Goal: Task Accomplishment & Management: Complete application form

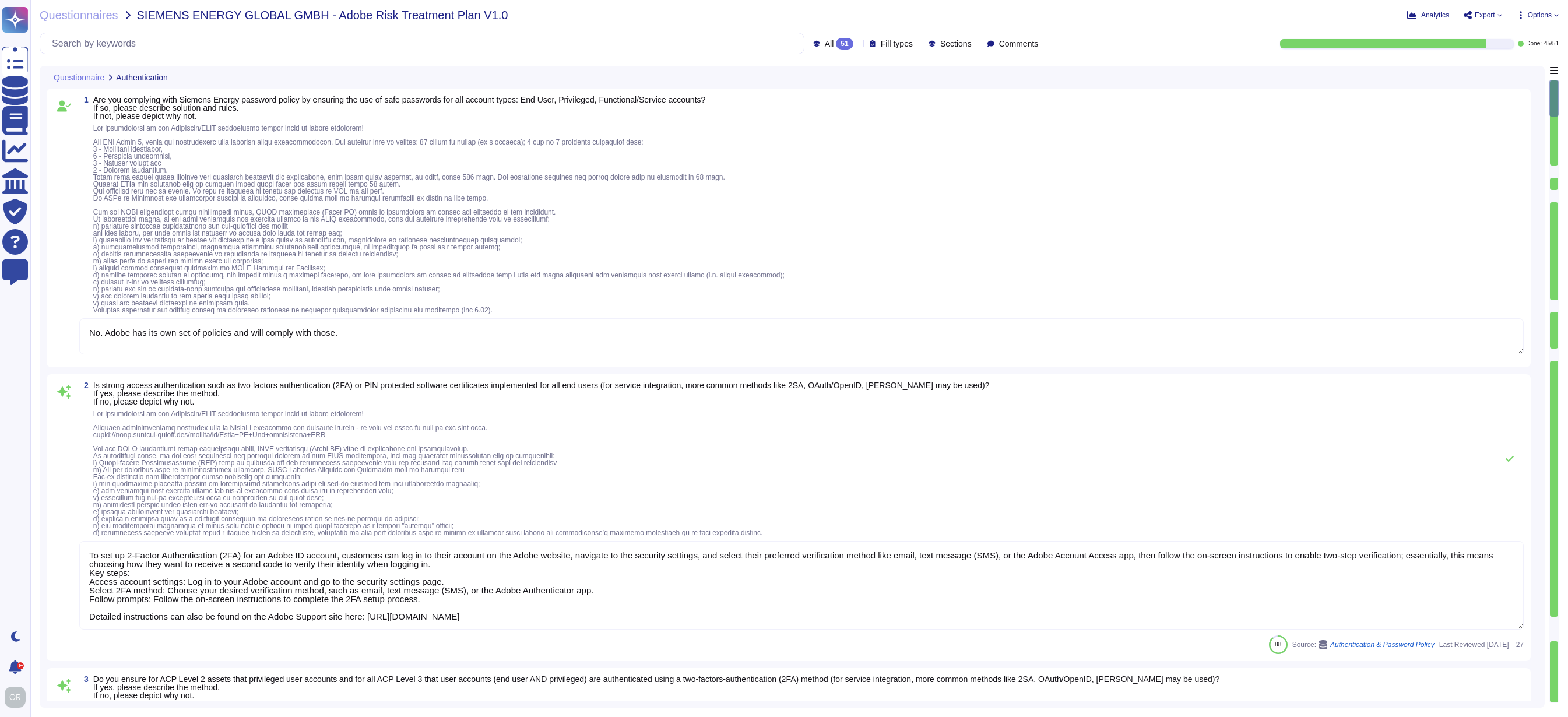
type textarea "No. Adobe has its own set of policies and will comply with those."
type textarea "To set up 2-Factor Authentication (2FA) for an Adobe ID account, customers can …"
type textarea "Not Enabled by default. Multi-factor authentication is available for client acc…"
type textarea "Identity and Access Management (IAM) — Adobe uses Microsoft Active Directory in…"
click at [372, 344] on textarea "No. Adobe has its own set of policies and will comply with those." at bounding box center [802, 336] width 1445 height 36
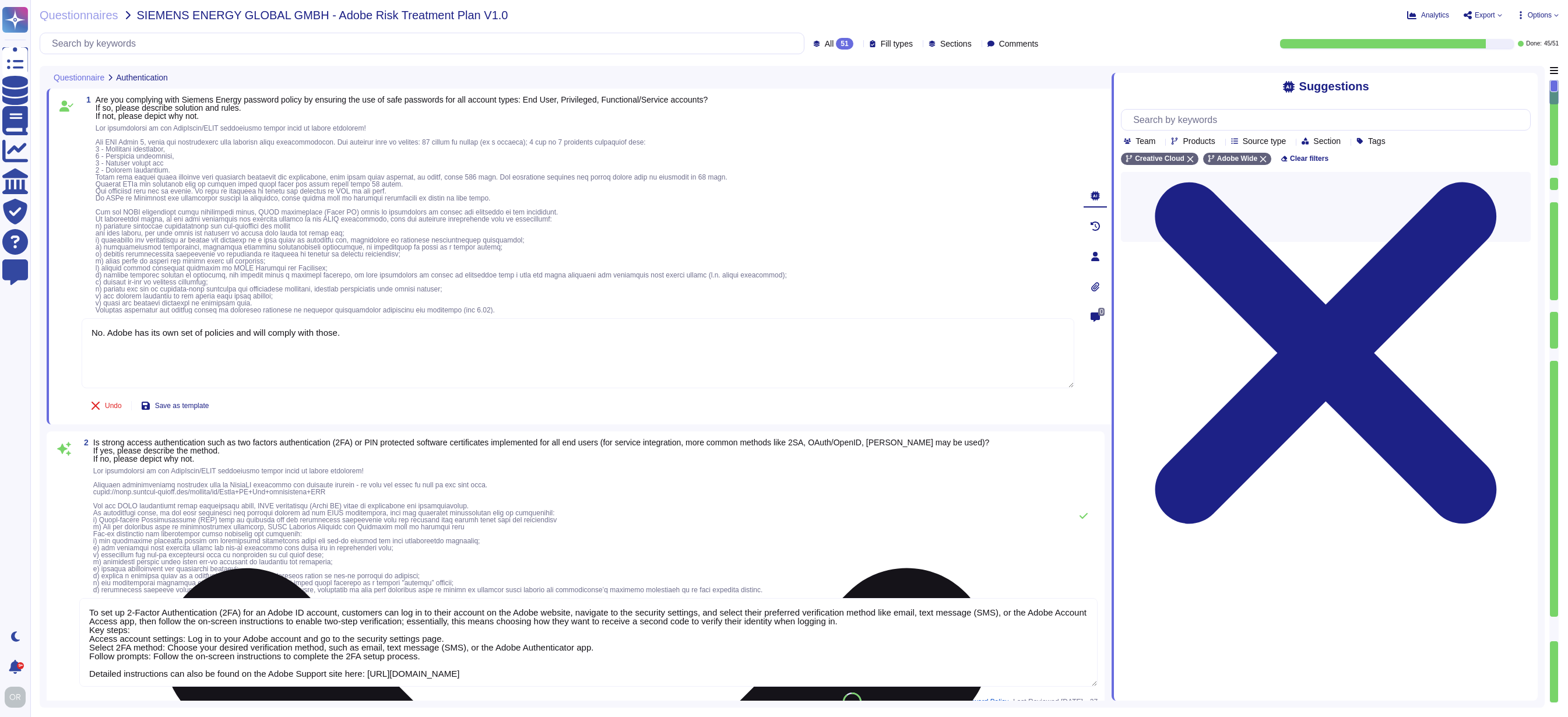
type textarea "Identity and Access Management (IAM) — Adobe uses Microsoft Active Directory in…"
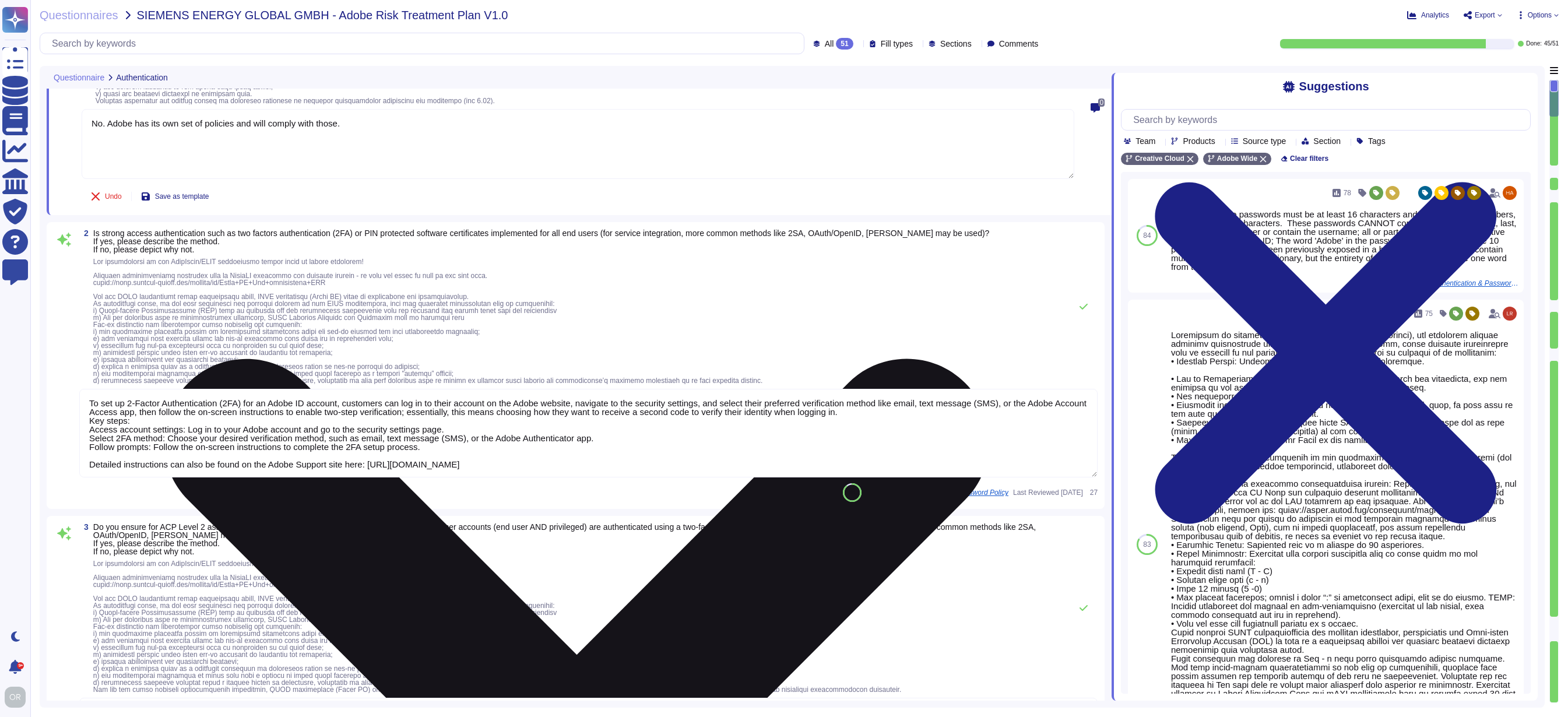
type textarea "Passwords are hashed or encrypted. SHA-256 hashing is used in combination with …"
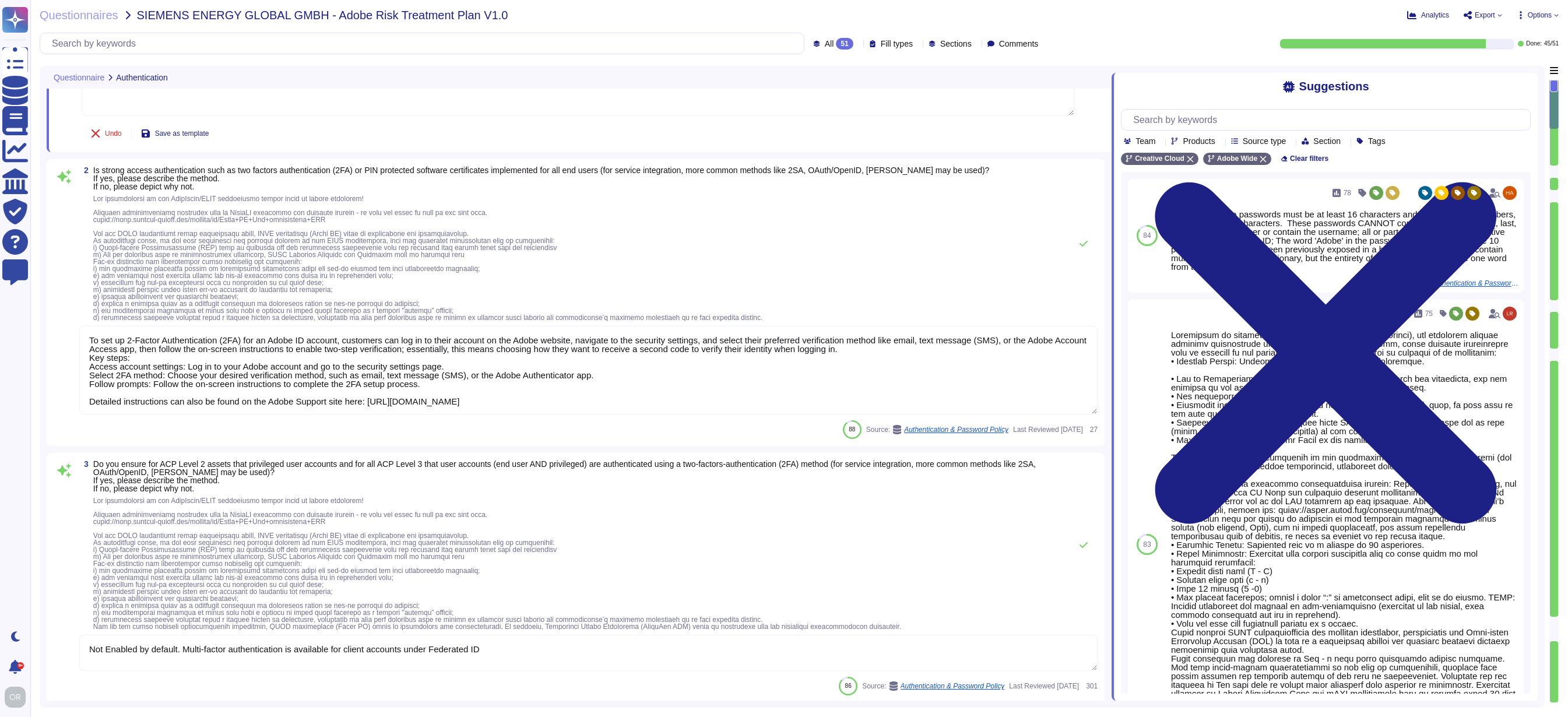
type textarea "Identity and Access Management (IAM) — Adobe uses Microsoft Active Directory in…"
type textarea "Passwords are hashed or encrypted. SHA-256 hashing is used in combination with …"
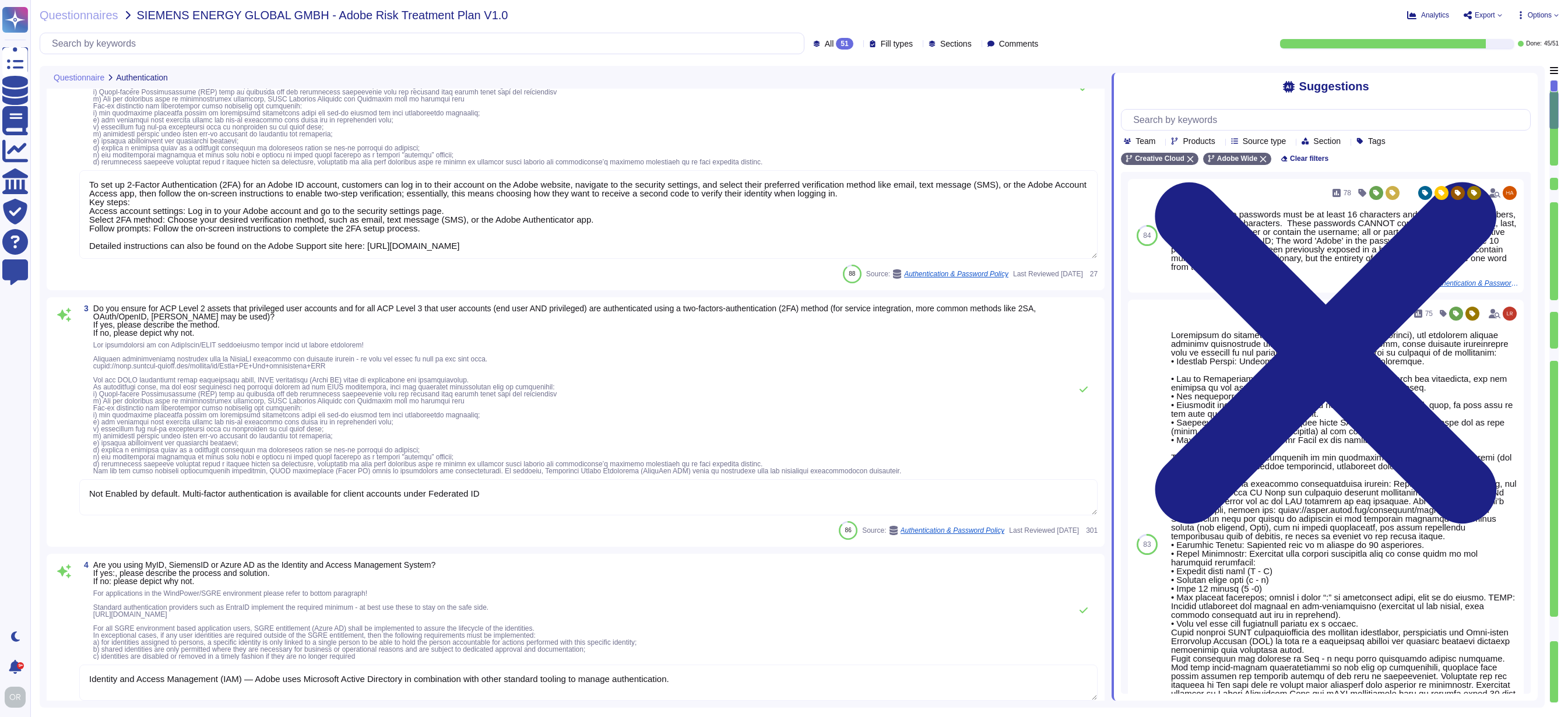
type textarea "Tenants/Customers are required to set their own password during the first logon."
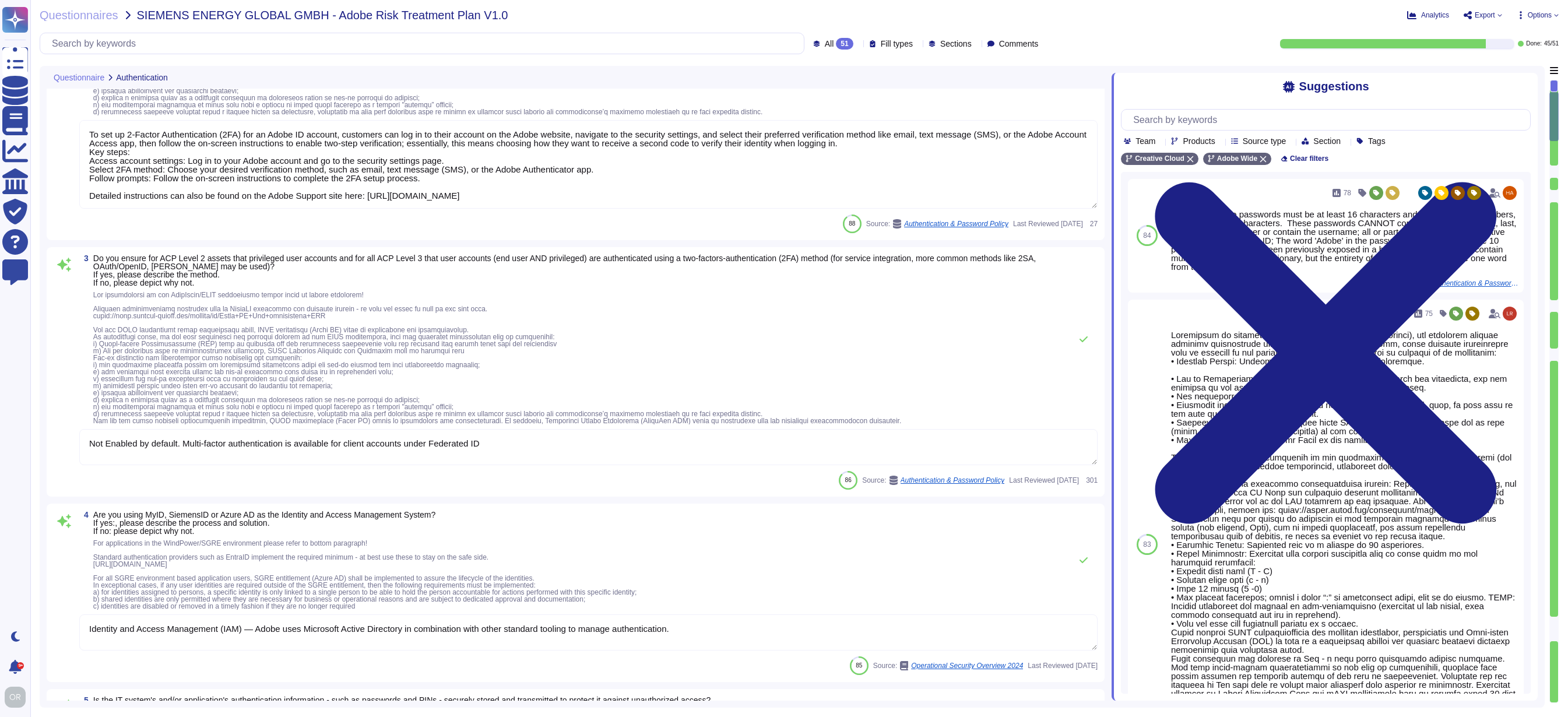
scroll to position [479, 0]
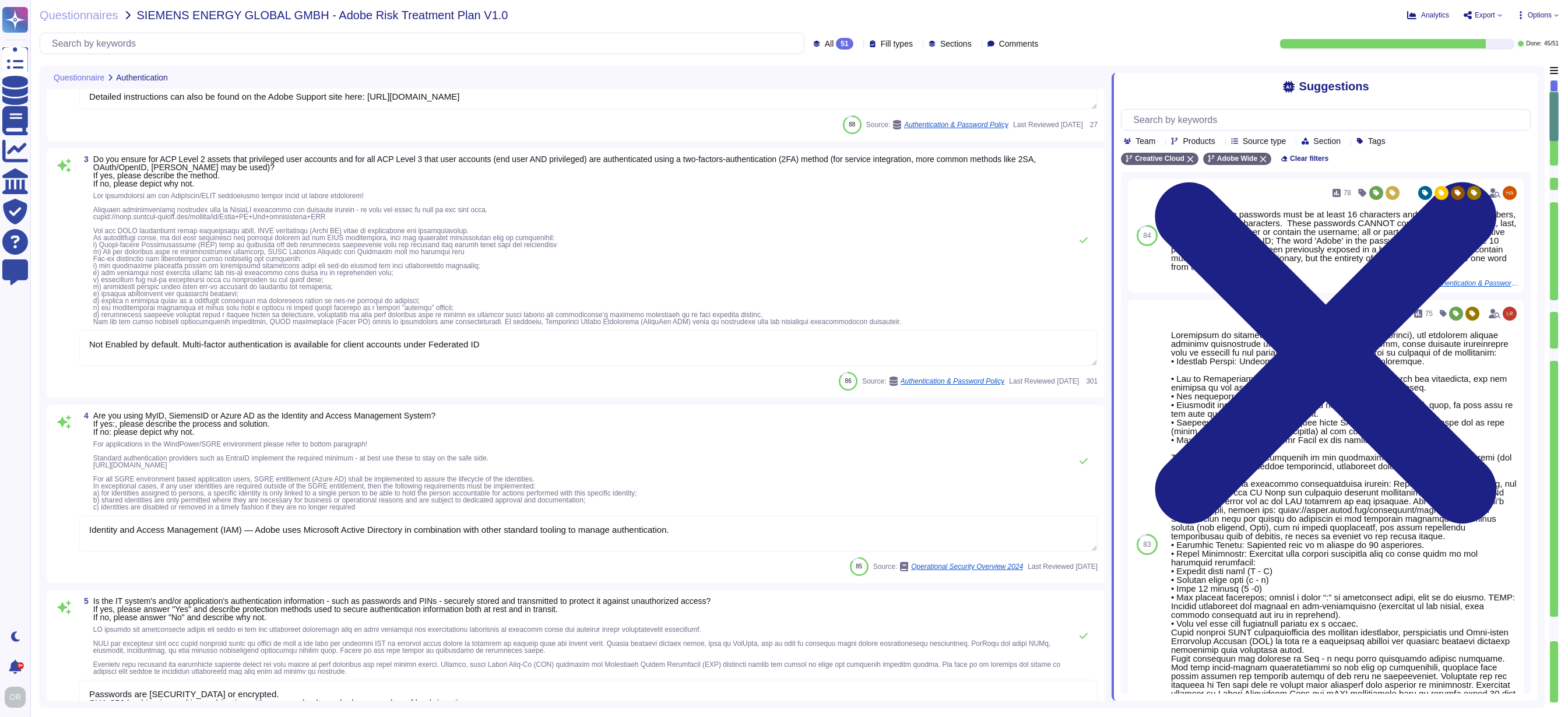
type textarea "The displaying or printing of passwords must be masked so that unauthorized par…"
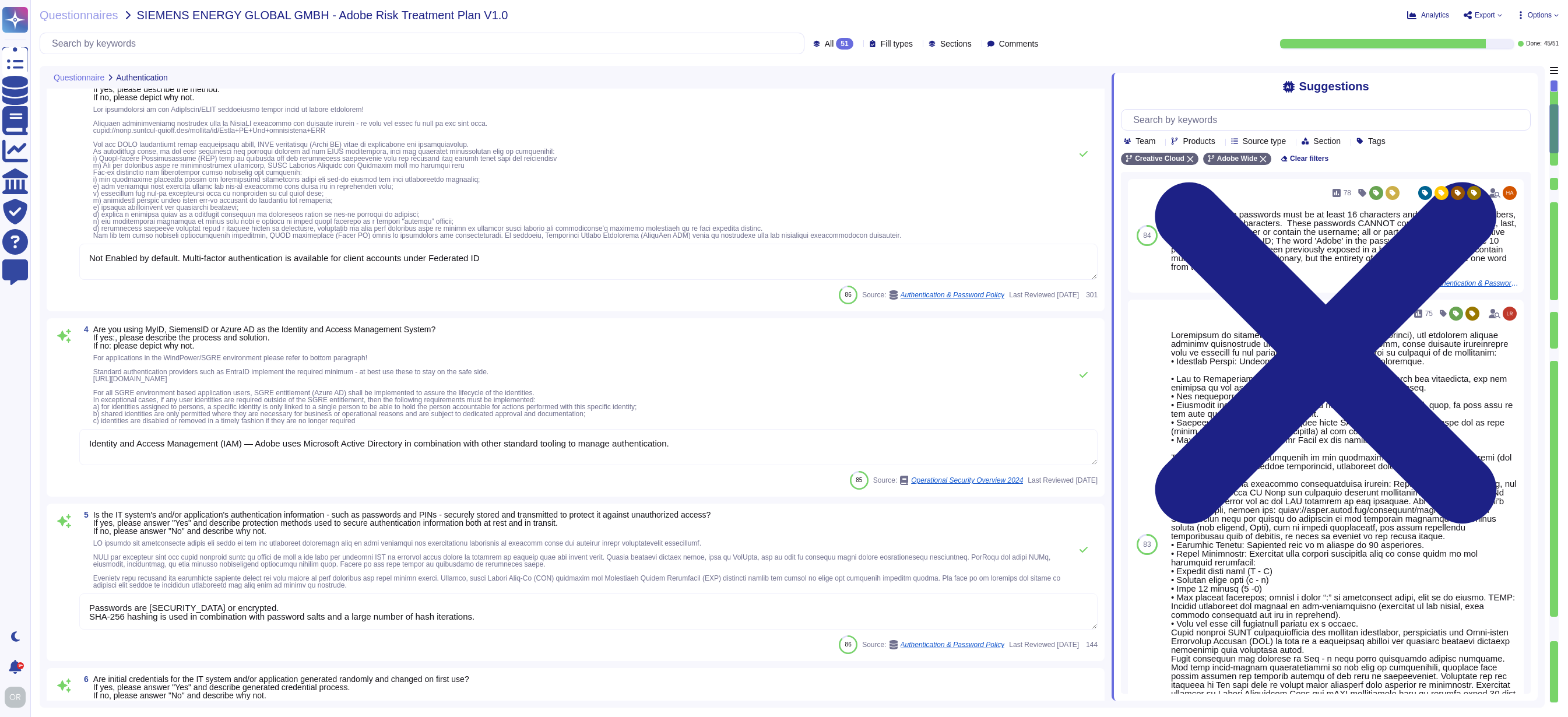
scroll to position [665, 0]
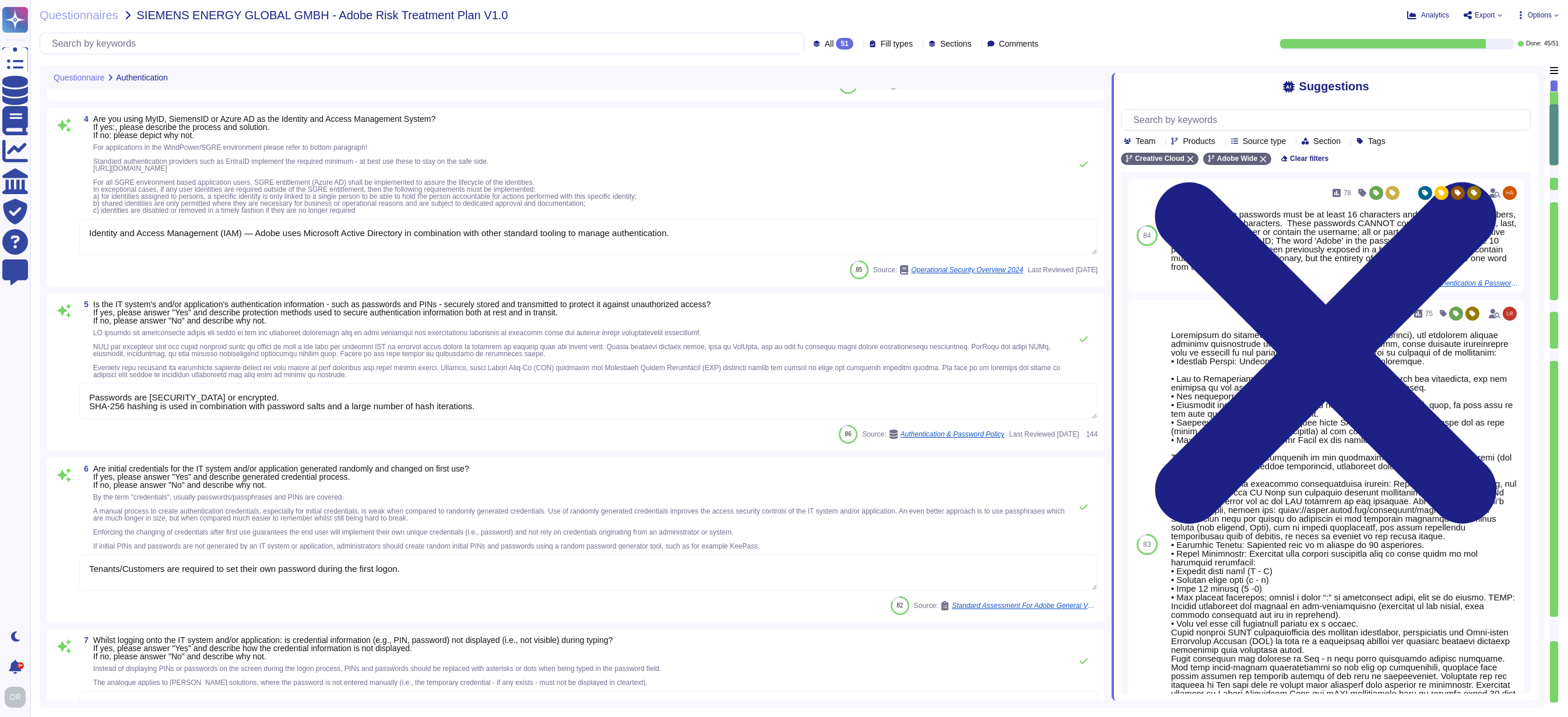
type textarea "Session timeout may be configured by the customer."
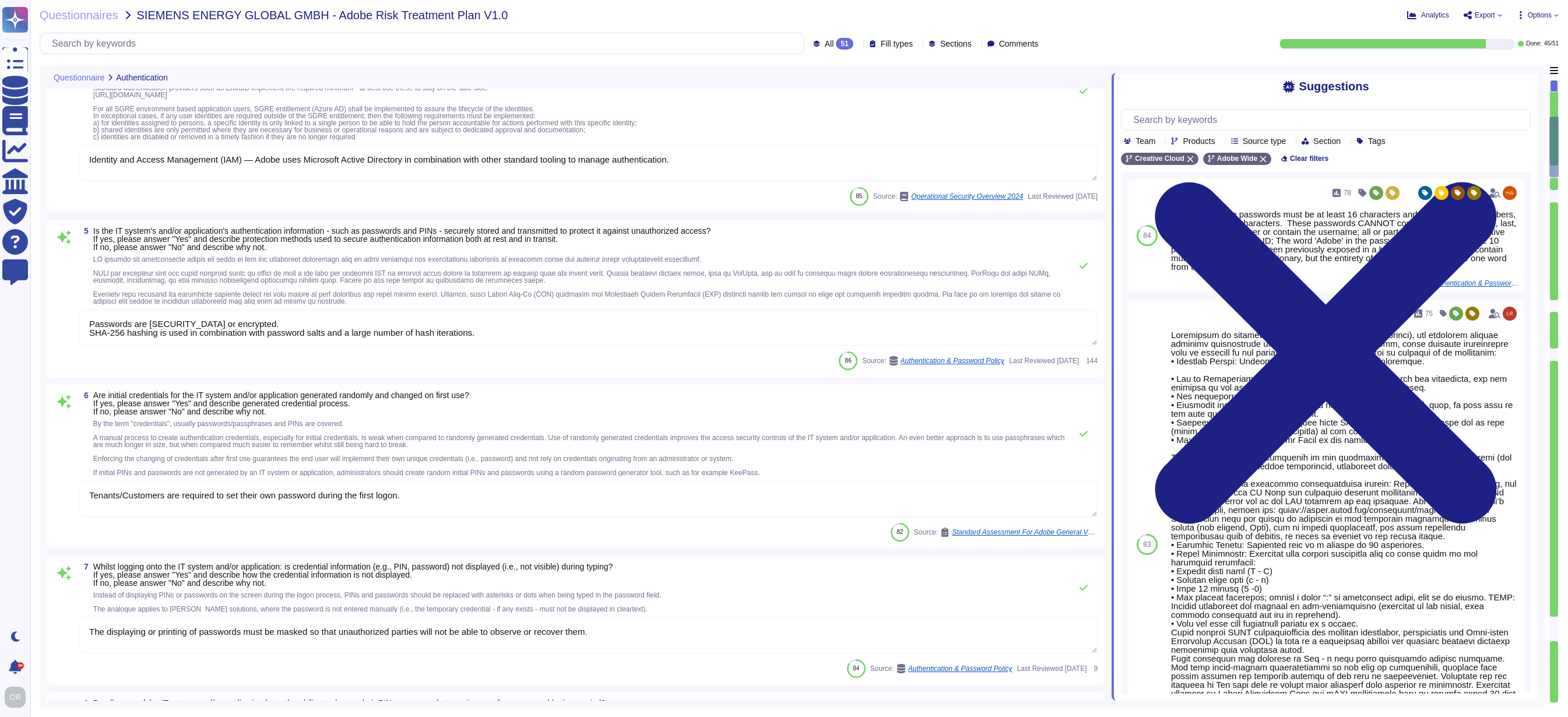
scroll to position [951, 0]
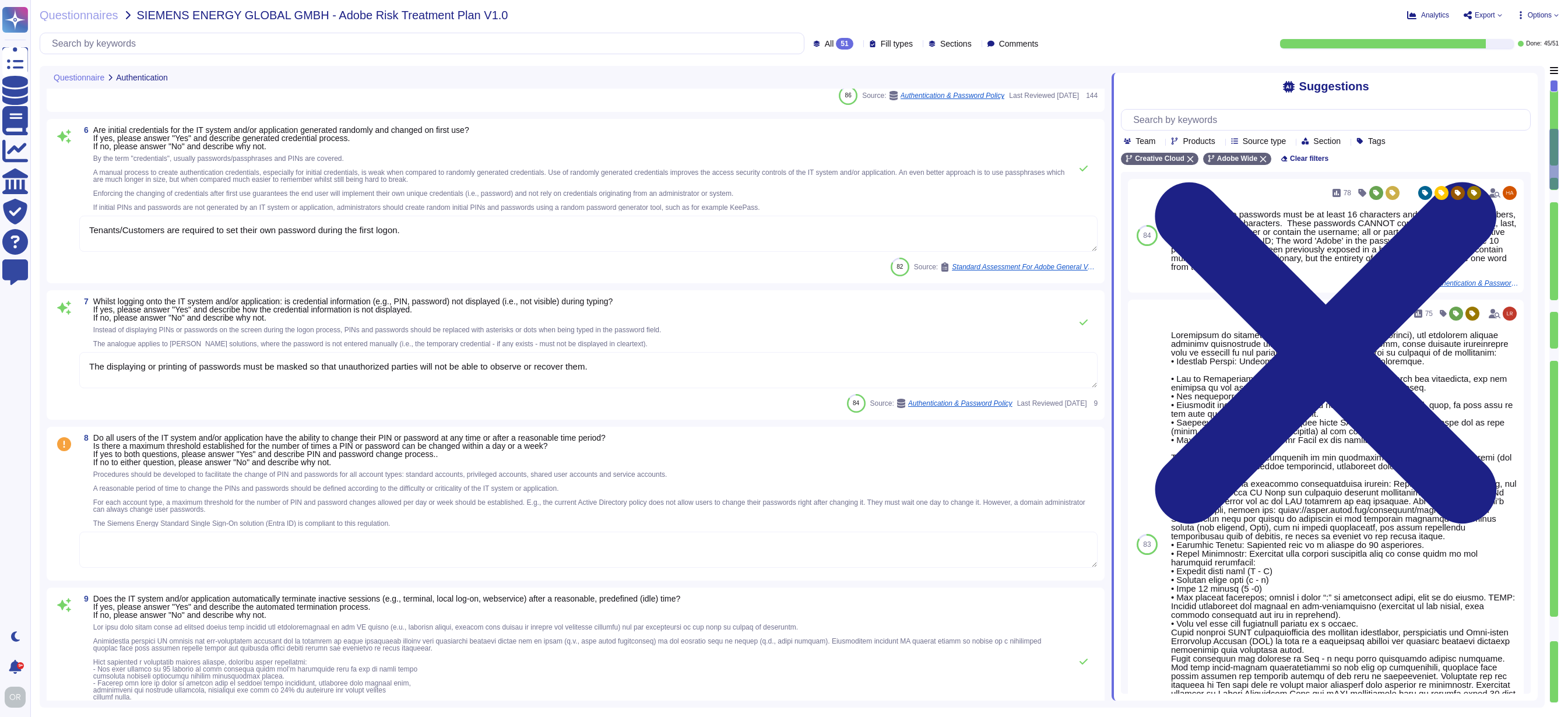
type textarea "Yes. As part of measuring the potential effects of business disruptions, the Re…"
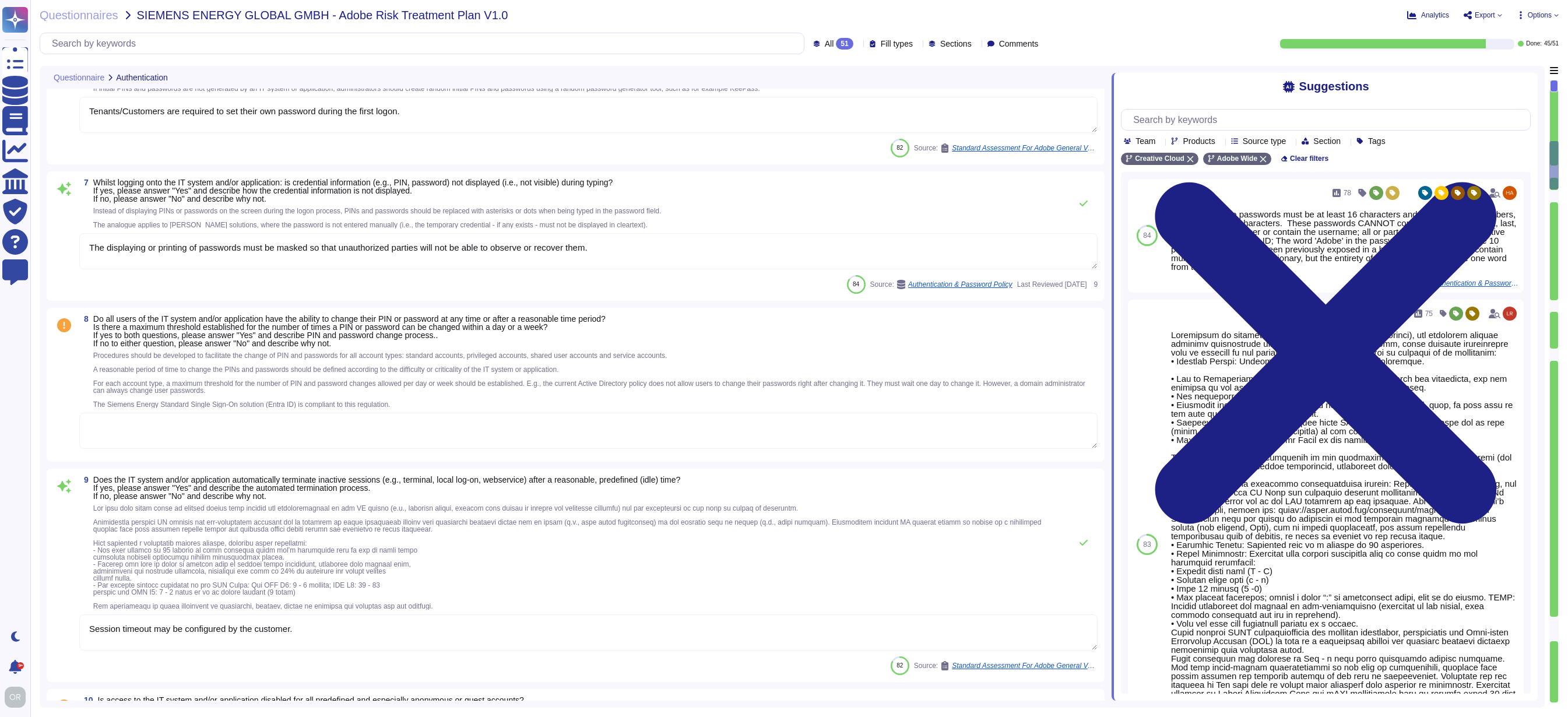
scroll to position [1337, 0]
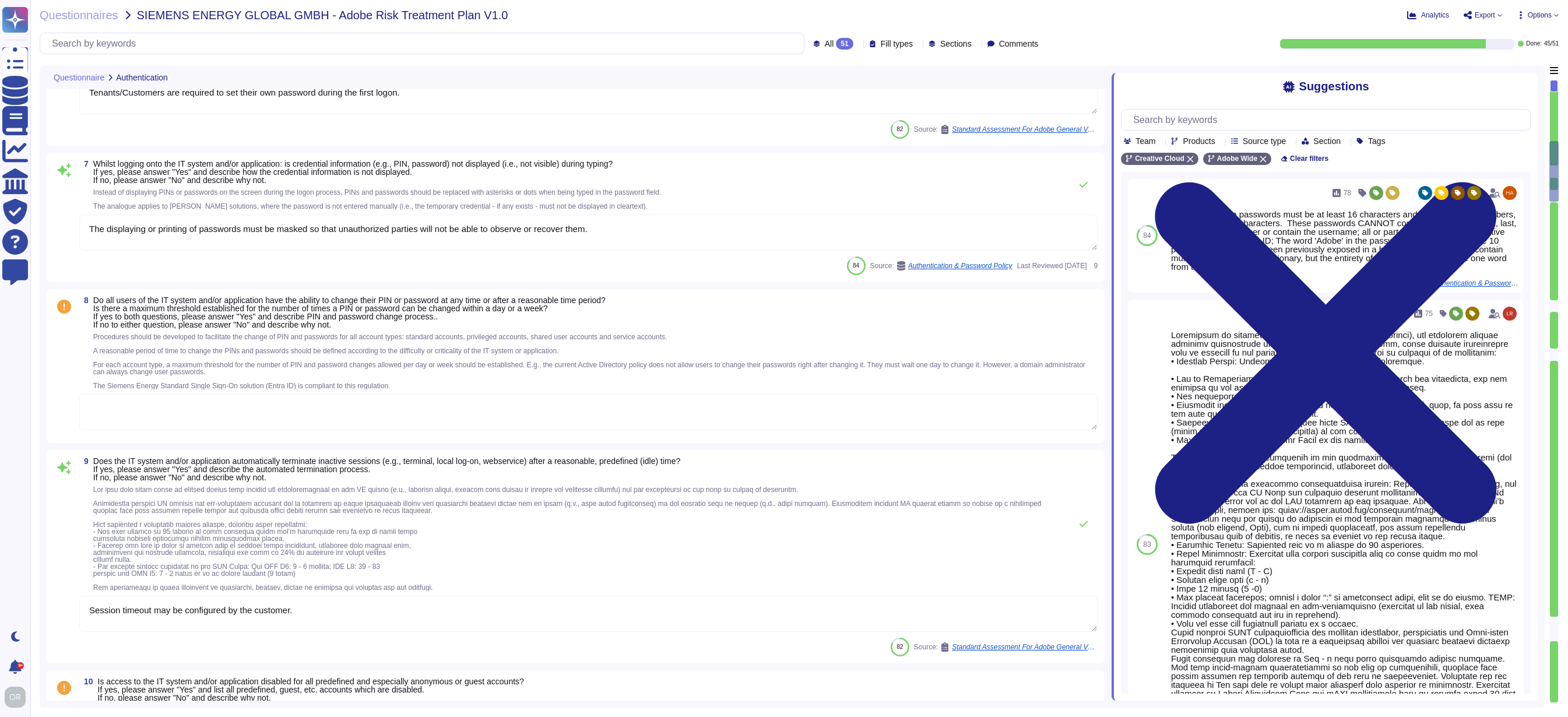
click at [506, 428] on textarea at bounding box center [588, 412] width 1018 height 36
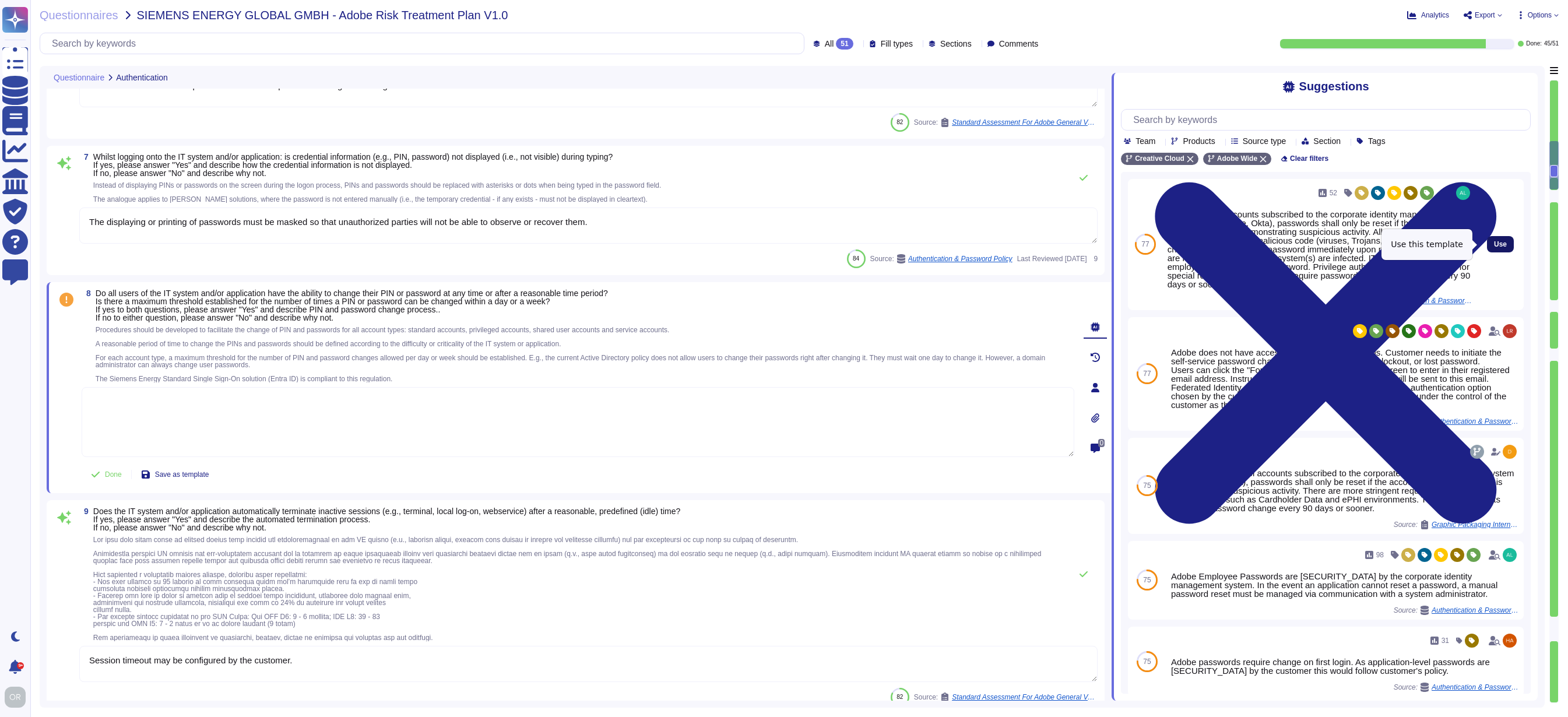
click at [1494, 242] on span "Use" at bounding box center [1500, 244] width 13 height 7
type textarea "For personnel accounts subscribed to the corporate identity management system (…"
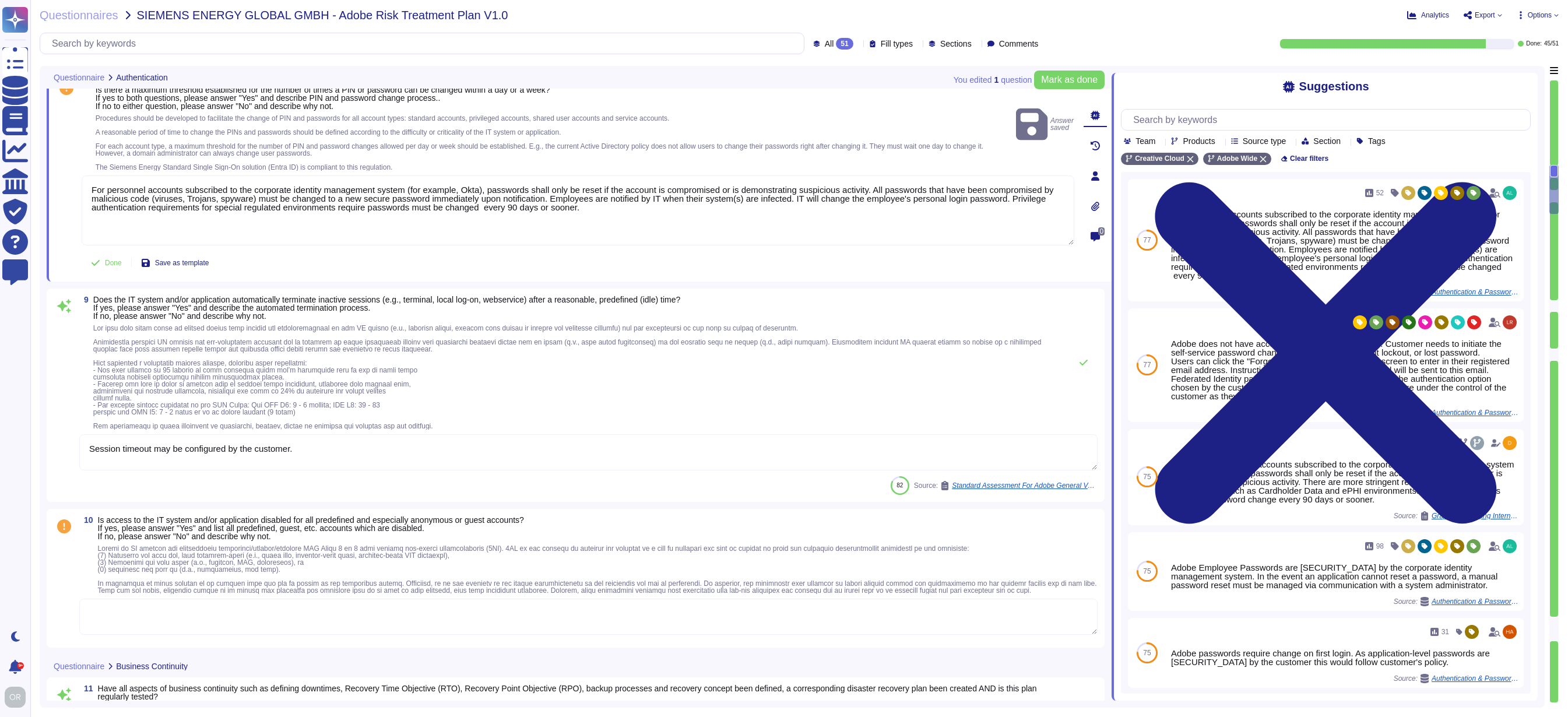
type textarea "Budgets for Adobe's products and services' infrastructure capacity are establis…"
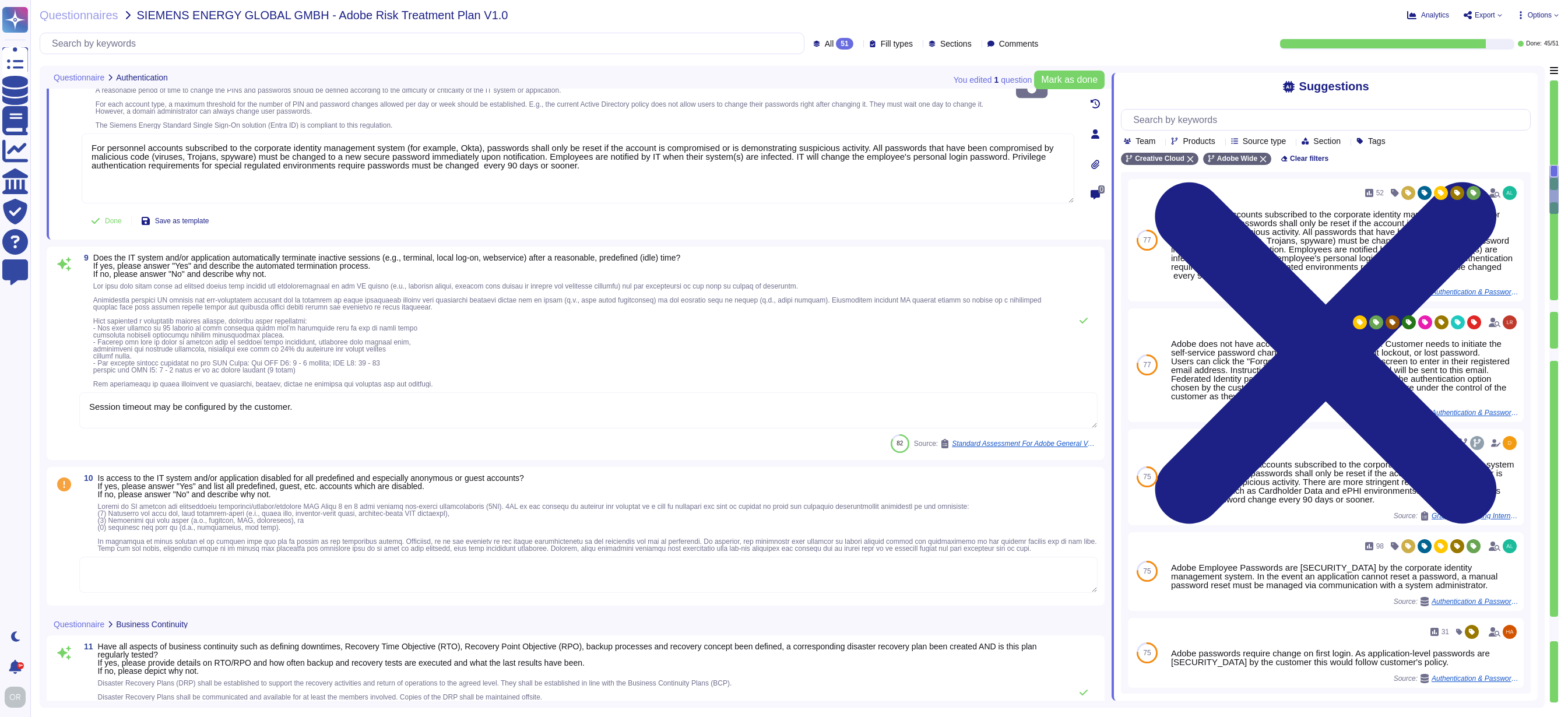
scroll to position [1588, 0]
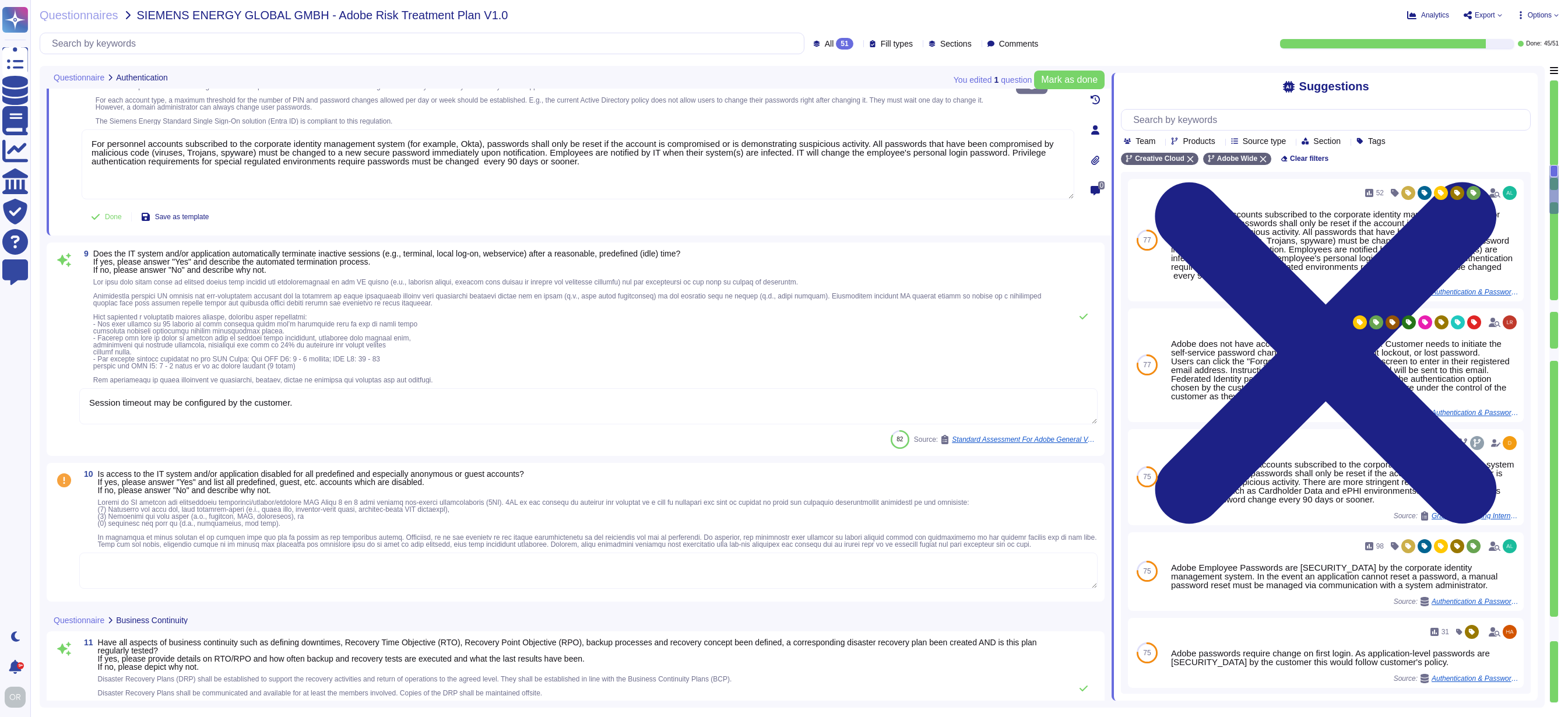
click at [627, 582] on textarea at bounding box center [588, 570] width 1018 height 36
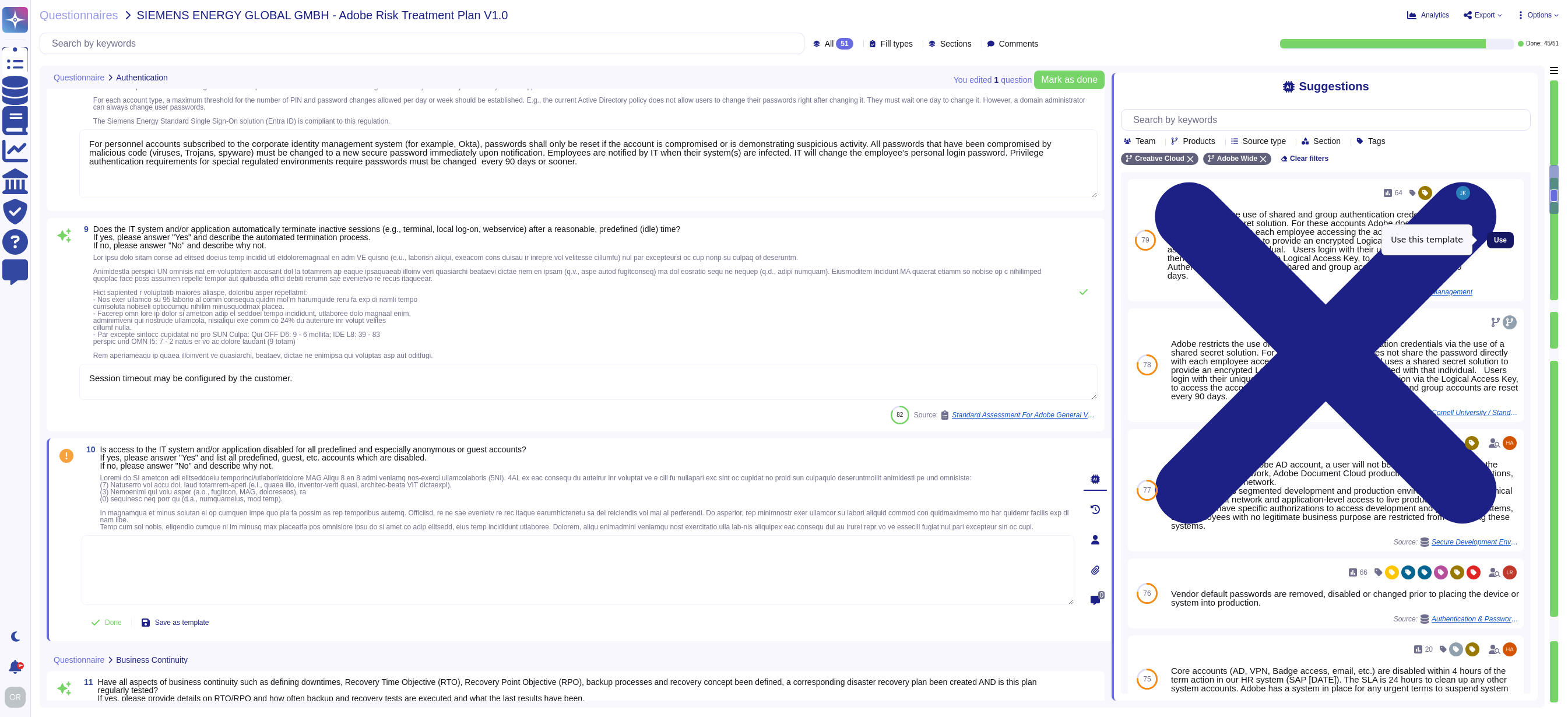
click at [1487, 238] on button "Use" at bounding box center [1501, 240] width 27 height 16
type textarea "Adobe restricts the use of shared and group authentication credentials via the …"
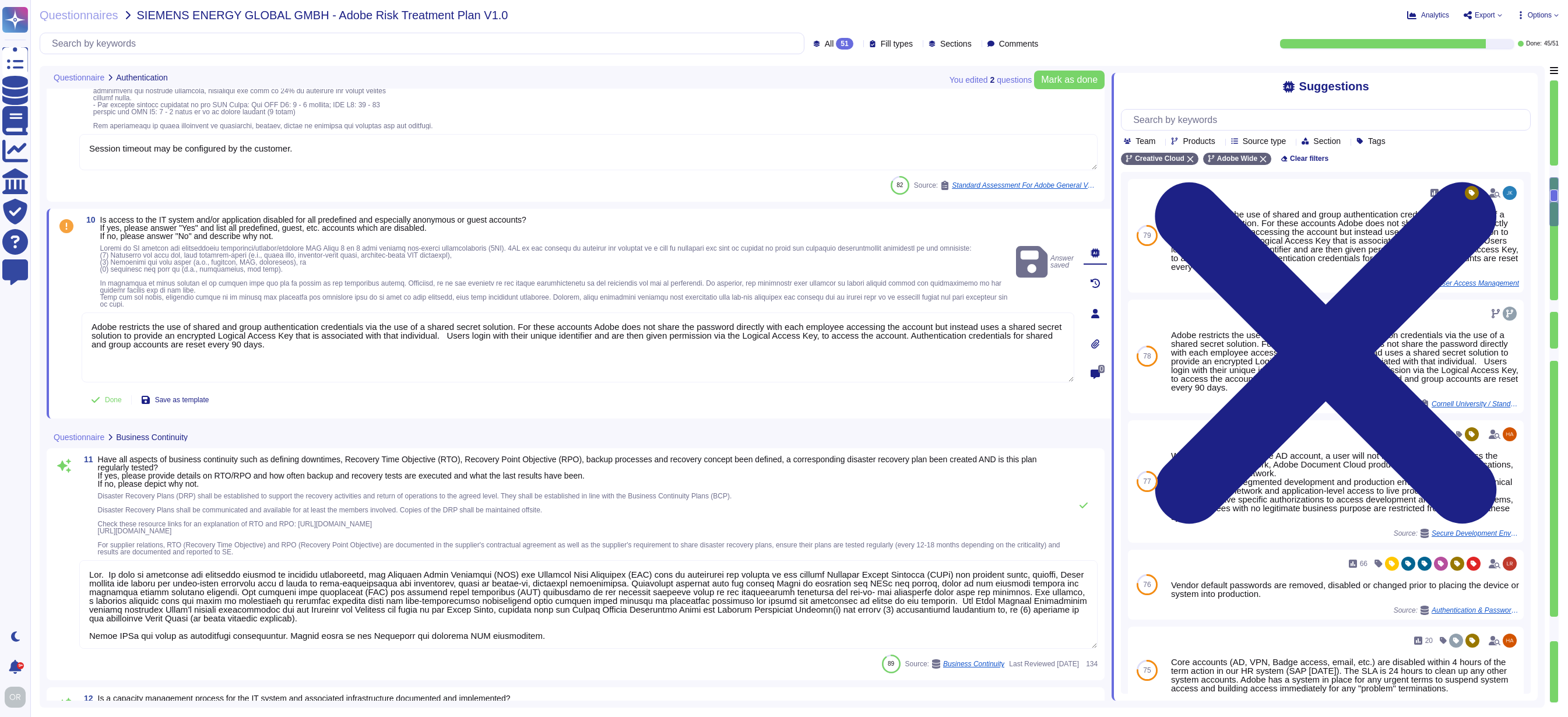
type textarea "For more information on the underlying Amazon services, please see: MongoDB: ht…"
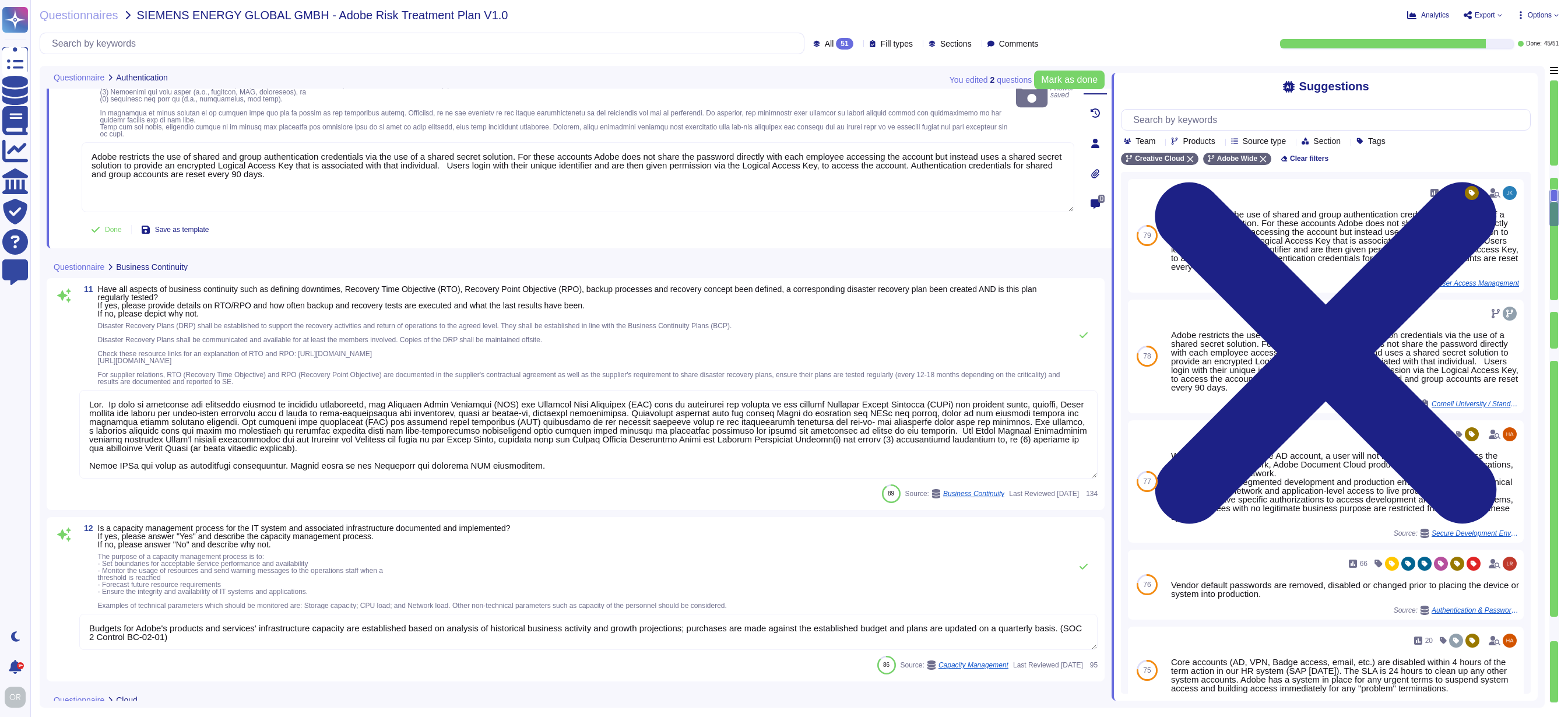
type textarea "Taking the company’s multi-cloud security needs into account, Adobe Security’s …"
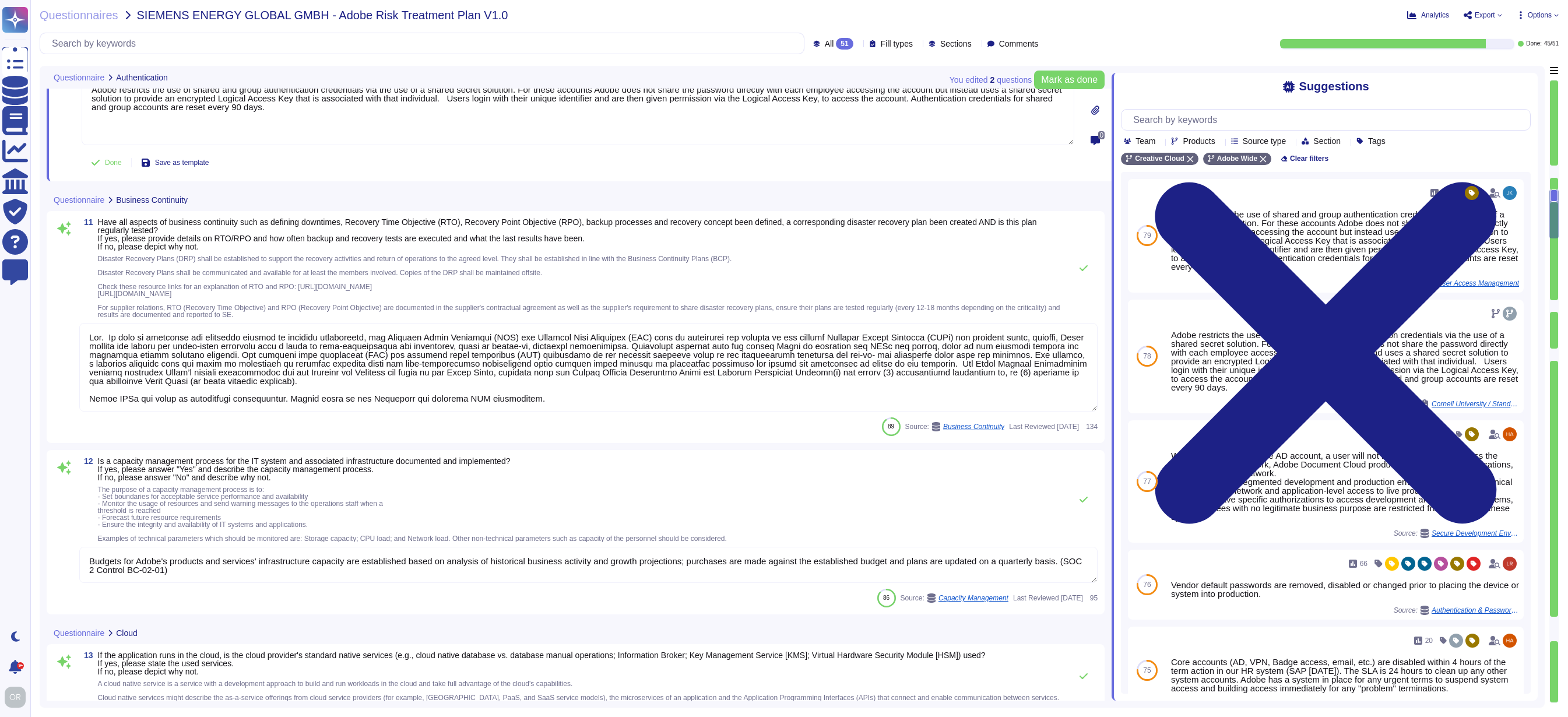
scroll to position [2045, 0]
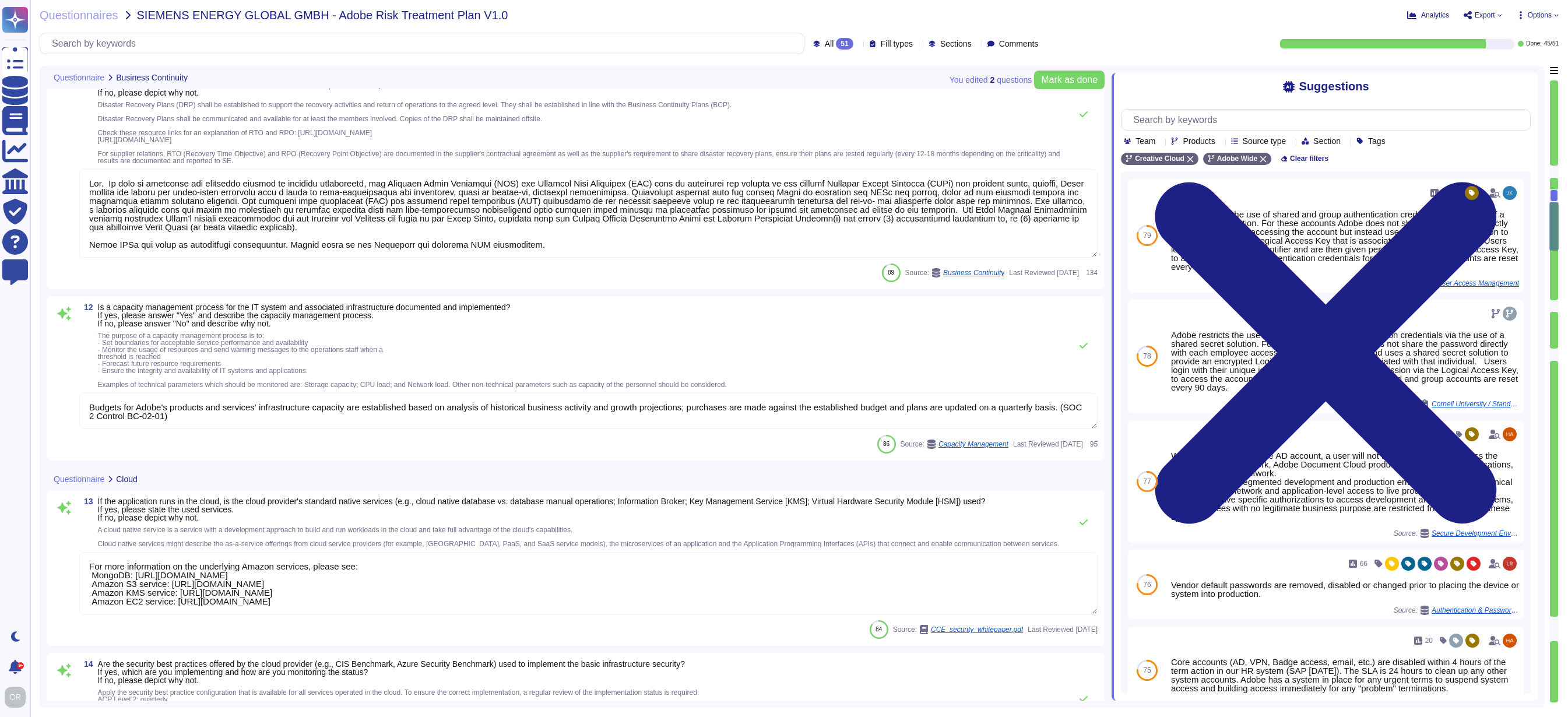
type textarea "Data at rest is encrypted by the cloud service provider using 256-bit AES encry…"
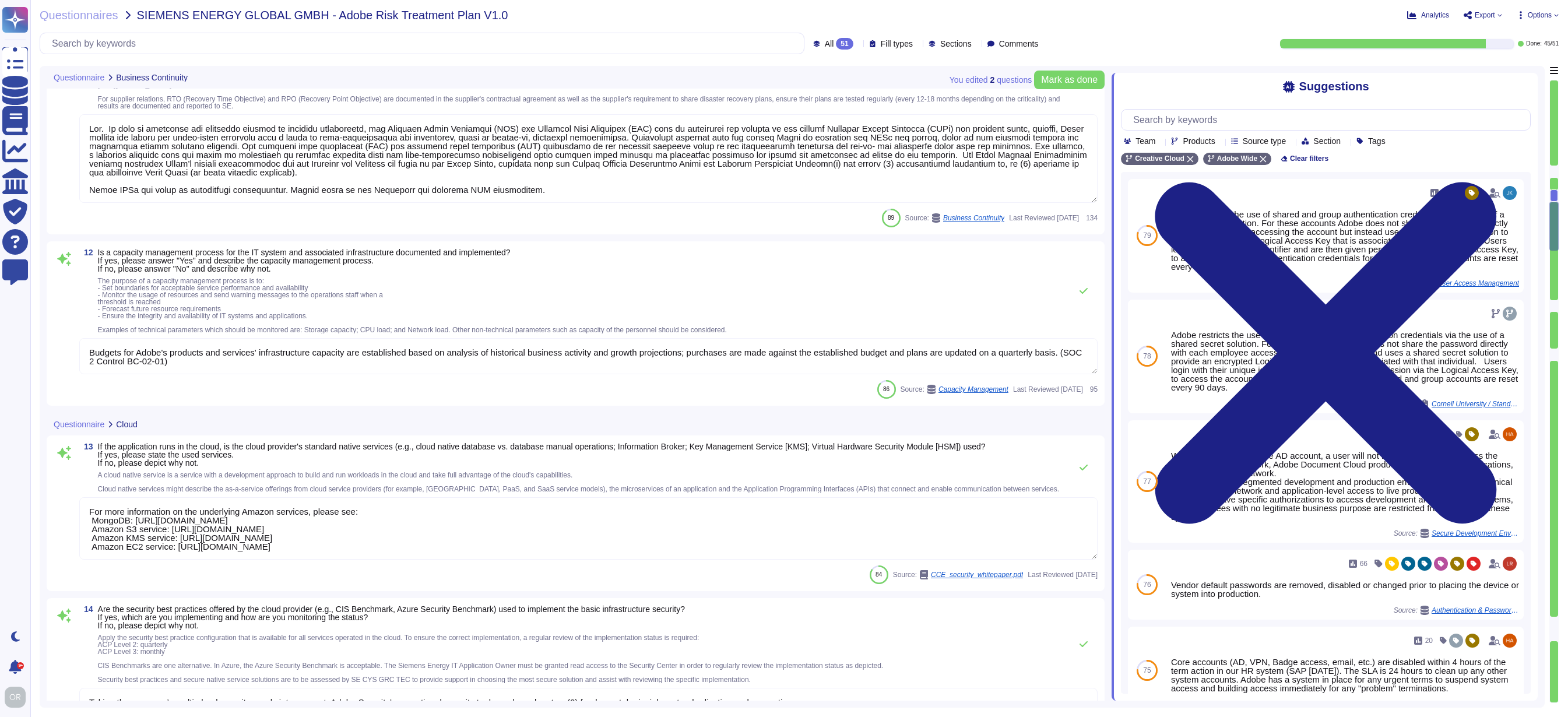
type textarea "Adobe Restricted data is encrypted during transmissions outside of Adobe-owned …"
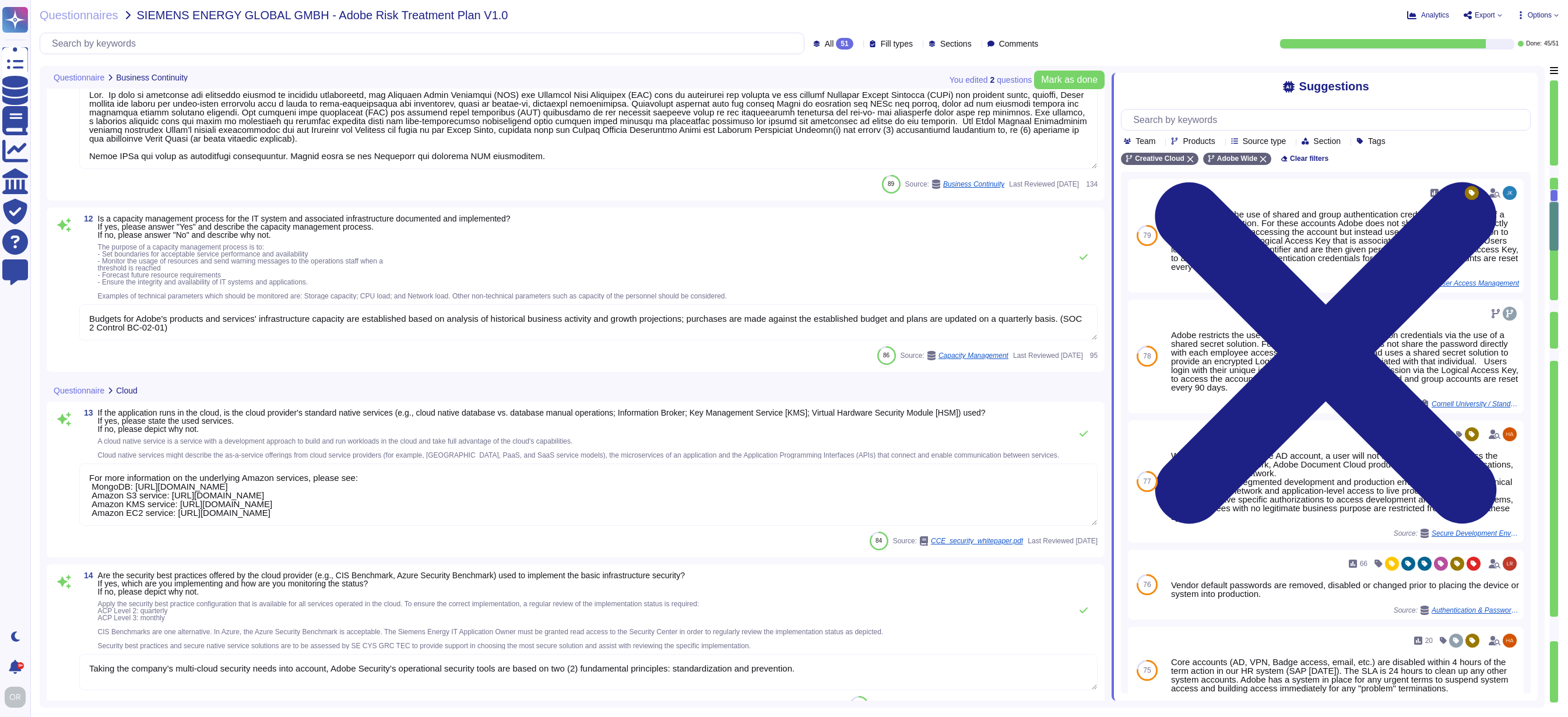
scroll to position [1, 0]
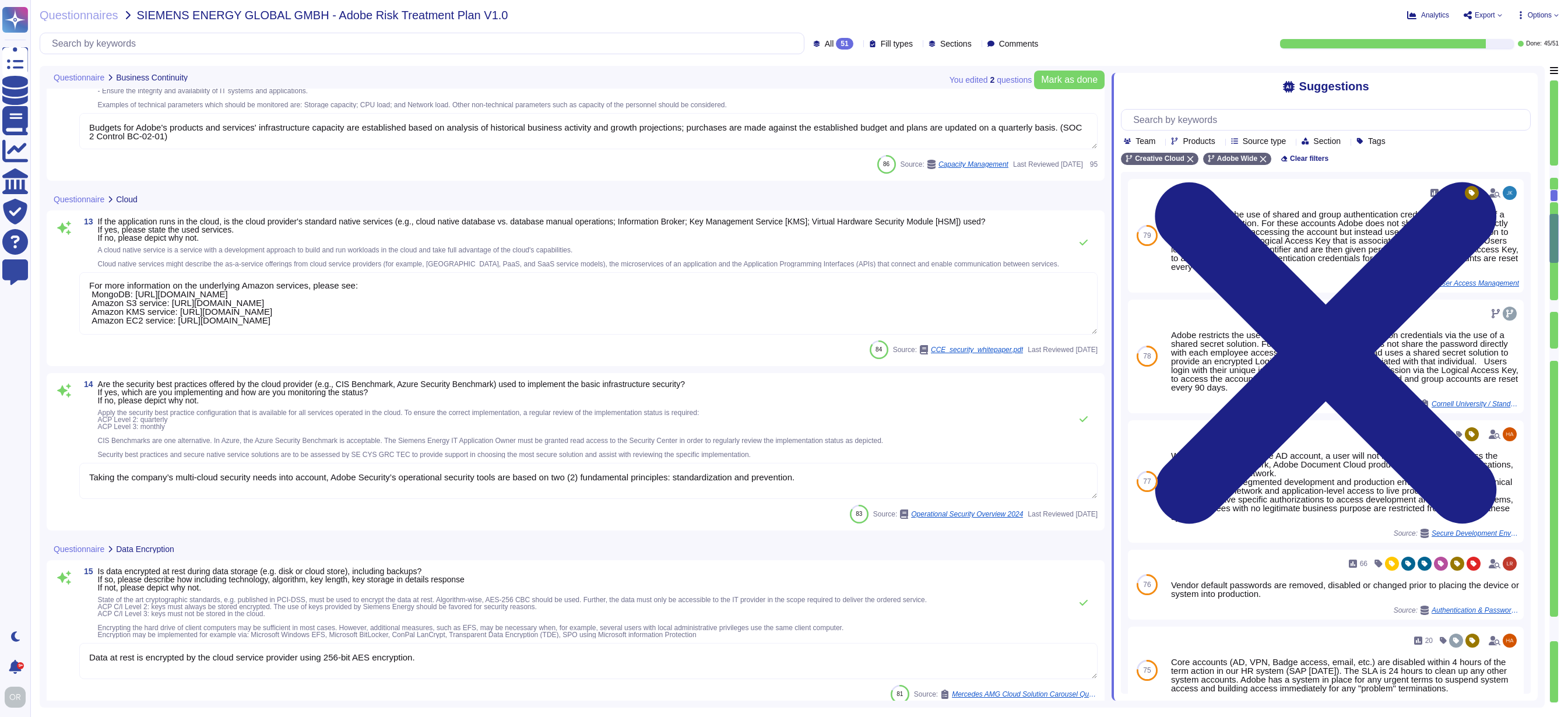
type textarea "Adobe's Cryptography Standard addresses the cryptography used to protect the co…"
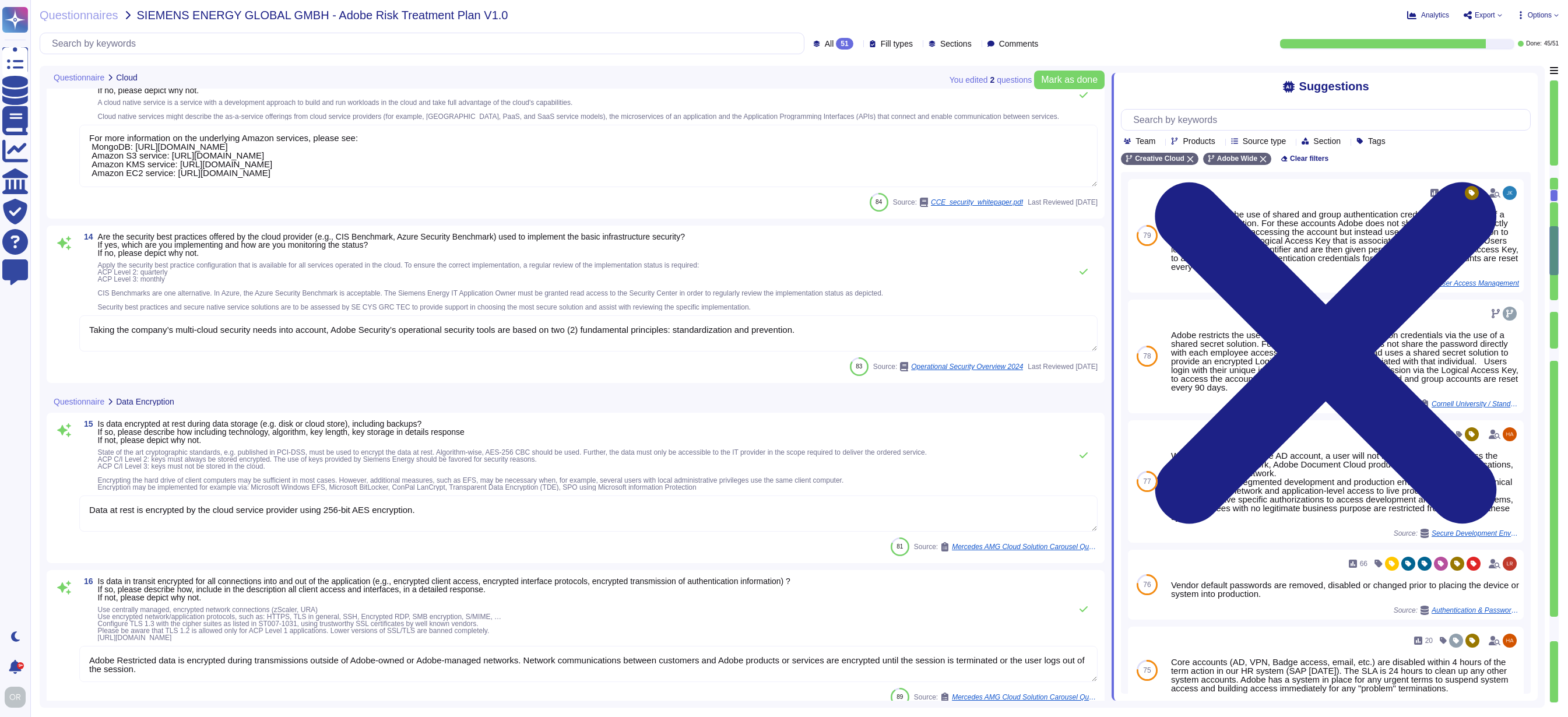
type textarea "Trusted Key Management is used"
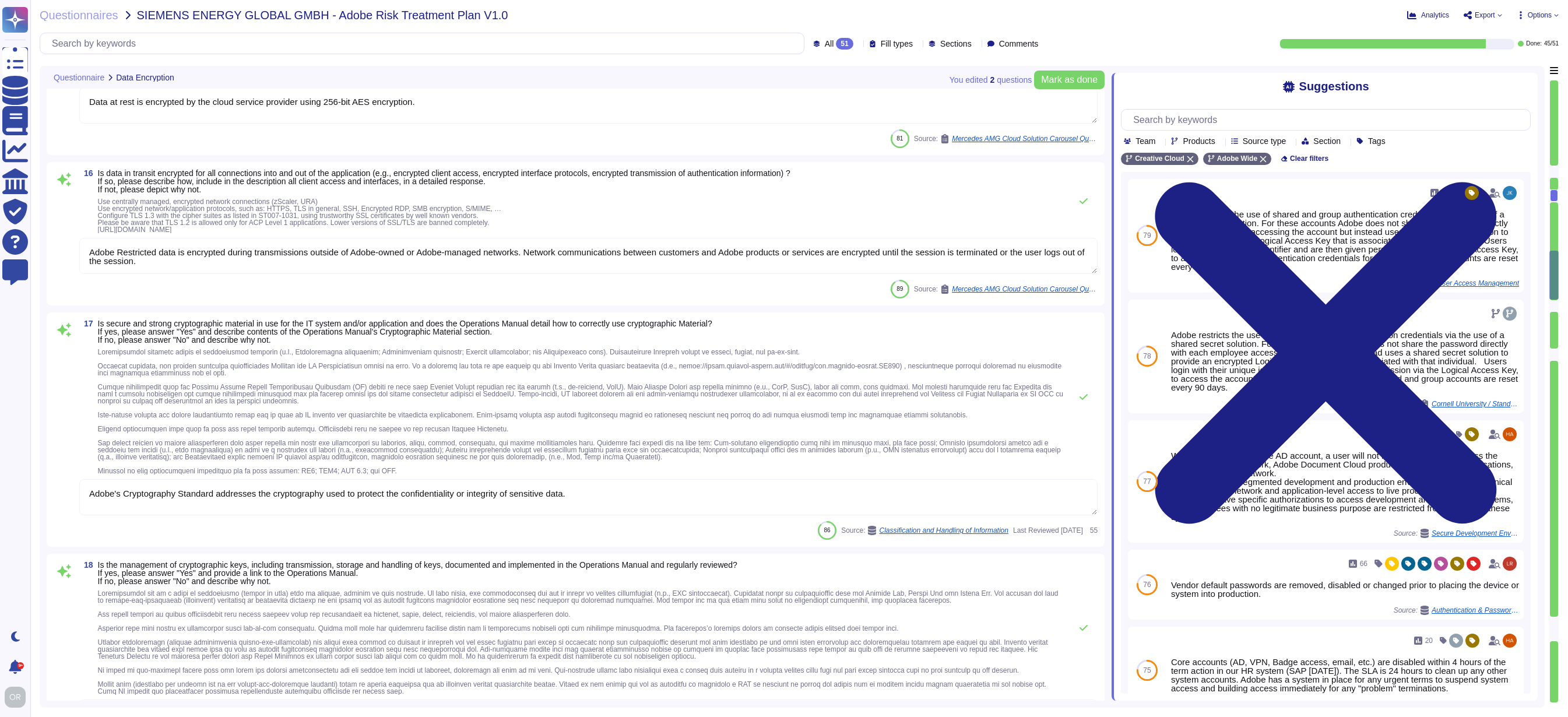
type textarea "All communication with the SaaS are via HTTPS. API calls are also encrypted."
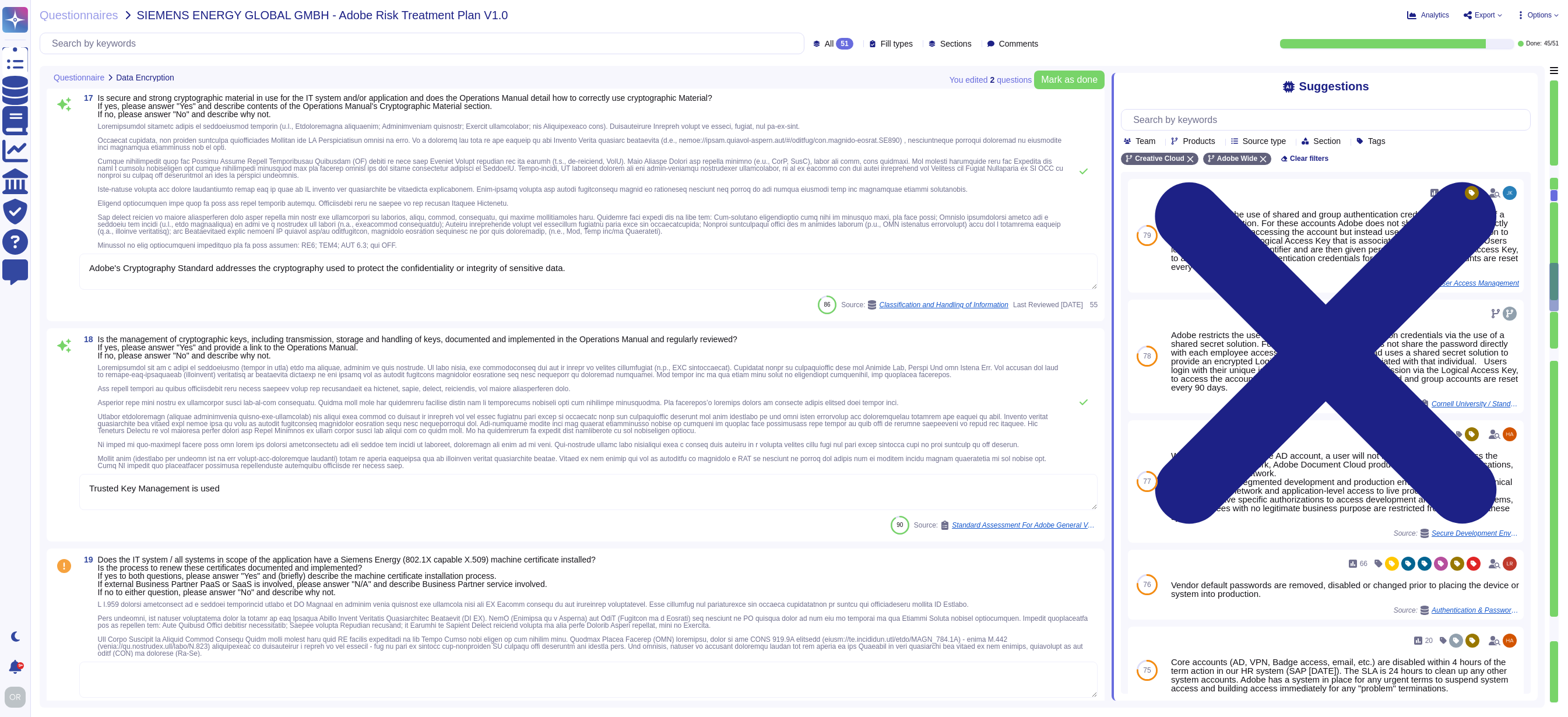
type textarea "No"
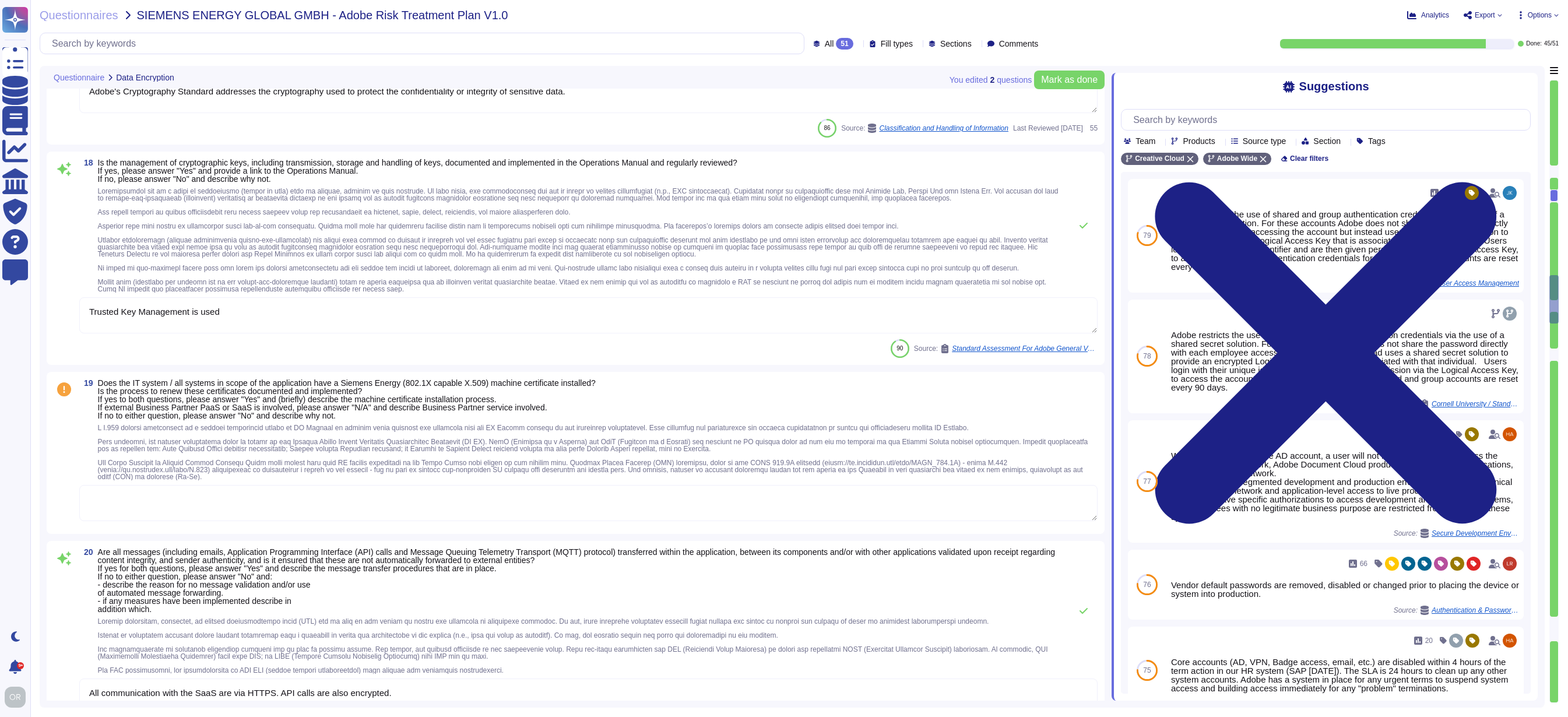
scroll to position [3420, 0]
type textarea "Adobe's products and services' architecture diagrams are reviewed and updated, …"
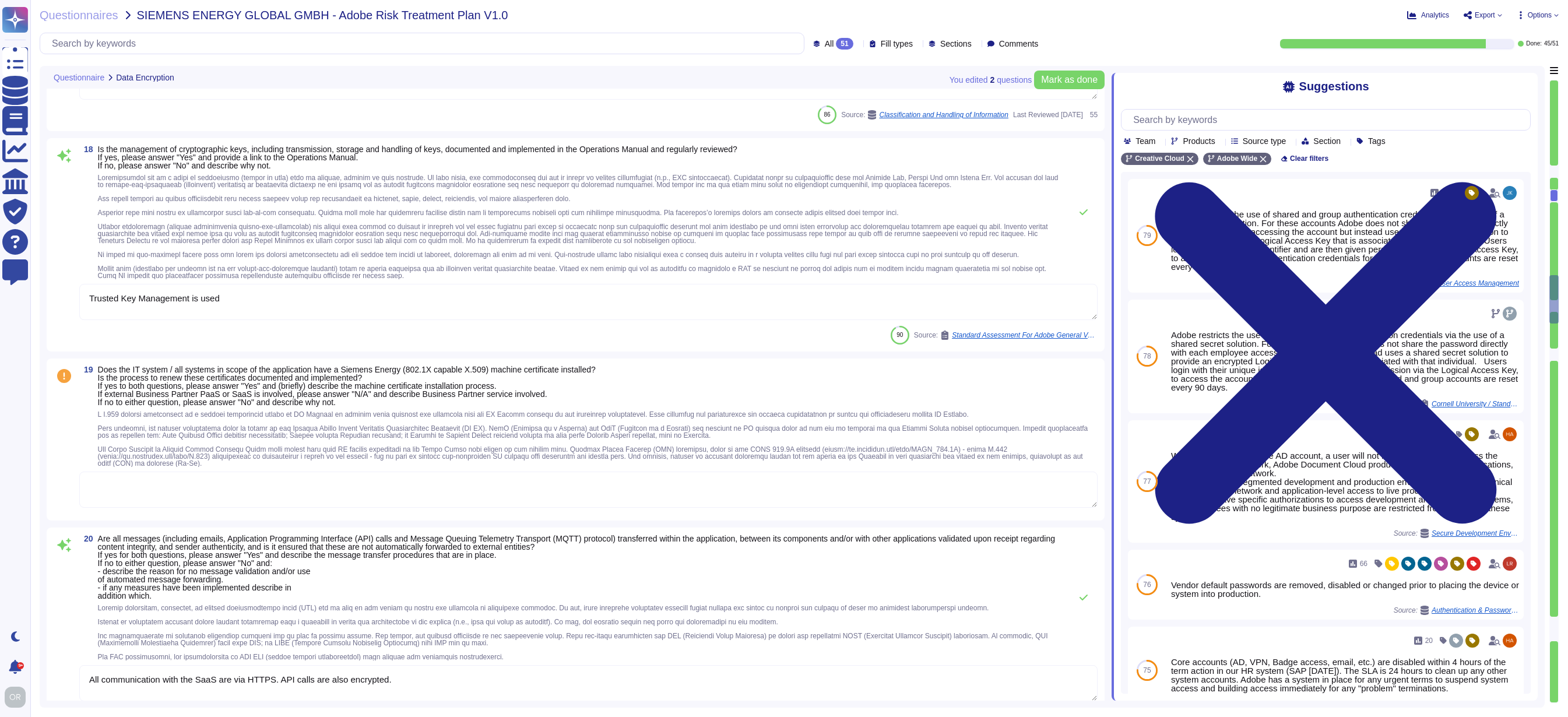
click at [779, 500] on textarea at bounding box center [588, 490] width 1018 height 36
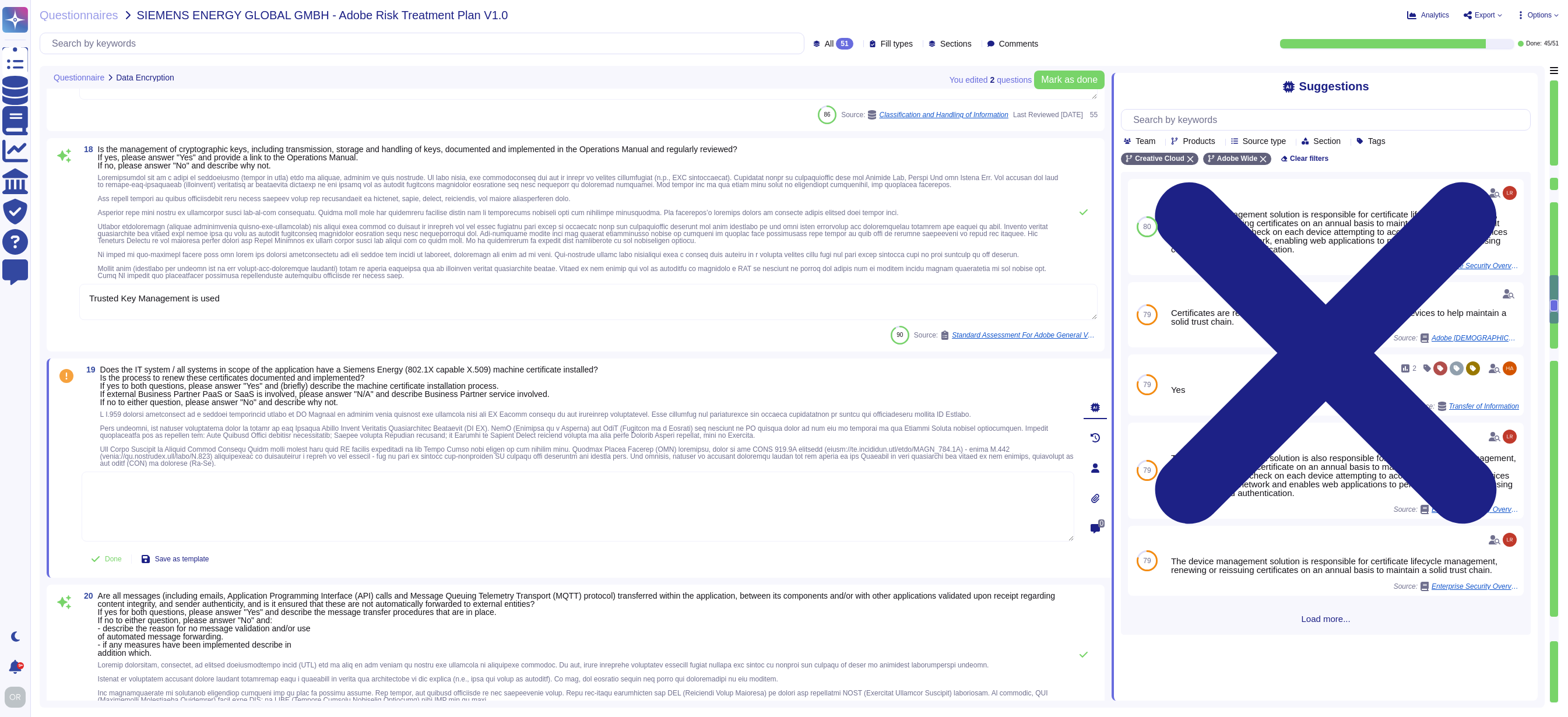
click at [315, 492] on textarea at bounding box center [578, 506] width 993 height 70
type textarea "N/A"
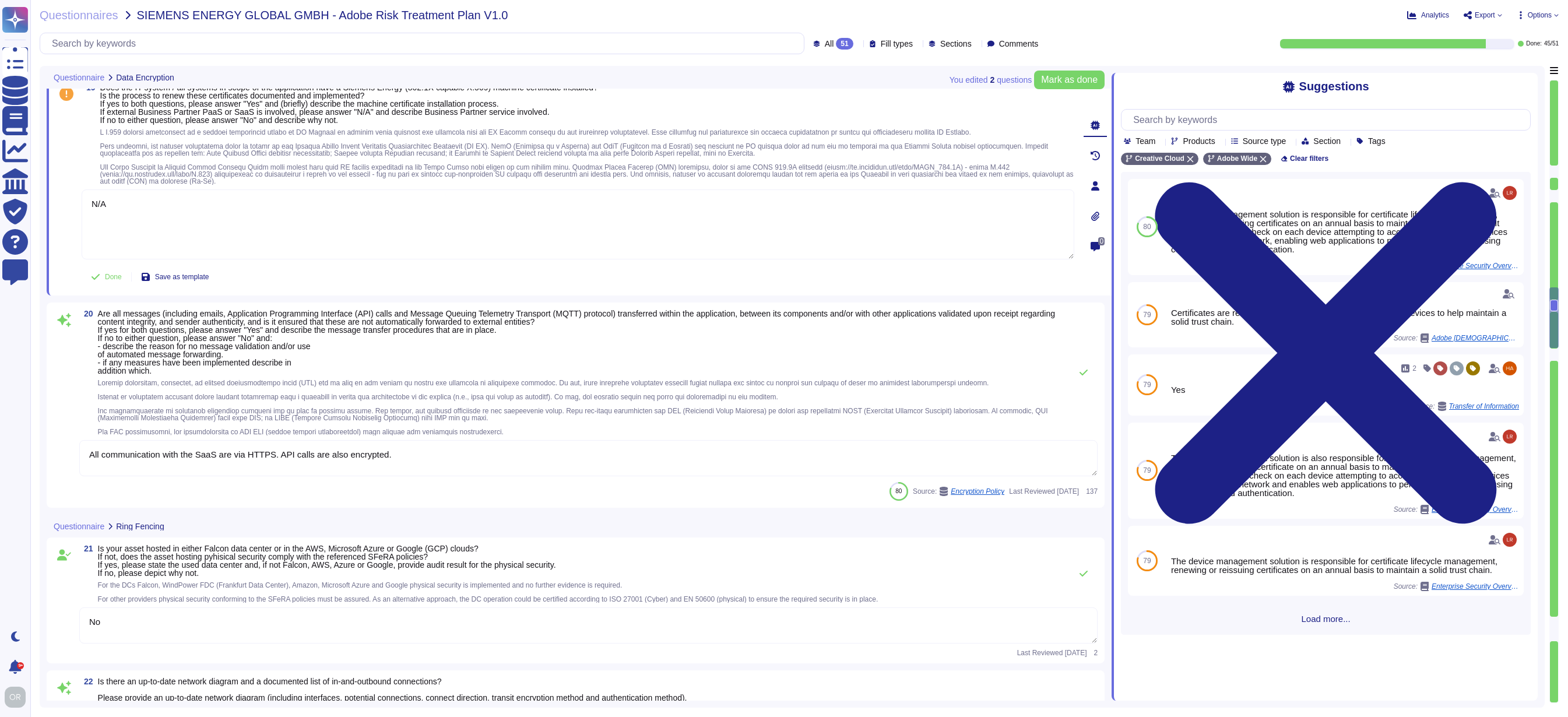
type textarea "Production environments are physically and logically segregated from non-produc…"
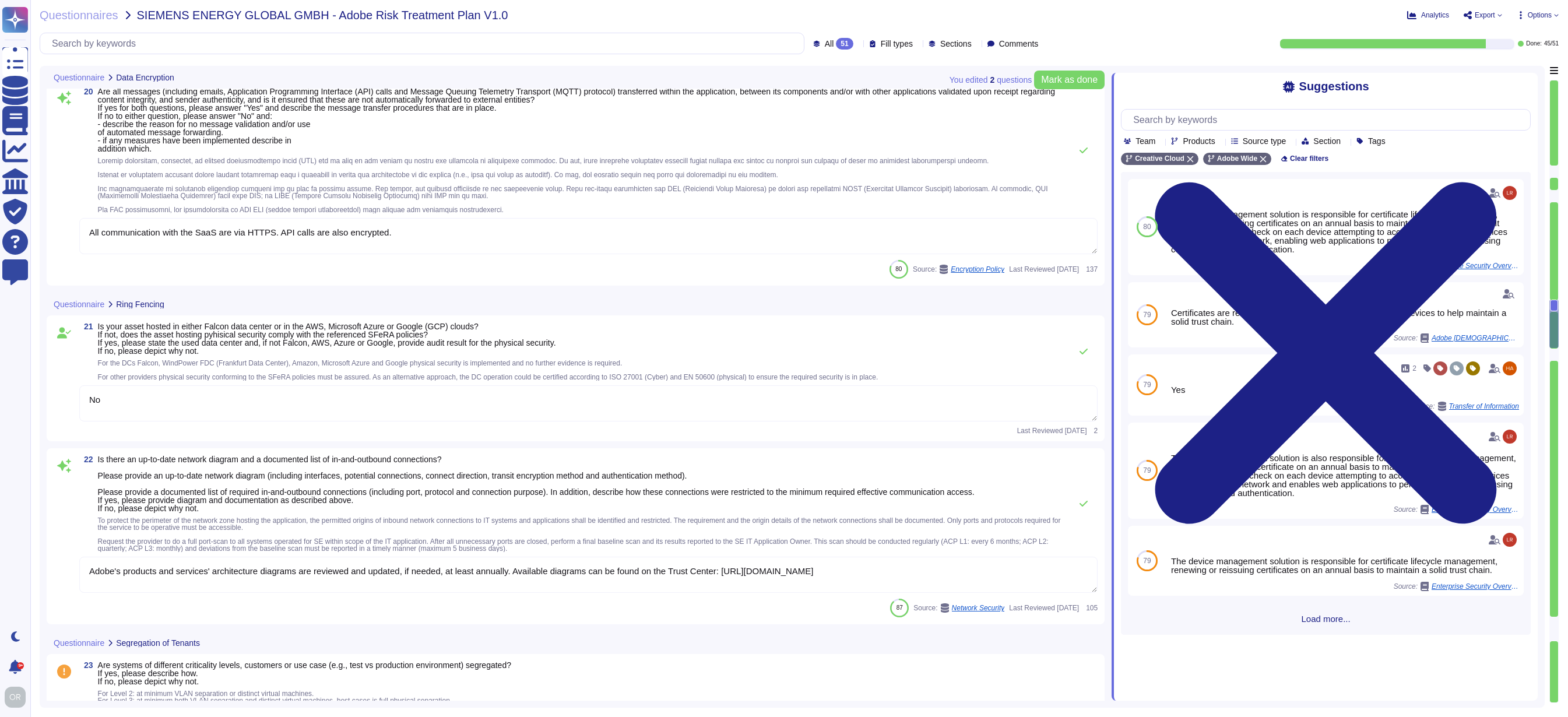
type textarea "N/A"
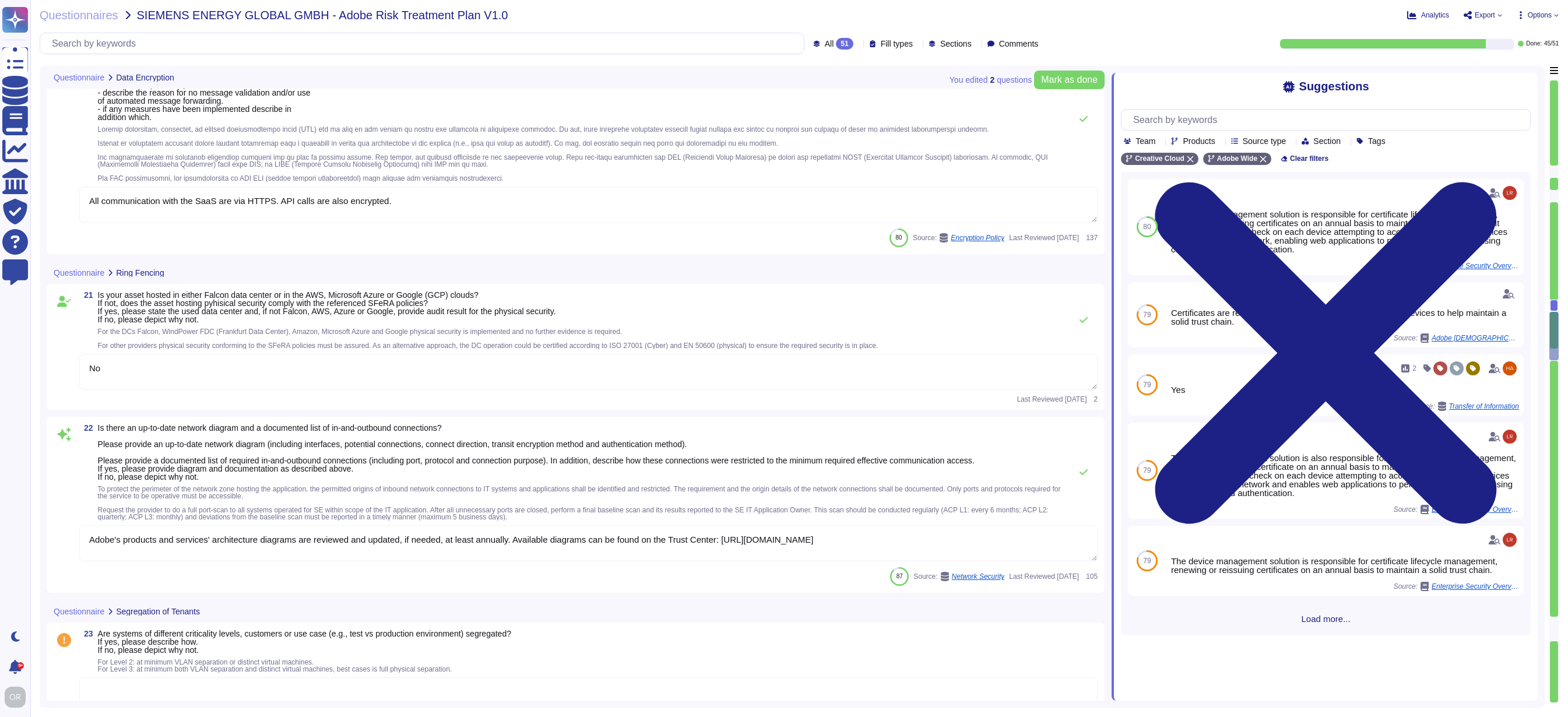
type textarea "Adobe maintains segmented development and production environments using technic…"
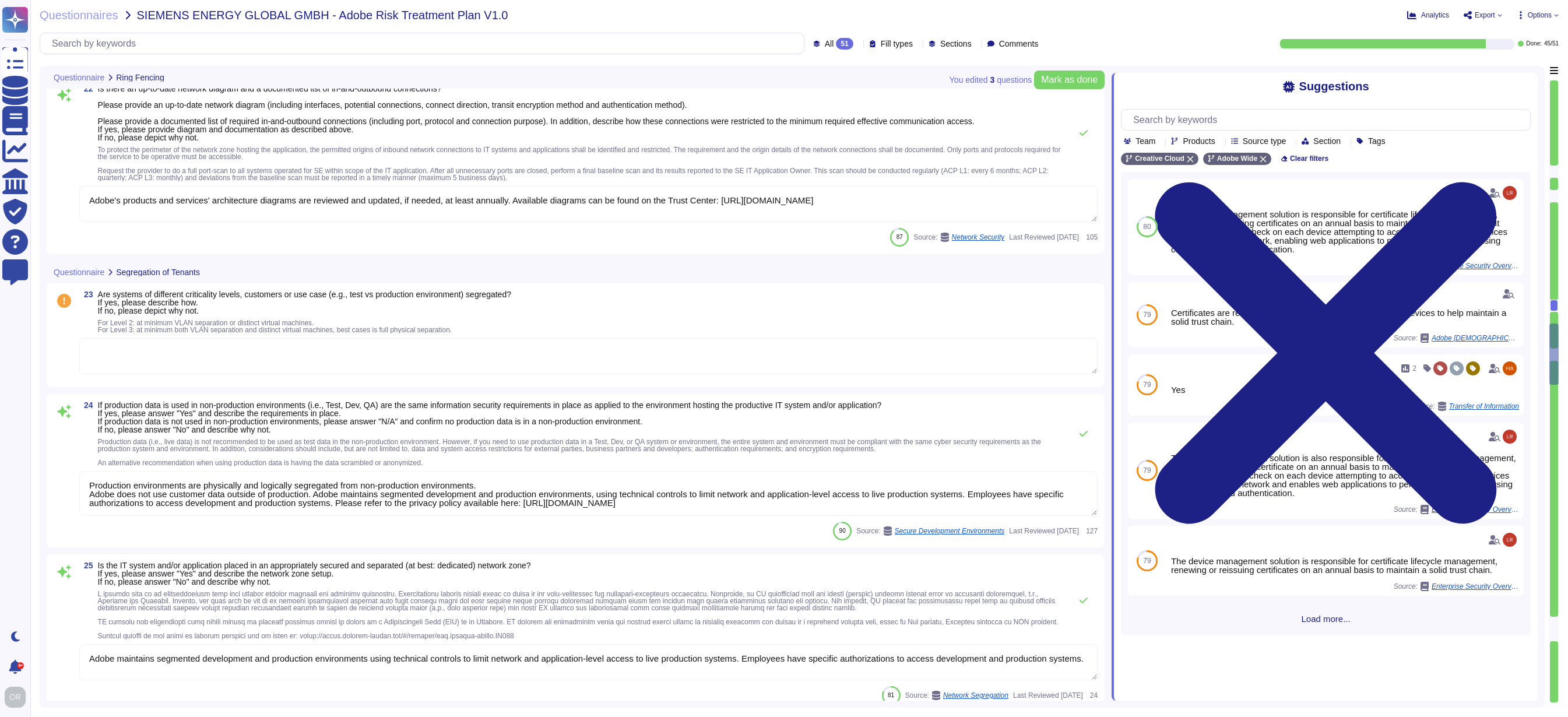
type textarea "Servers that are accessed from an external, insecure network (such as web serve…"
type textarea "All components and code produced by third parties, including open source librar…"
click at [332, 357] on textarea at bounding box center [588, 355] width 1018 height 36
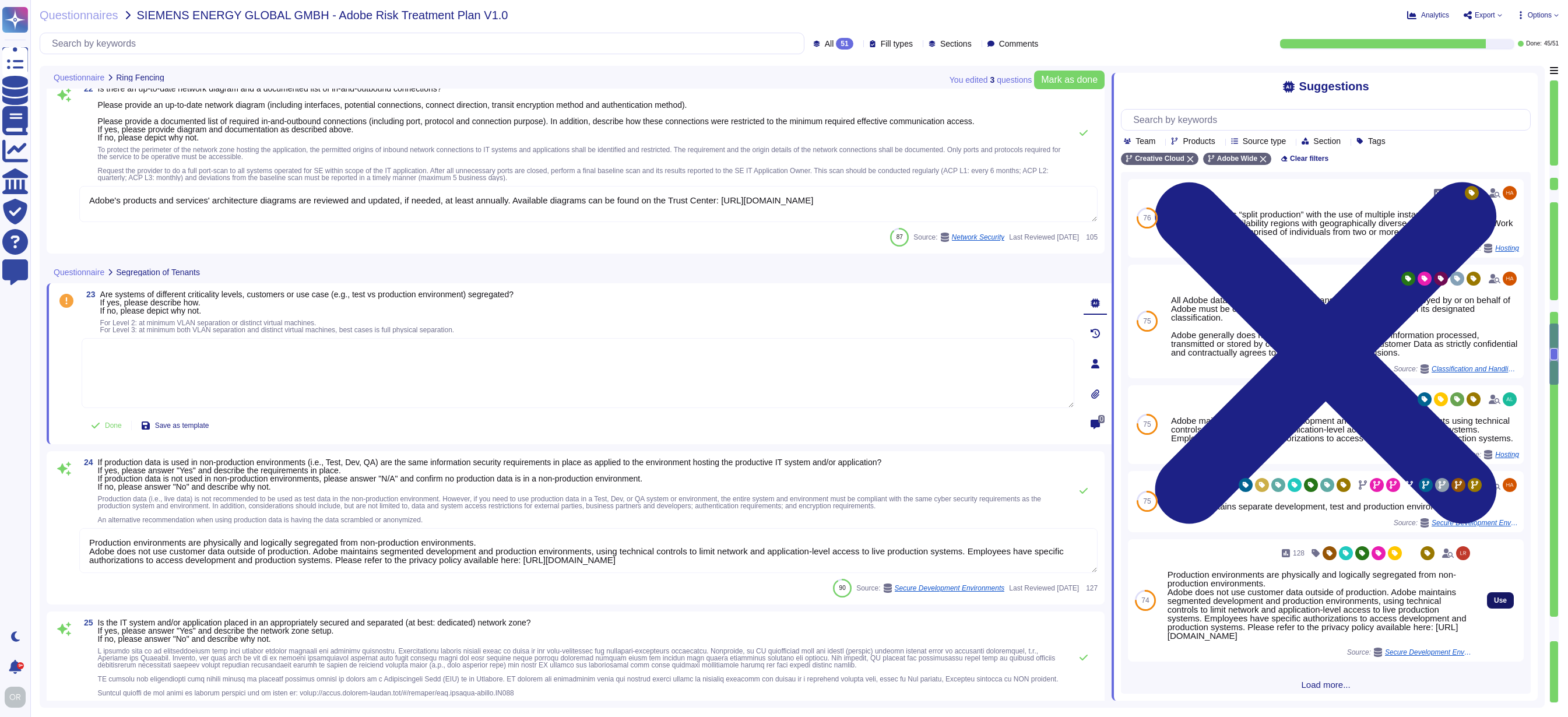
click at [1497, 609] on button "Use" at bounding box center [1501, 601] width 27 height 16
type textarea "Production environments are physically and logically segregated from non-produc…"
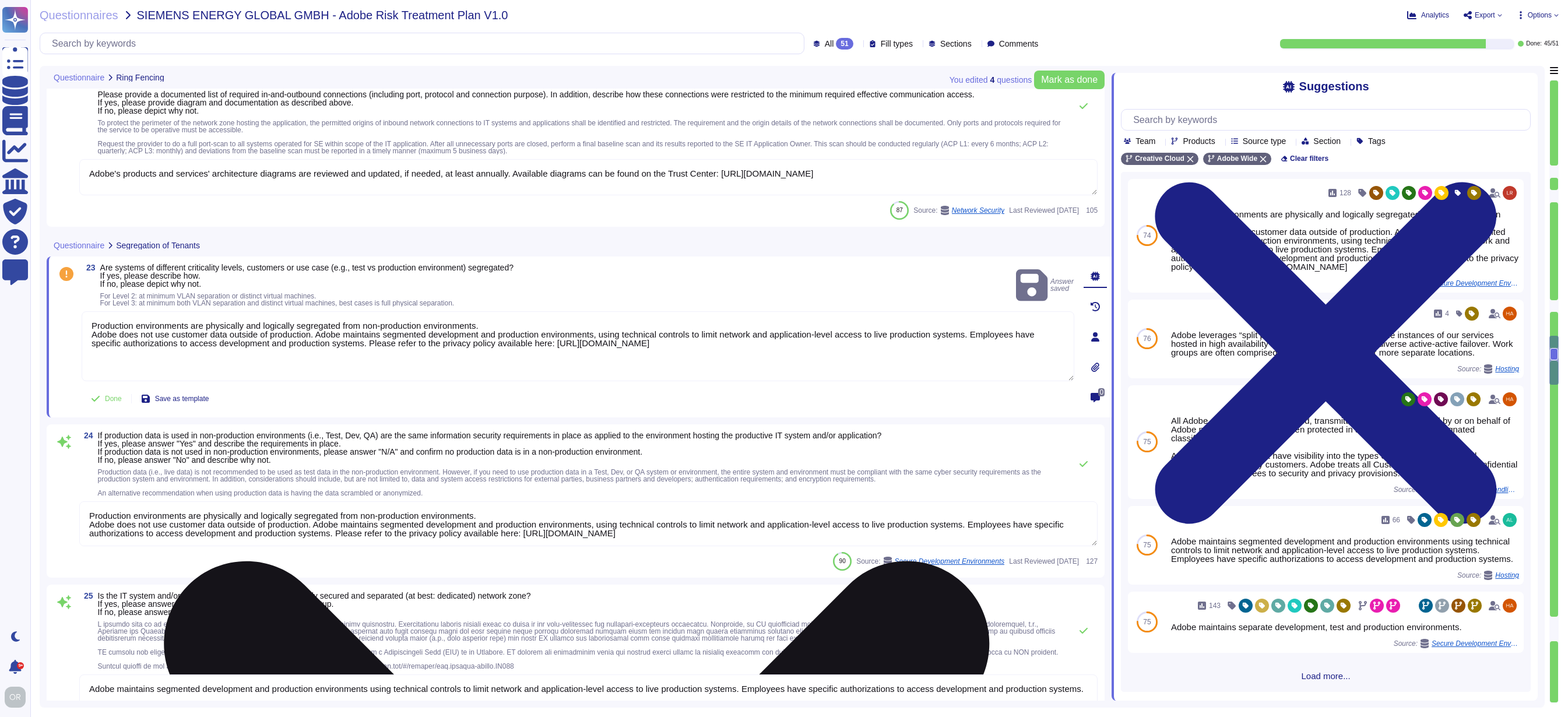
type textarea "All components and code produced by third parties, including open source librar…"
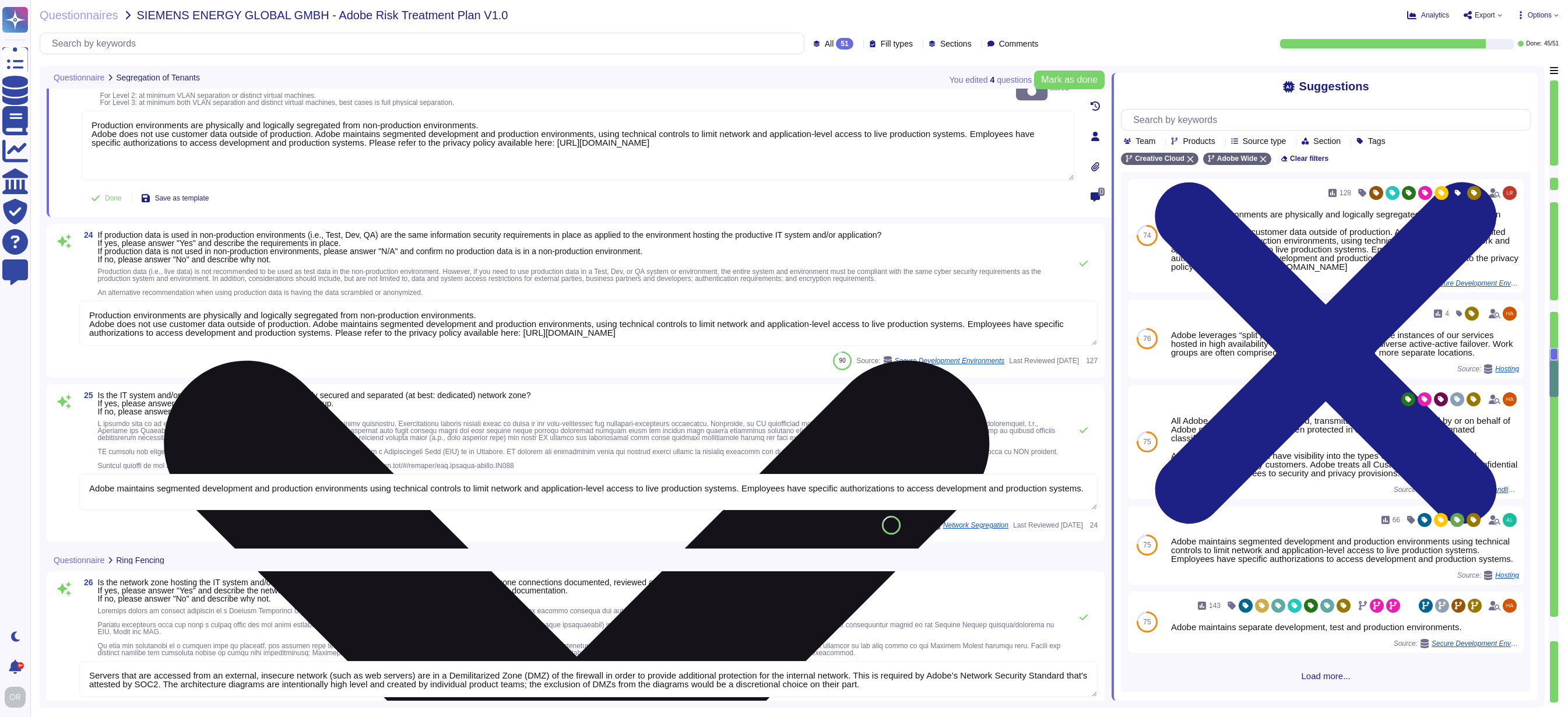
type textarea "Adobe deploys anti-virus and malware prevention solutions including, but not li…"
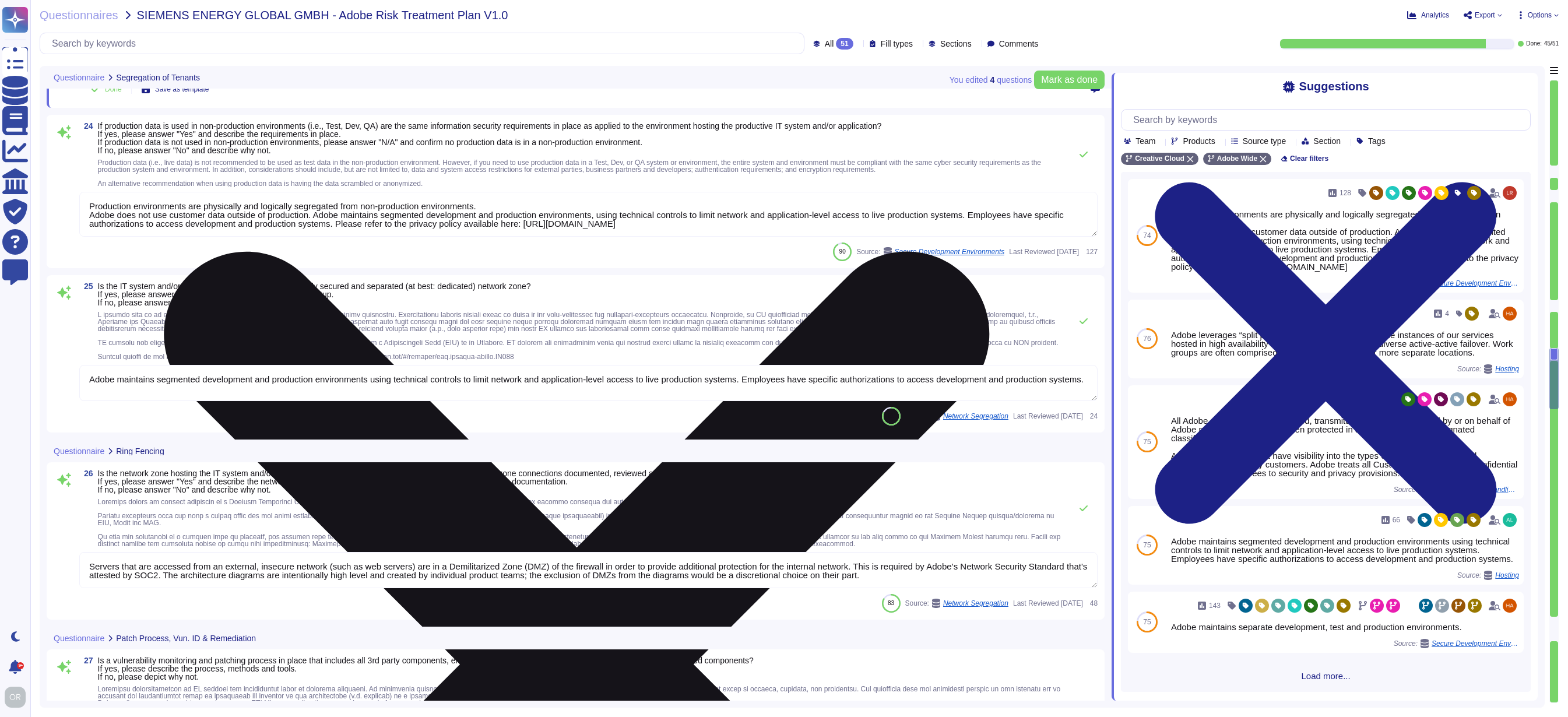
scroll to position [1, 0]
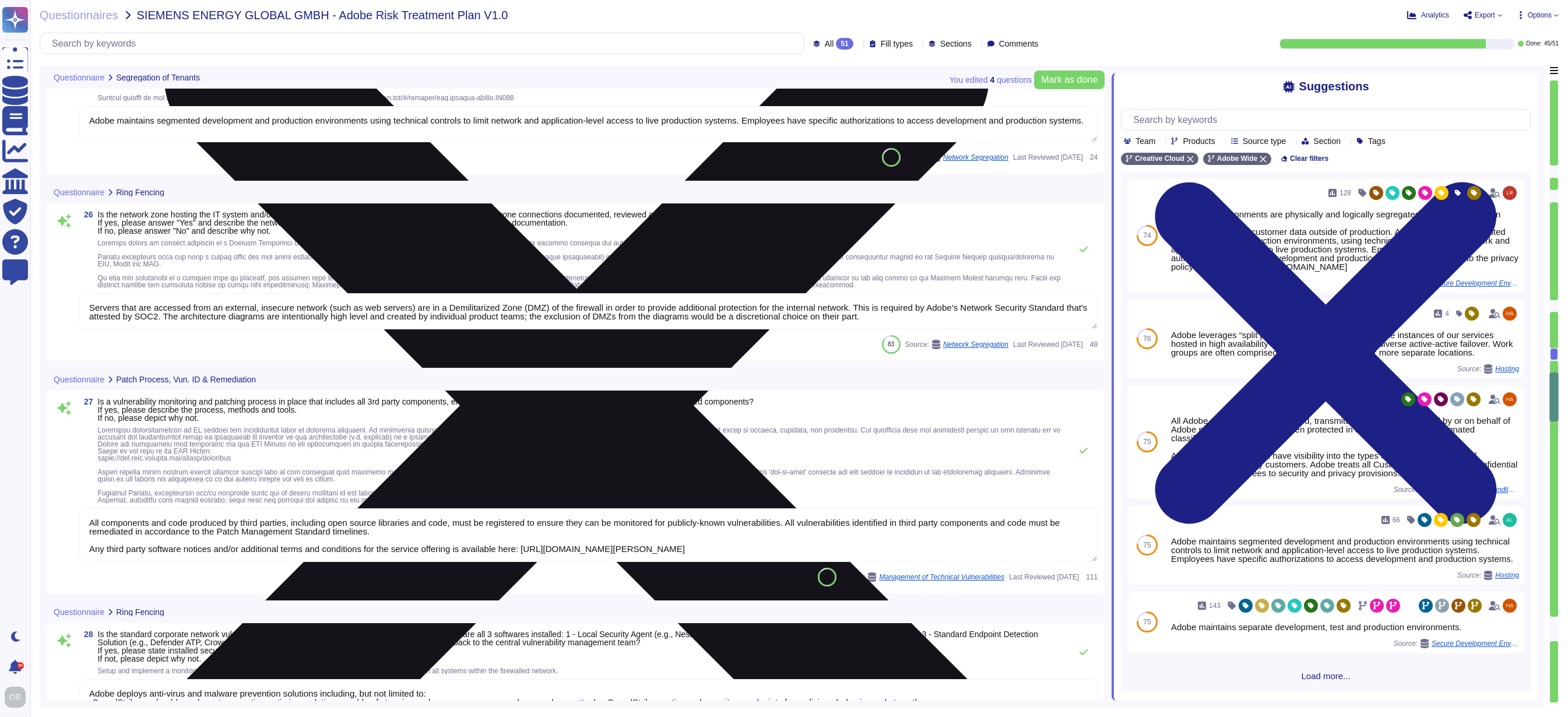
type textarea "Adobe collects logs that provide details regarding network and security infrast…"
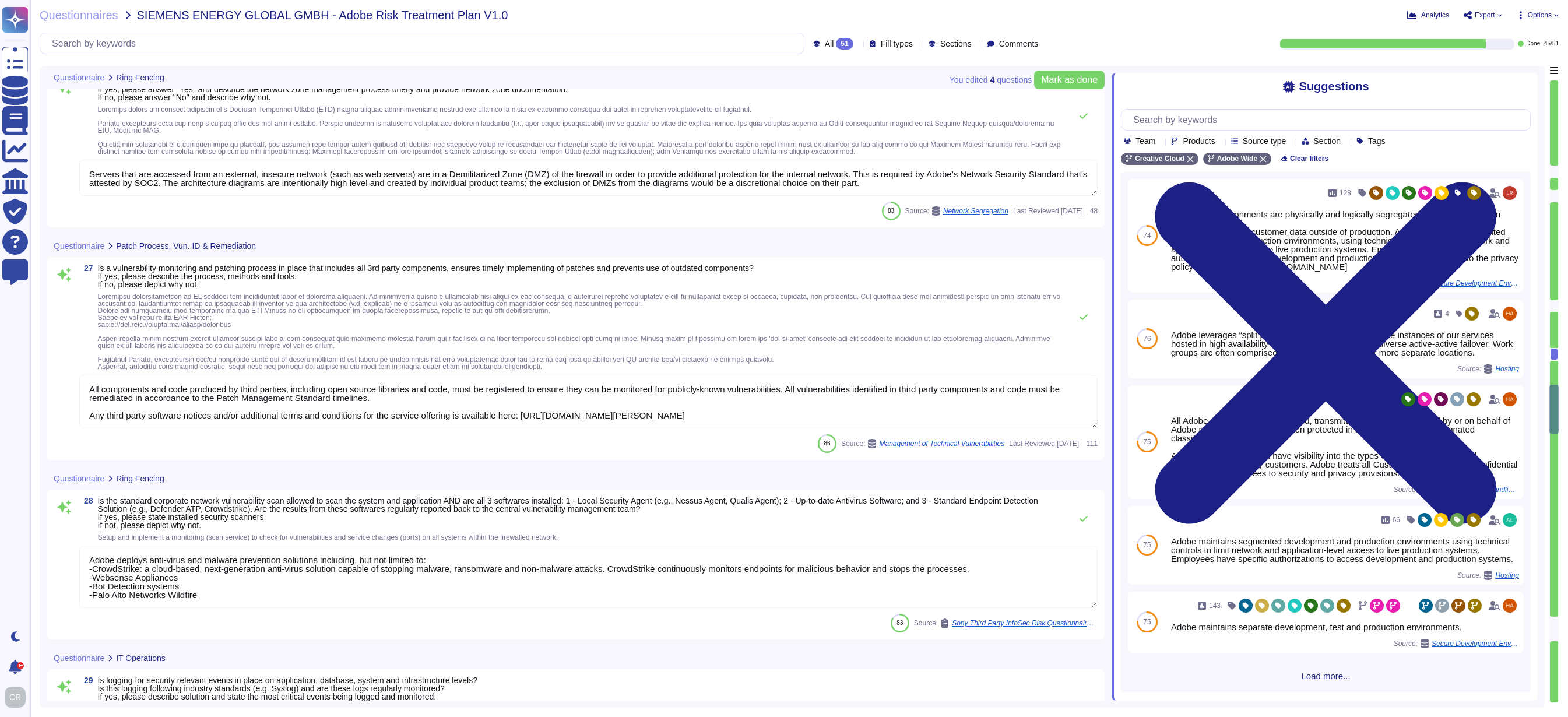
scroll to position [4986, 0]
type textarea "Adobe's Corporate Policies have been developed to provide guidelines for an eff…"
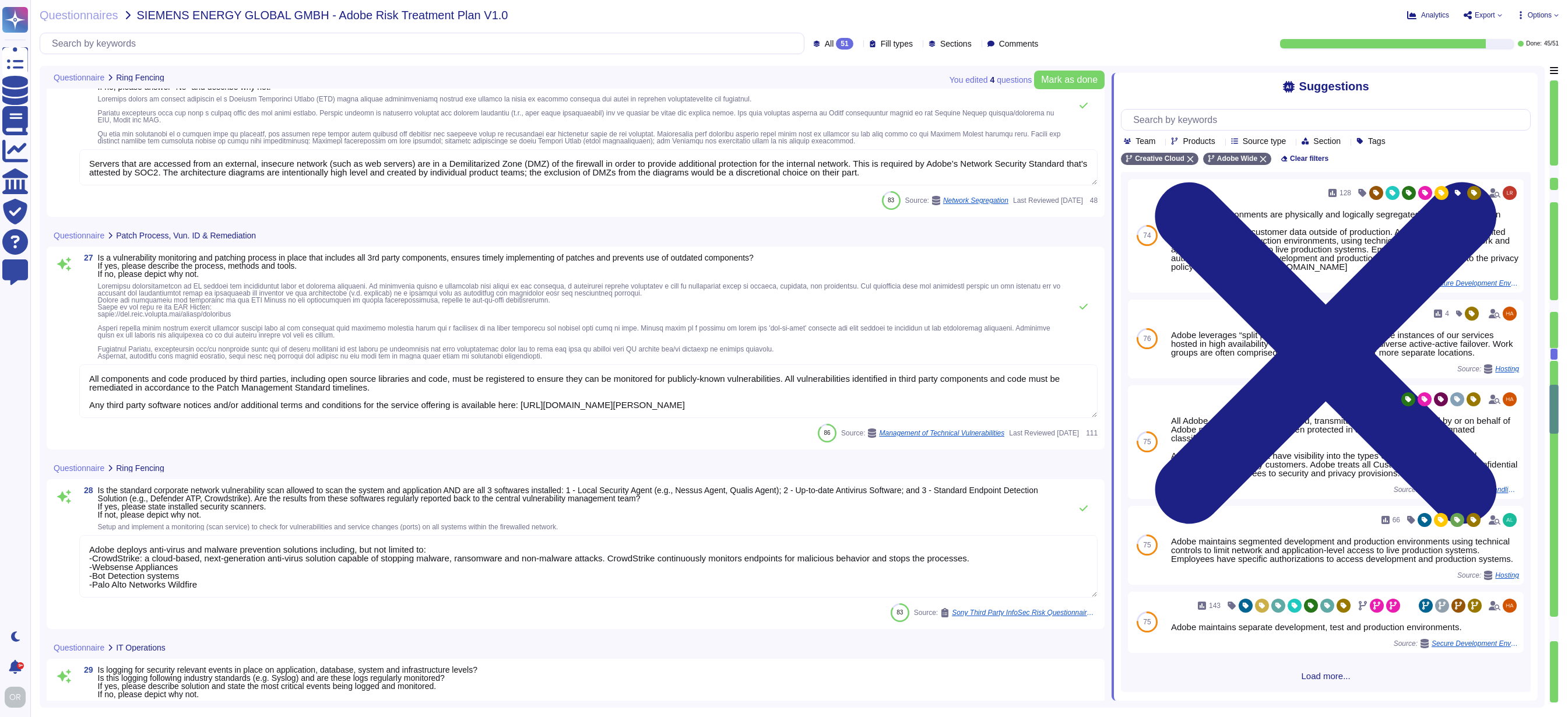
scroll to position [1, 0]
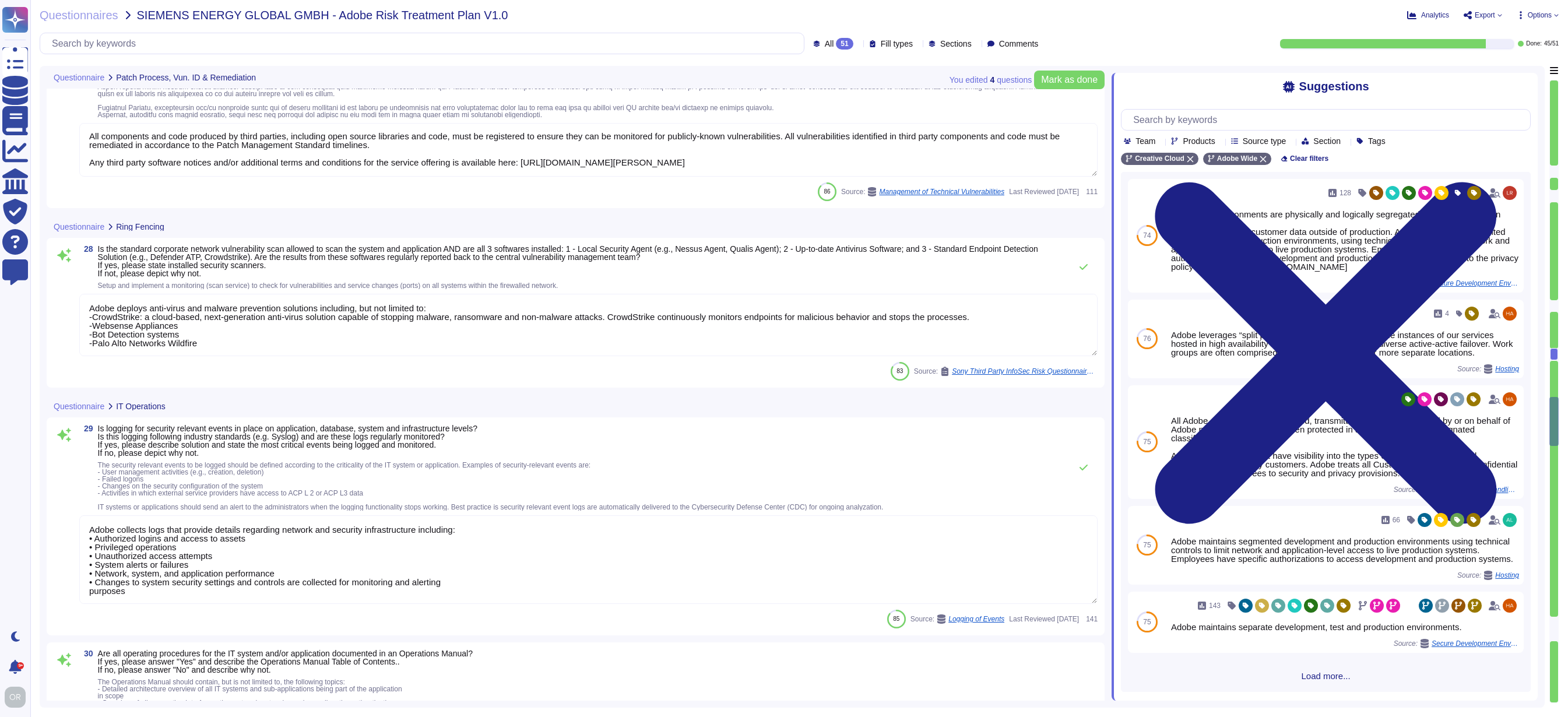
type textarea "This is handled by the Technology Governance Risk and Compliance (TechGRC) team…"
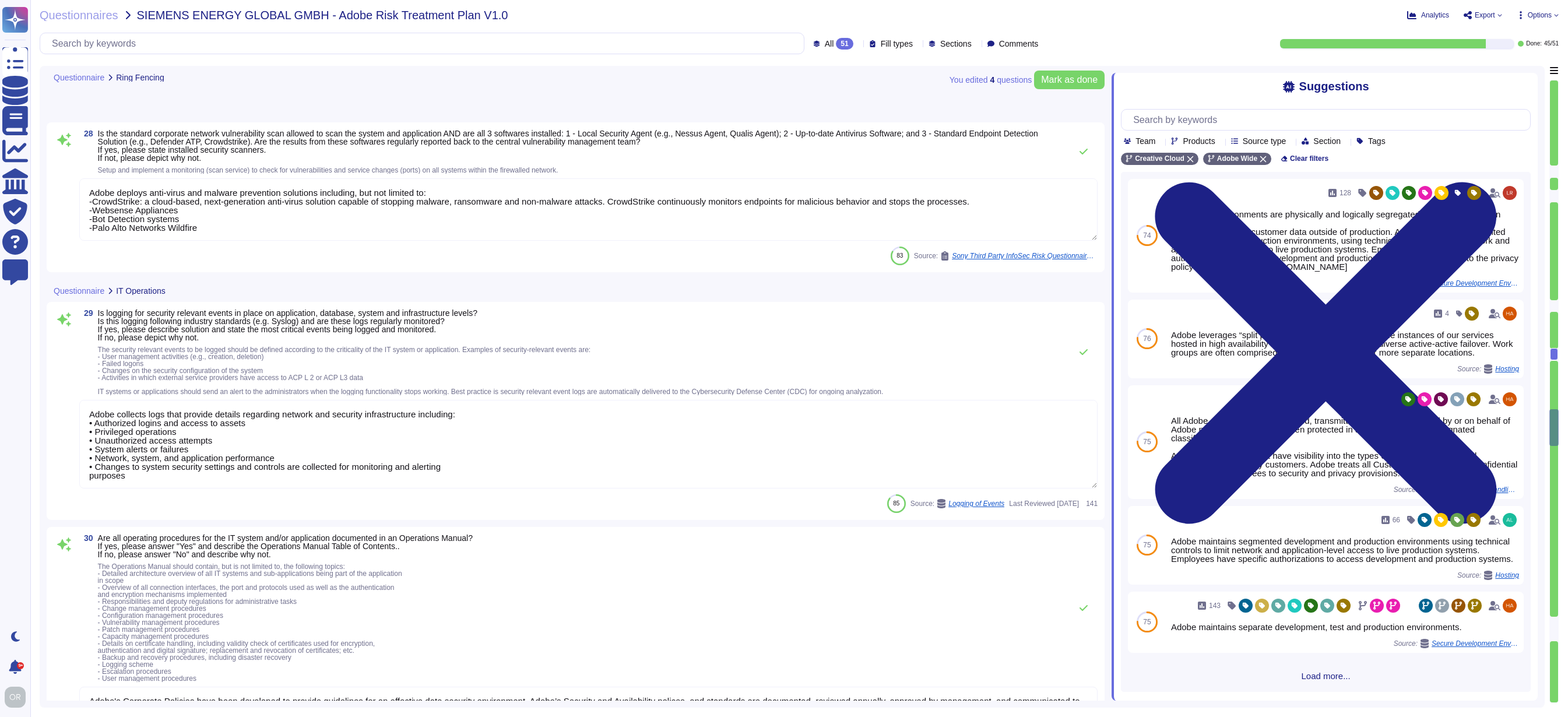
type textarea "Documentation is reviewed and approved prior to being used."
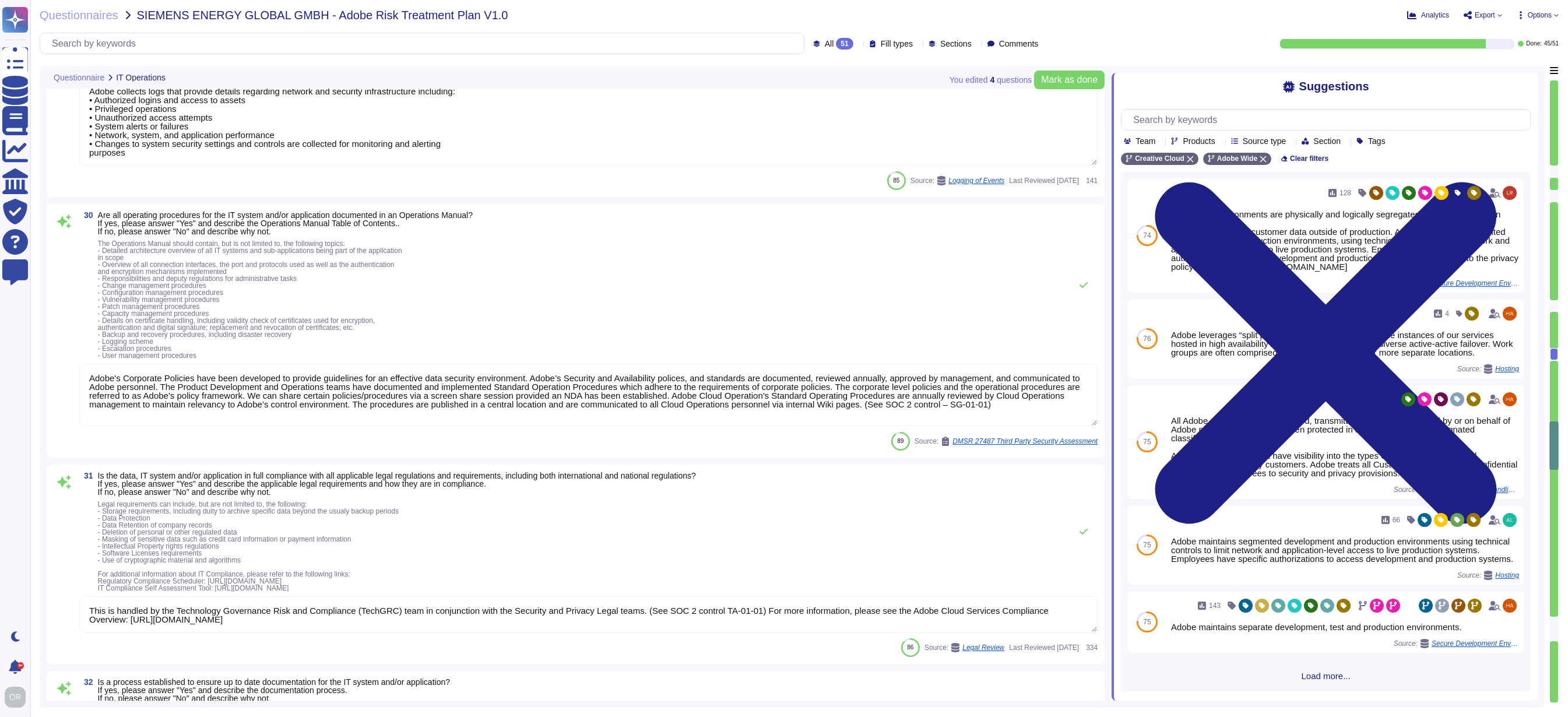
type textarea "Quarterly and Annually On an annual basis, management performs a risk assessmen…"
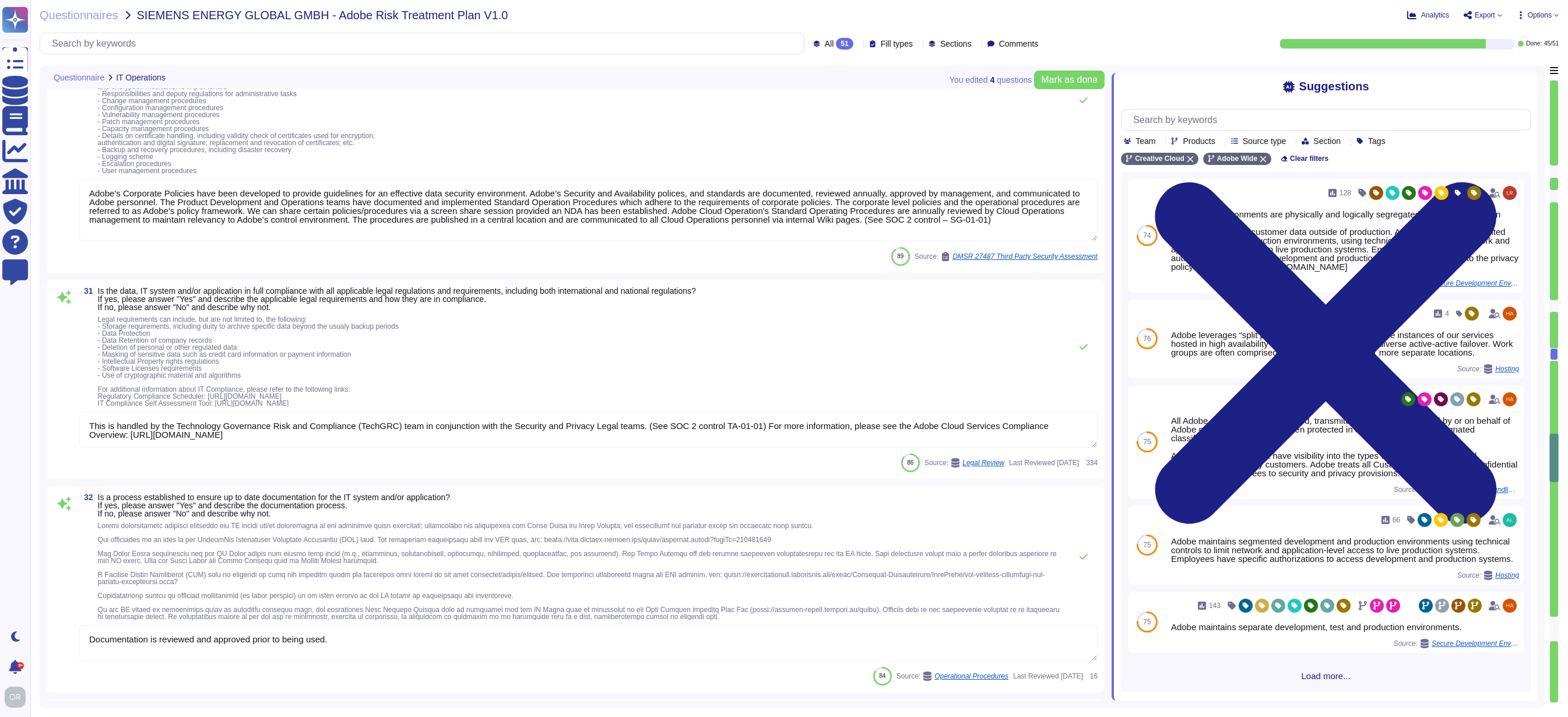
type textarea "A systematic approach to managing change is followed where changes are reviewed…"
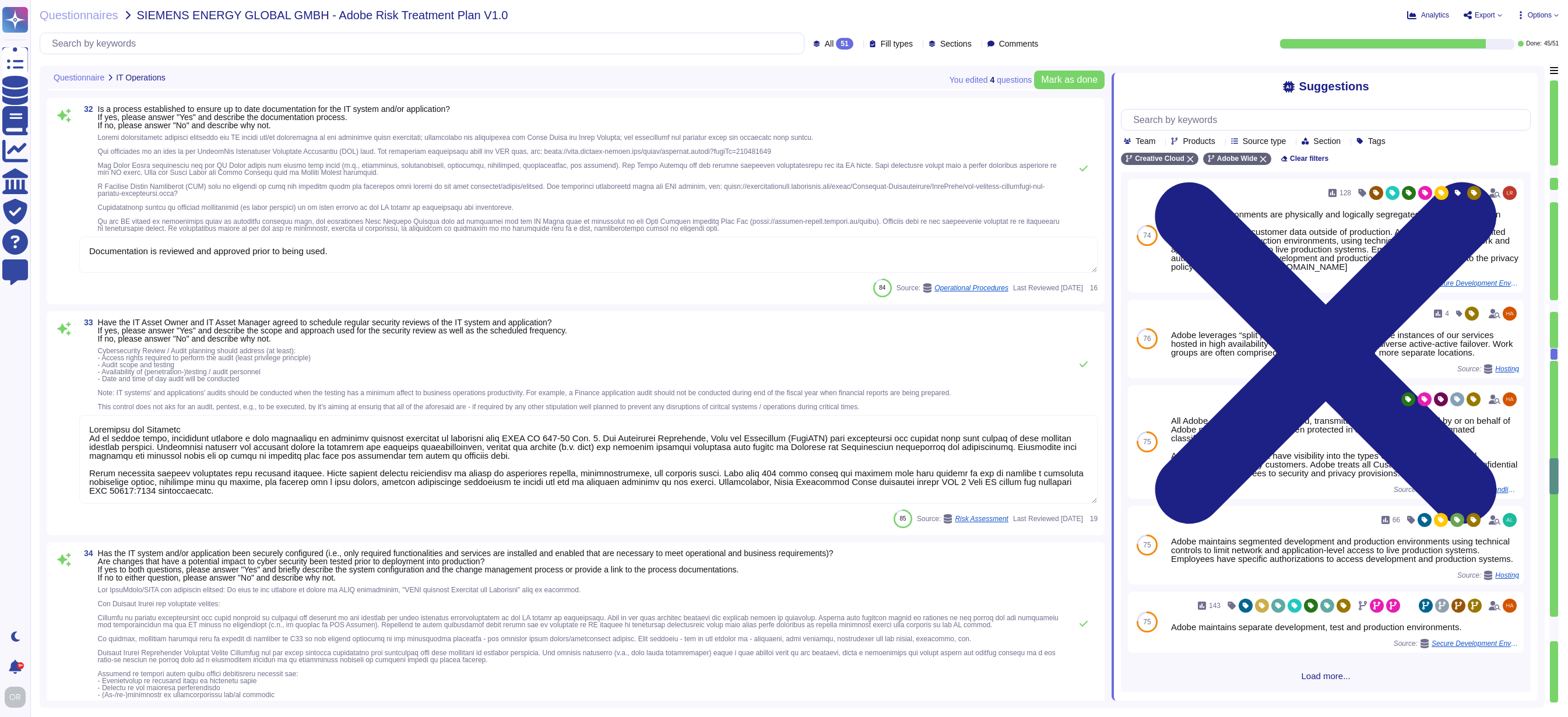
type textarea "Adobe servers, self-synchronizing applications, and network devices, both on-pr…"
type textarea "The log retention schedule is as follows: • Logs must be retained within the SI…"
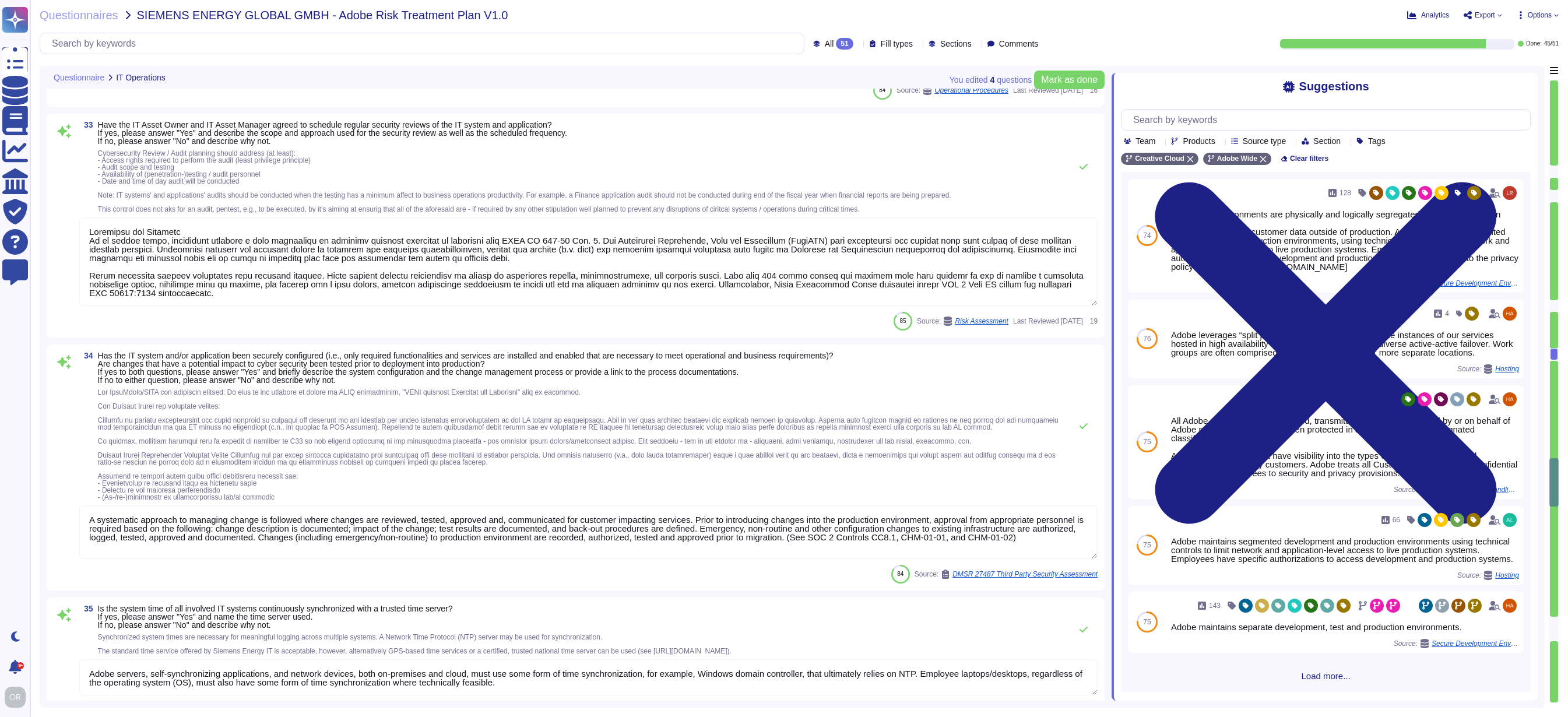
type textarea "Adobe has established and maintains robust processes and multiple channels for …"
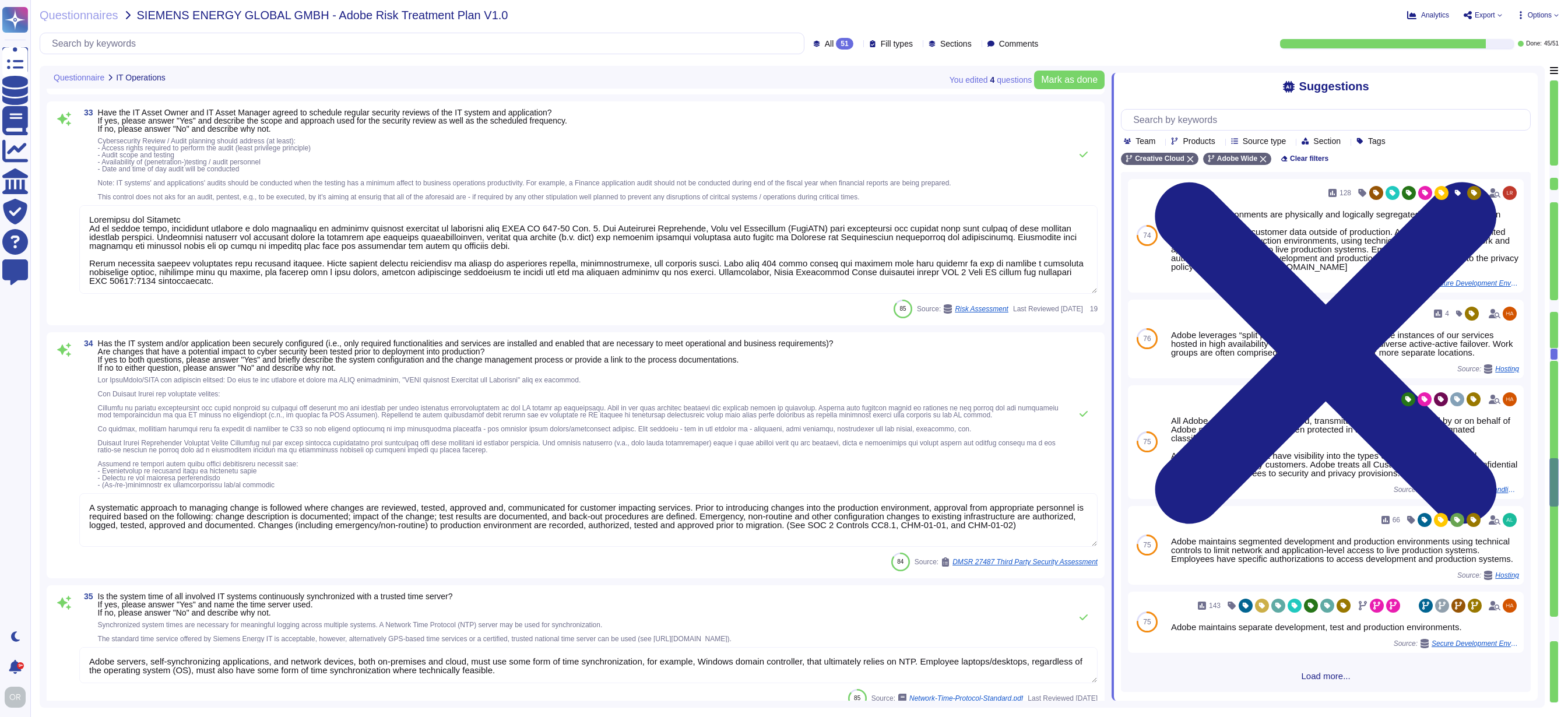
scroll to position [6414, 0]
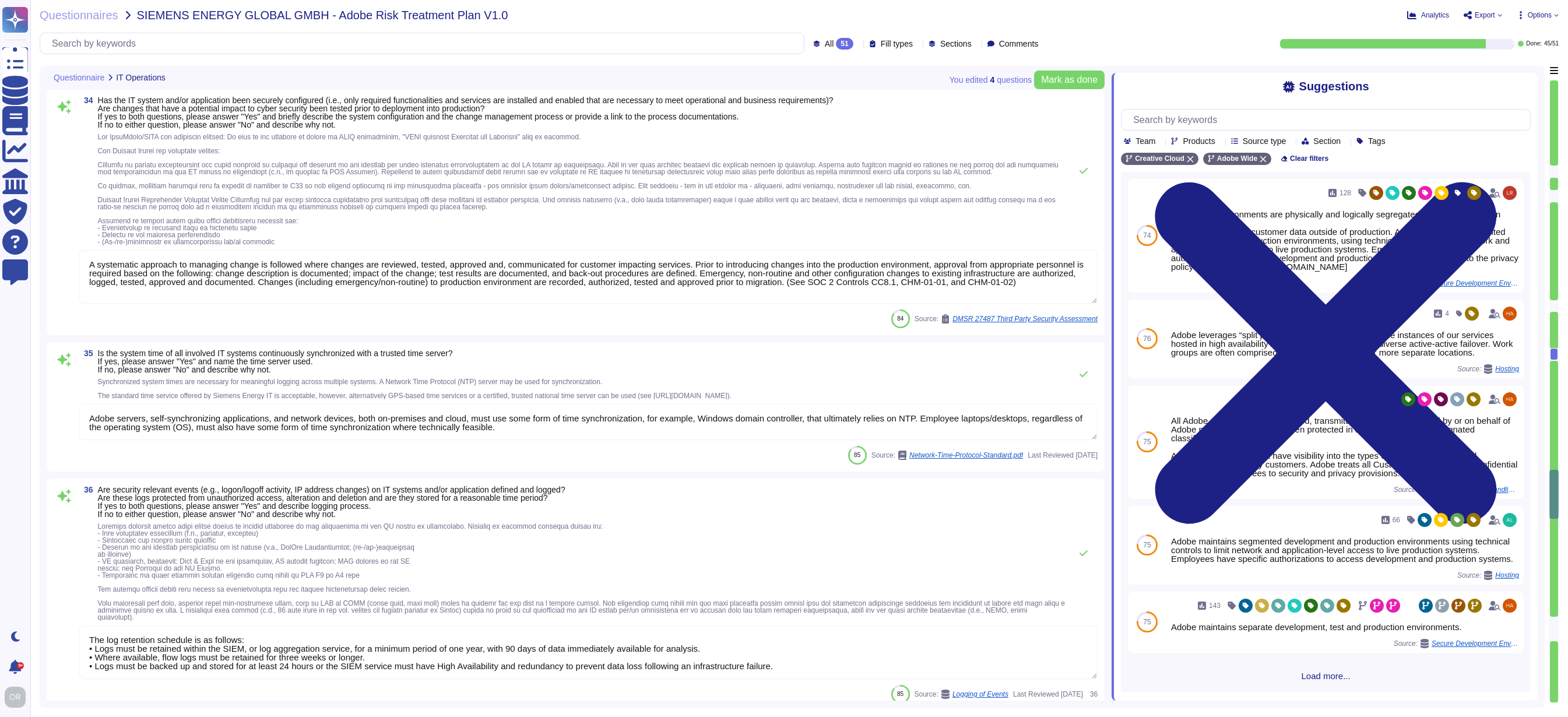
type textarea "Adobe has established an e-Waste disposal program, for Cost Center managers and…"
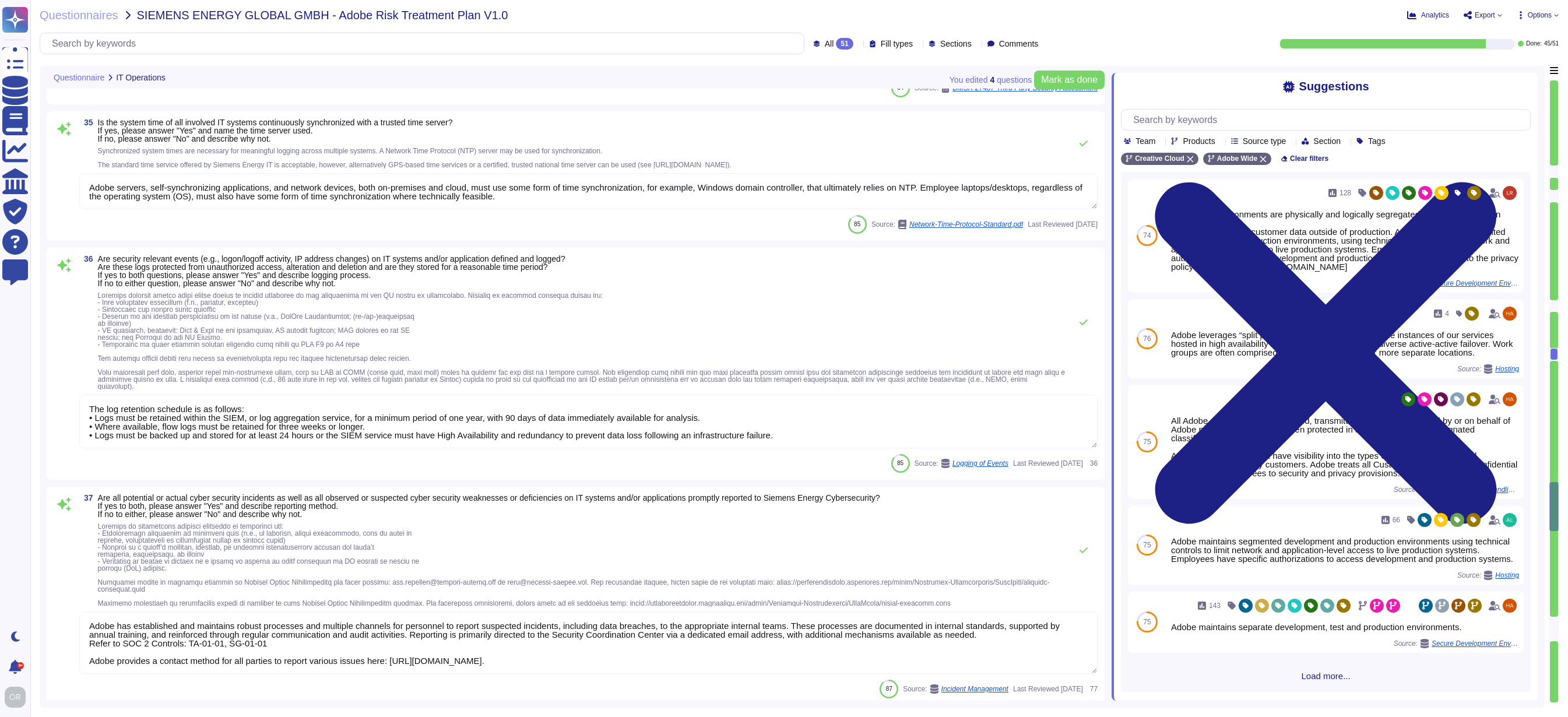
type textarea "Storage of restricted data on removable media is strictly prohibited and enforc…"
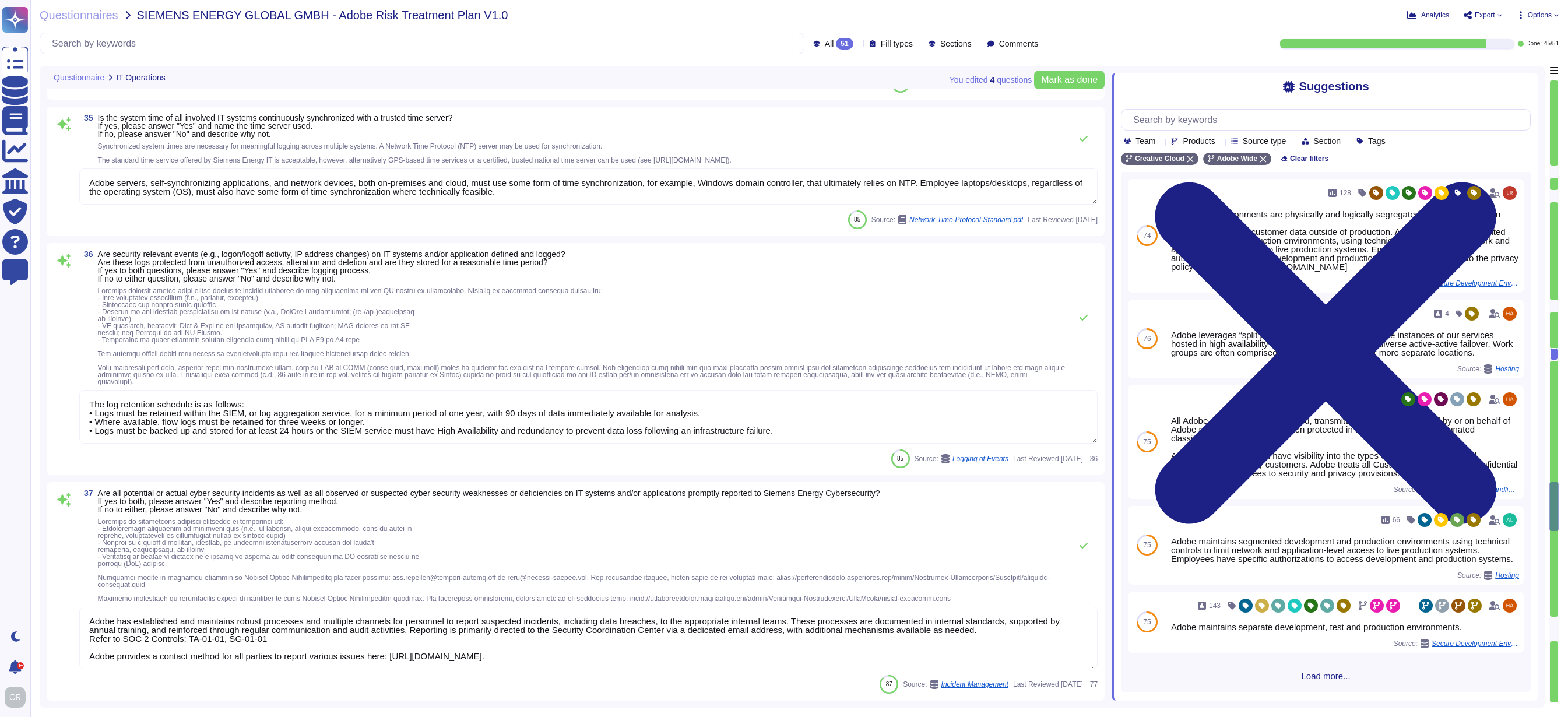
scroll to position [6878, 0]
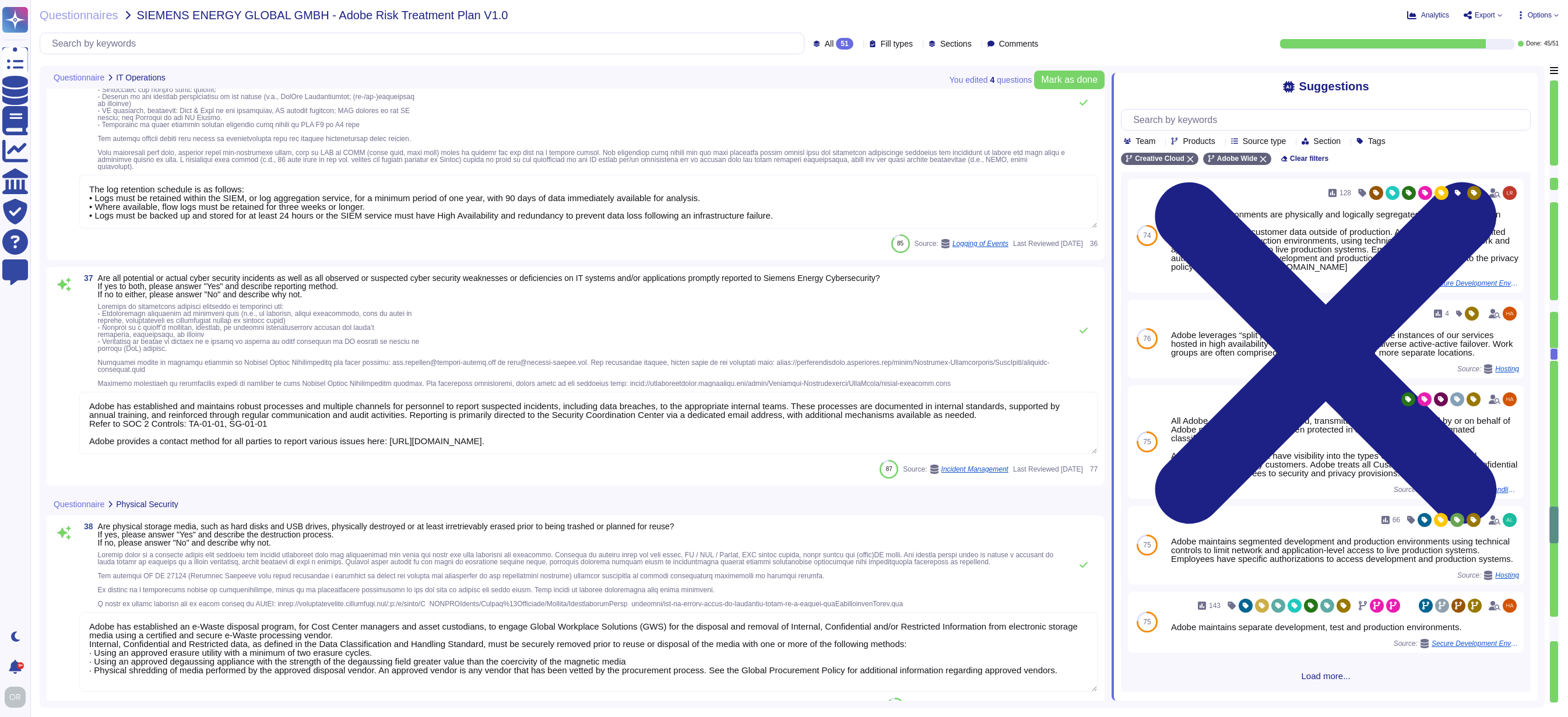
type textarea "Adobe data centers that are in locales with environmental risks, such as earthq…"
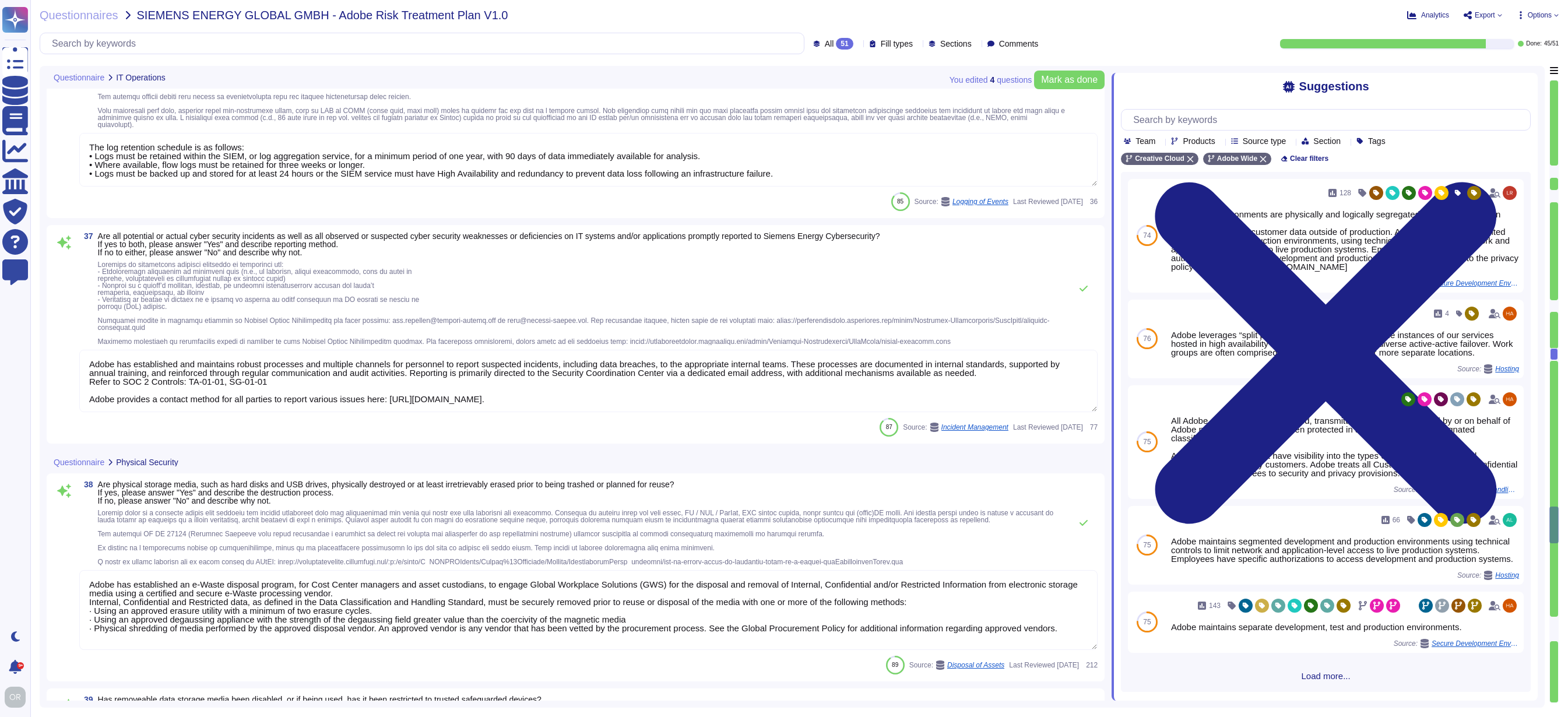
scroll to position [1, 0]
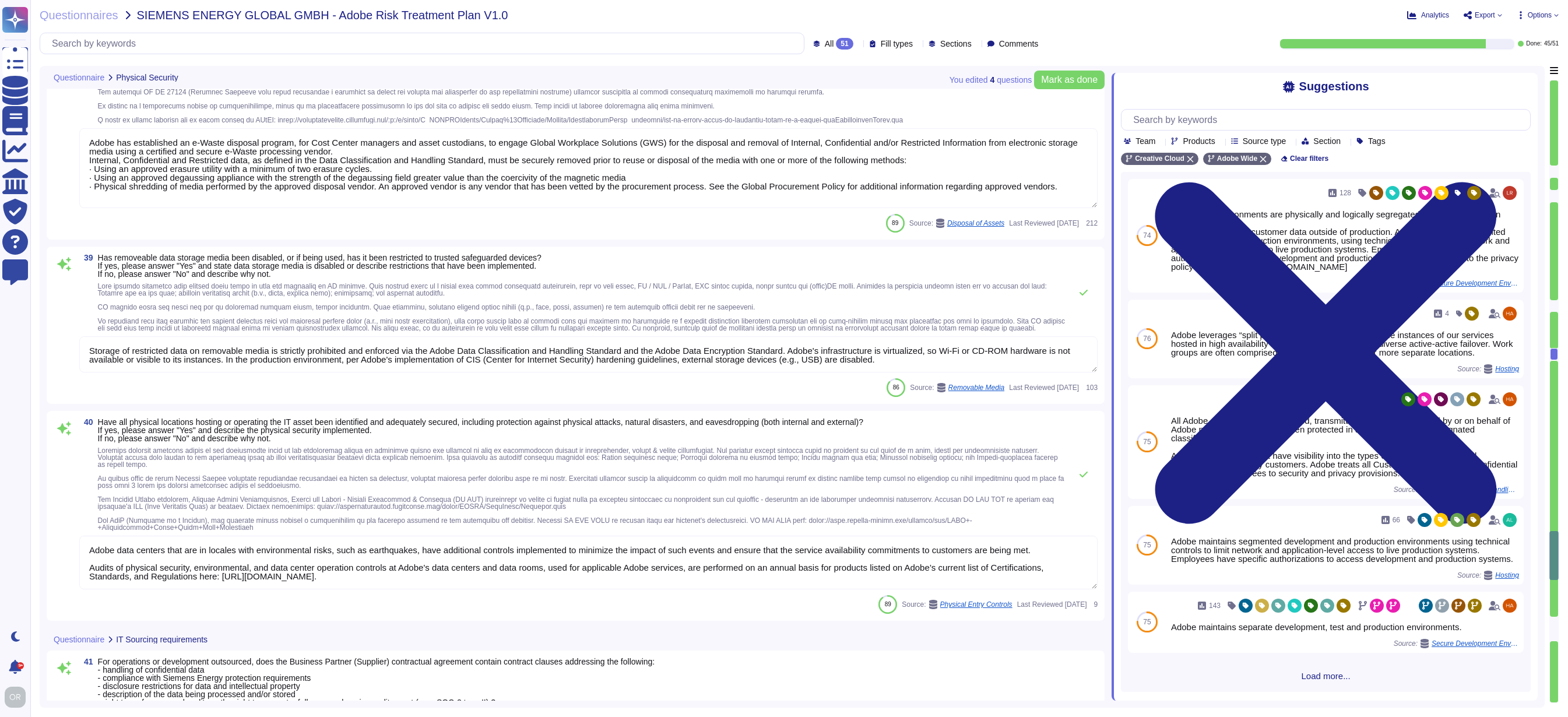
type textarea "To ensure ongoing compliance with the Adobe Vendor Information Security Standar…"
type textarea "There is a vendor risk management program maintained to address the security of…"
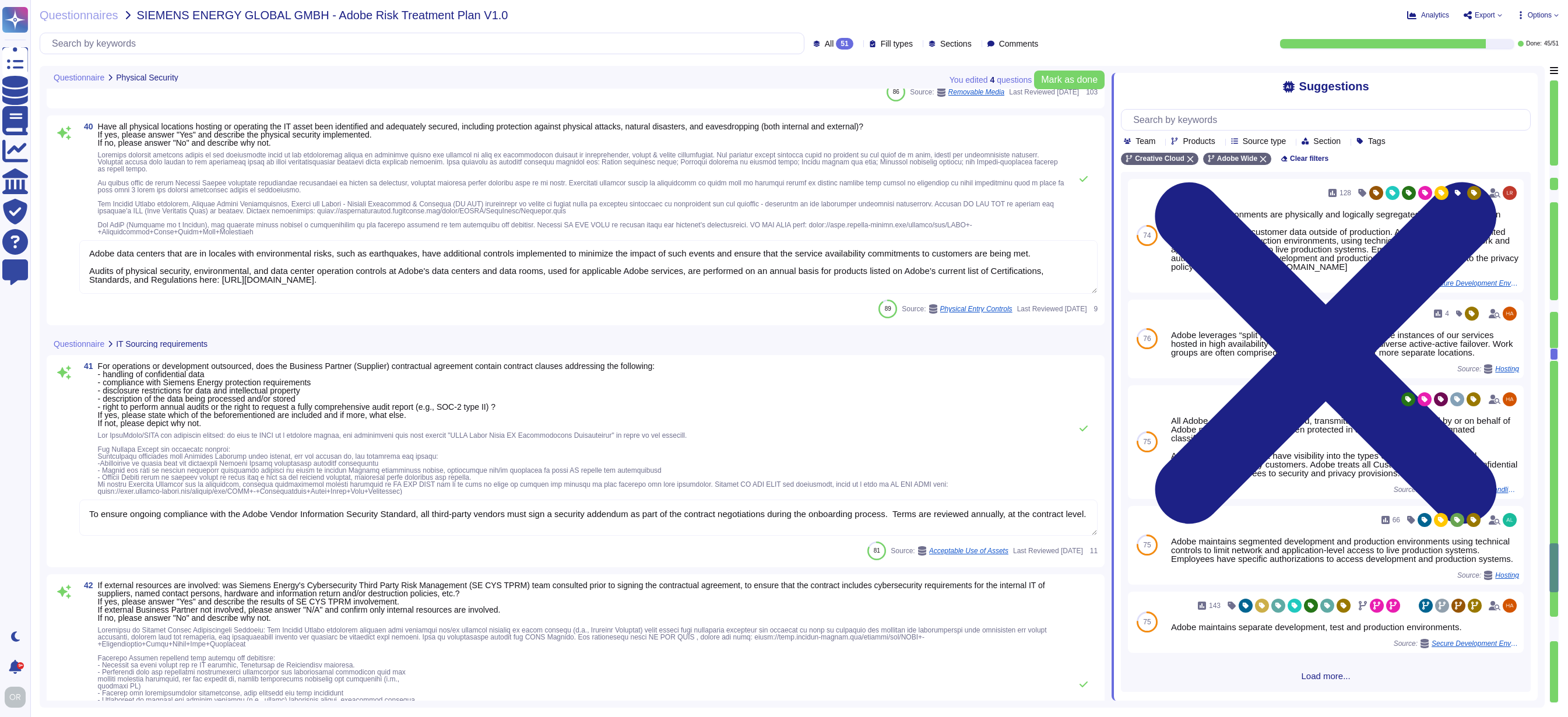
type textarea "Reviews and revalidation of user access for least privilege and separation of d…"
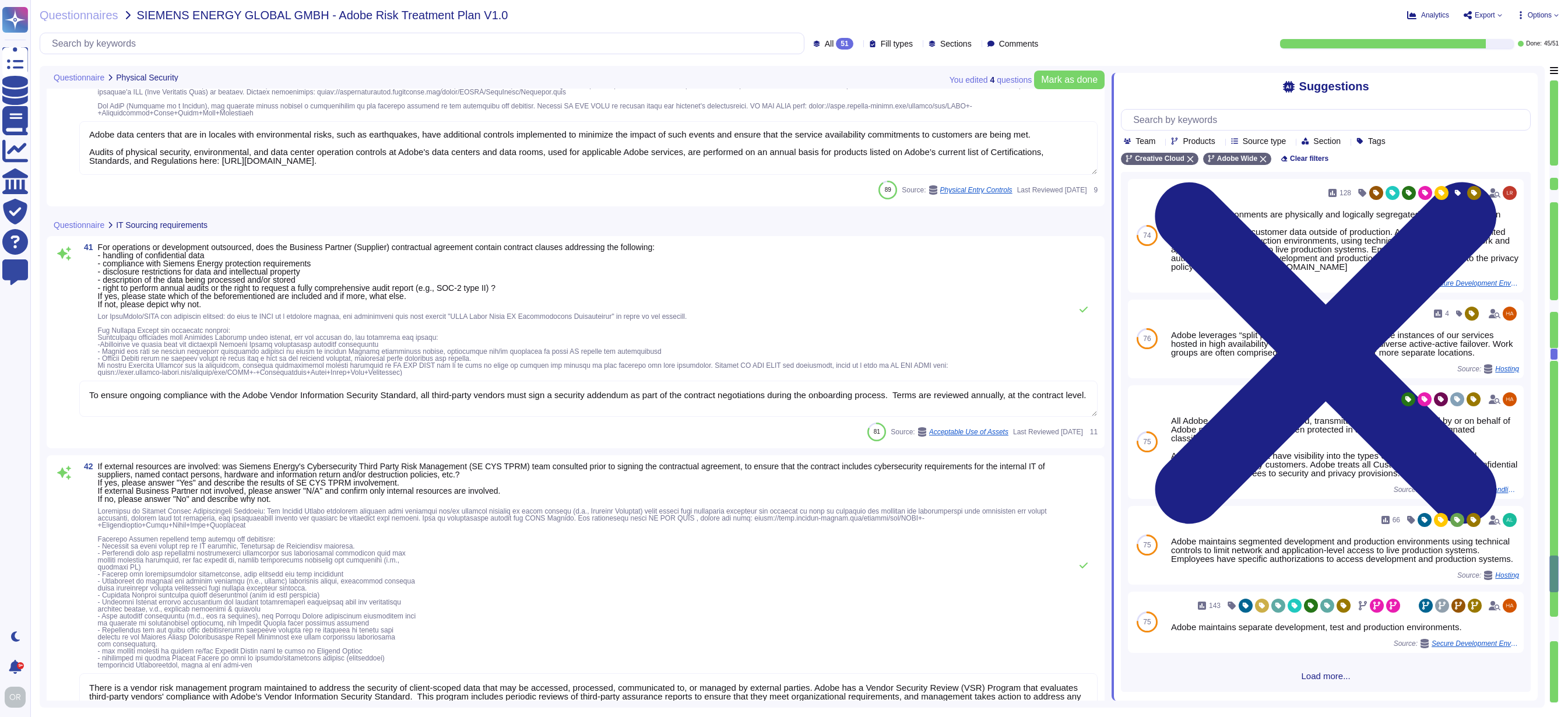
type textarea "Adobe has established information security policies to ensure procedures, proce…"
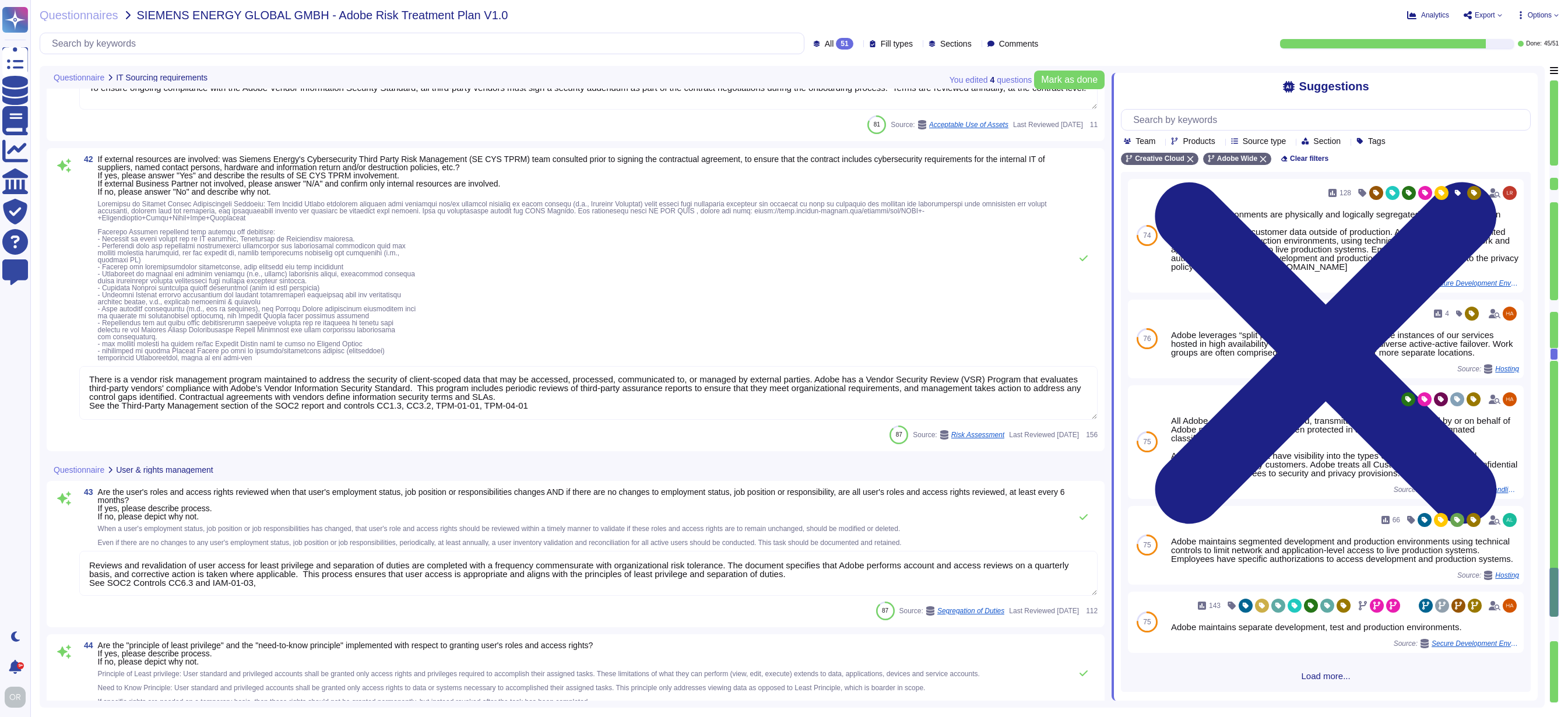
click at [522, 464] on div "Questionnaire User & rights management" at bounding box center [498, 470] width 902 height 23
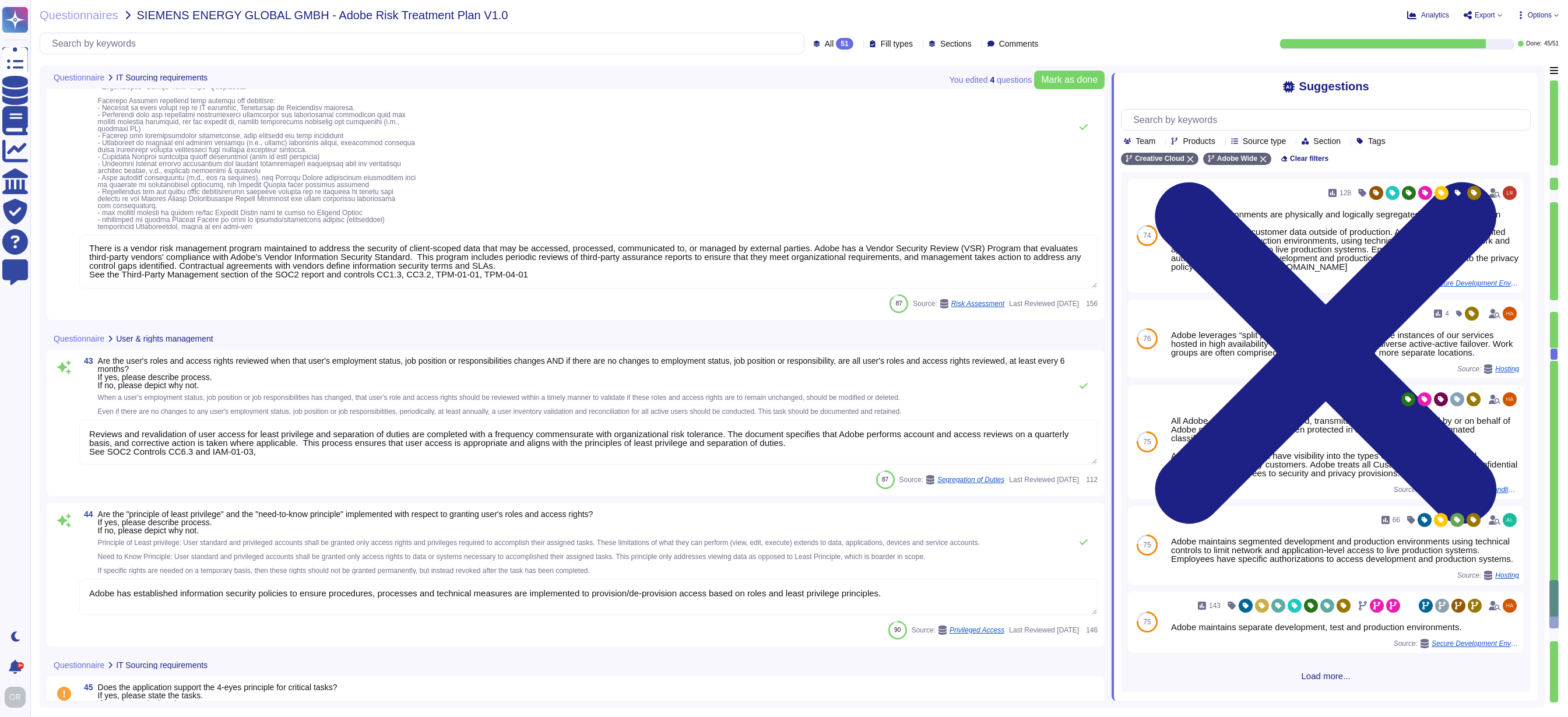
type textarea "Logical access provisioning to information systems requires approval from appro…"
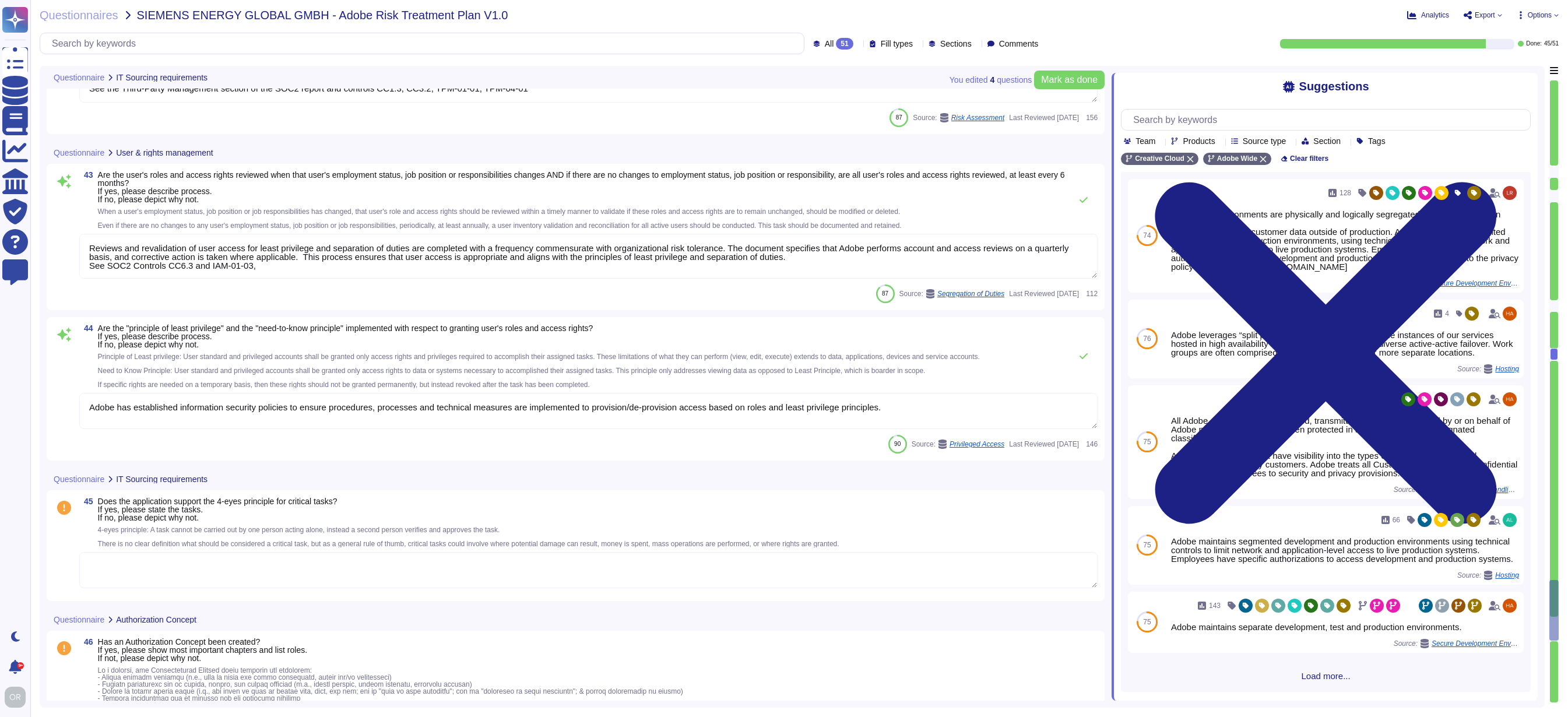
type textarea "The Adobe Authentication Standard mandate unique user ID."
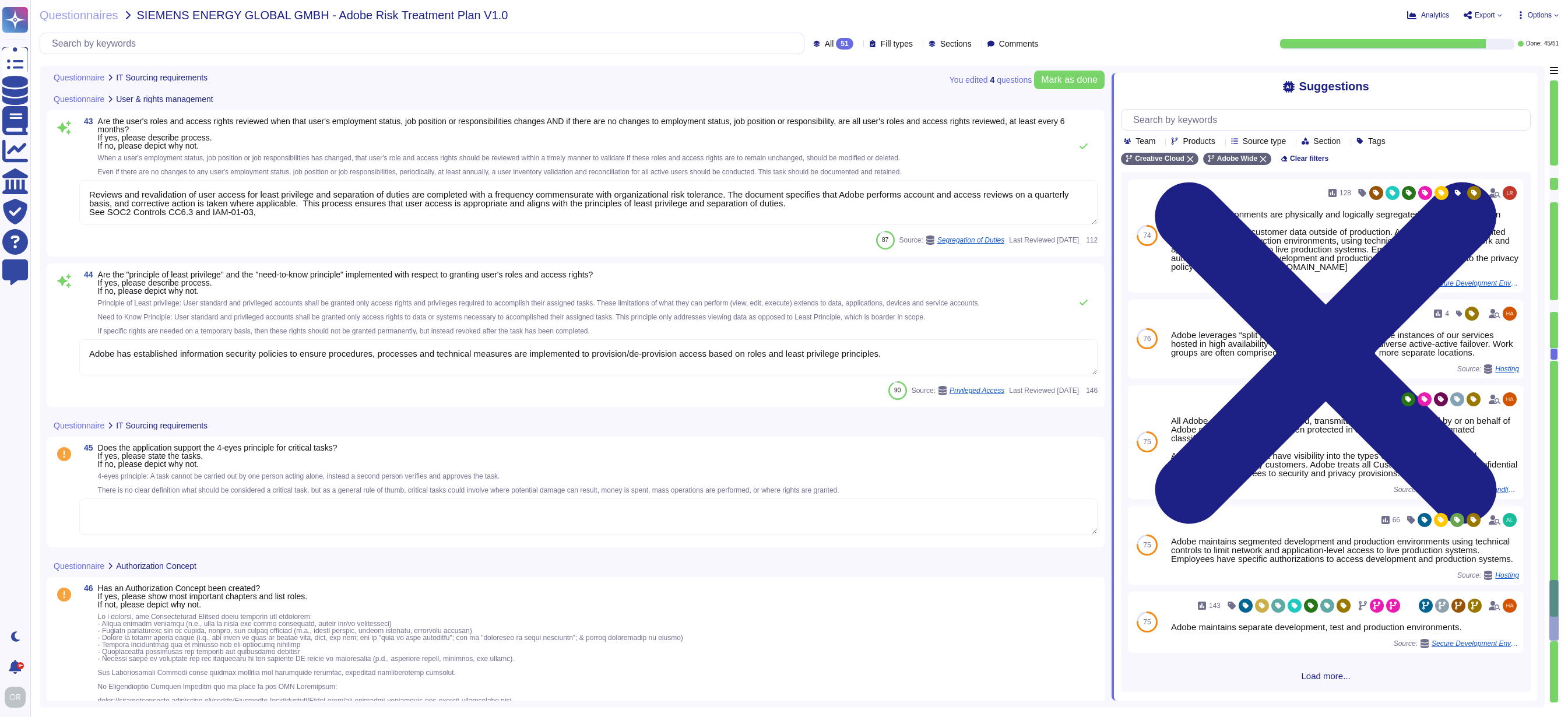
scroll to position [8631, 0]
click at [489, 505] on textarea at bounding box center [588, 513] width 1018 height 36
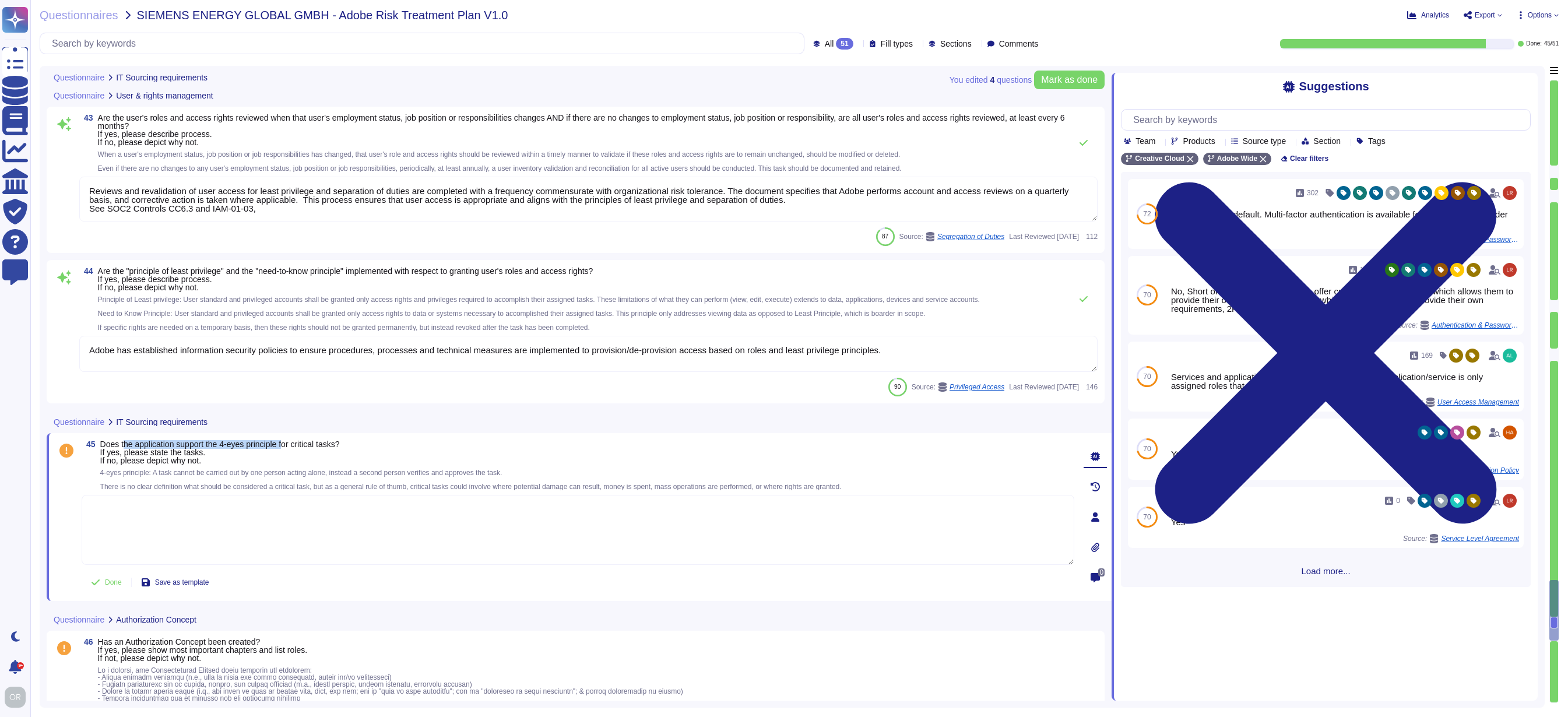
drag, startPoint x: 125, startPoint y: 443, endPoint x: 299, endPoint y: 445, distance: 174.0
click at [299, 445] on span "Does the application support the 4-eyes principle for critical tasks? If yes, p…" at bounding box center [220, 452] width 240 height 26
click at [295, 443] on span "Does the application support the 4-eyes principle for critical tasks? If yes, p…" at bounding box center [220, 452] width 240 height 26
click at [287, 534] on textarea at bounding box center [578, 529] width 993 height 70
click at [462, 458] on span "Does the application support the 4-eyes principle for critical tasks? If yes, p…" at bounding box center [471, 452] width 741 height 24
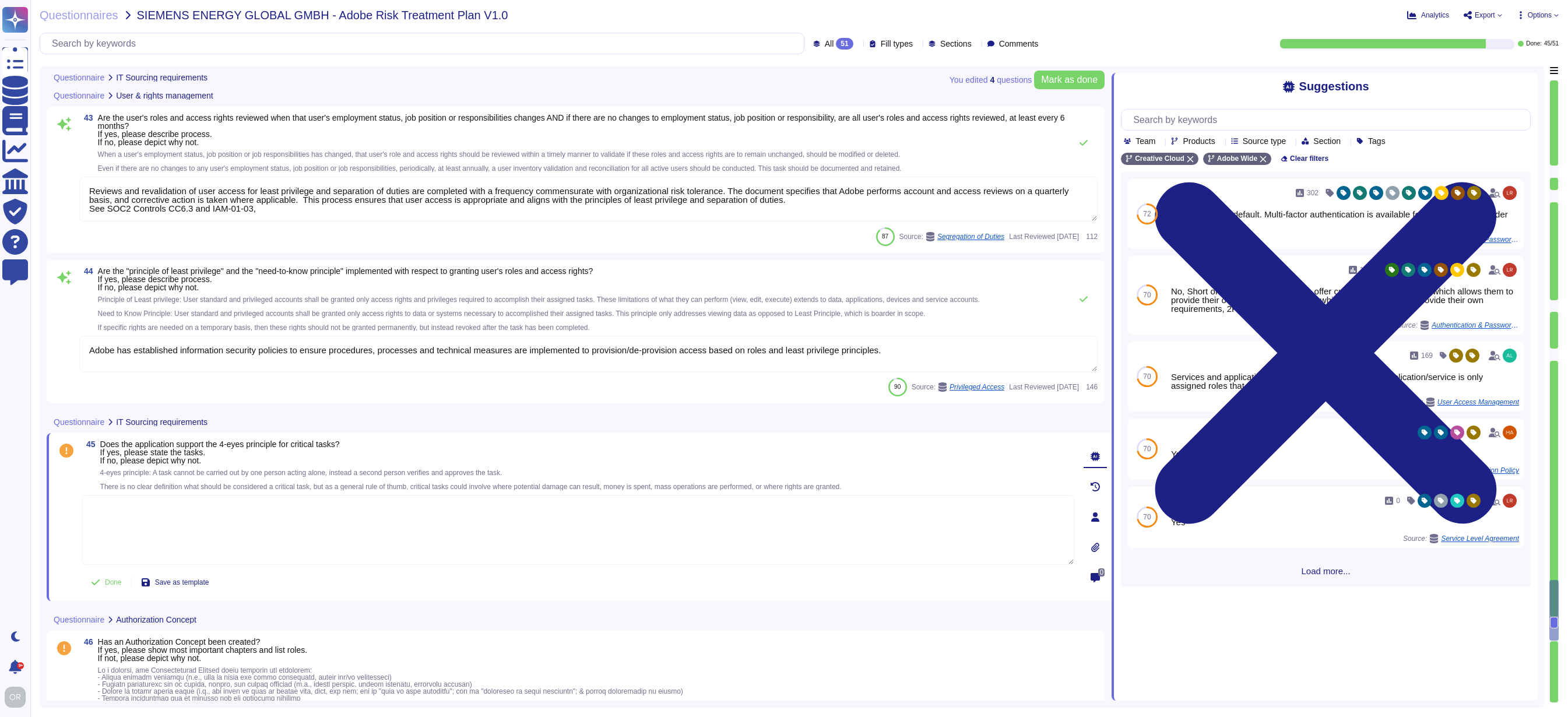
click at [458, 539] on textarea at bounding box center [578, 529] width 993 height 70
drag, startPoint x: 227, startPoint y: 444, endPoint x: 292, endPoint y: 443, distance: 65.0
click at [292, 443] on span "Does the application support the 4-eyes principle for critical tasks? If yes, p…" at bounding box center [220, 452] width 240 height 26
click at [293, 443] on span "Does the application support the 4-eyes principle for critical tasks? If yes, p…" at bounding box center [220, 452] width 240 height 26
drag, startPoint x: 292, startPoint y: 443, endPoint x: 231, endPoint y: 443, distance: 61.0
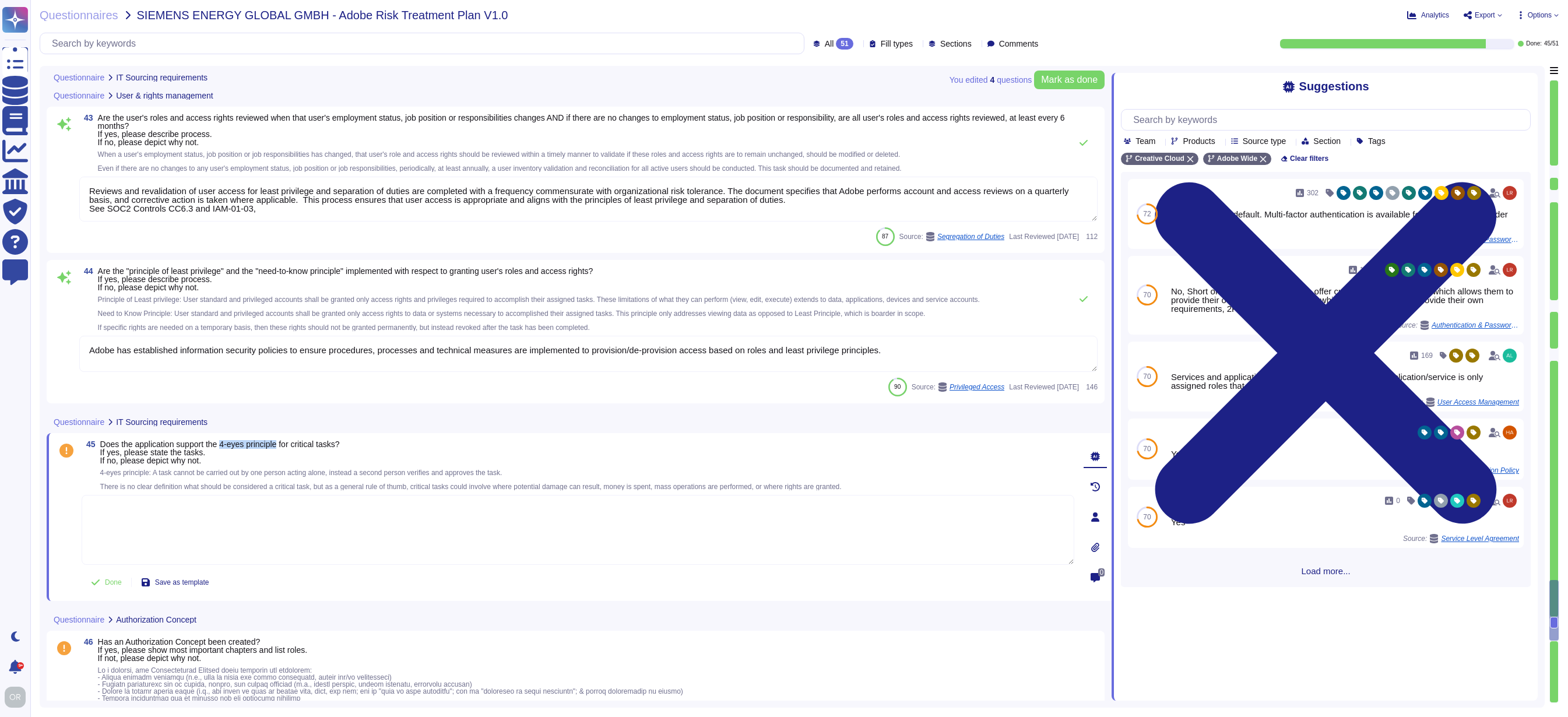
click at [231, 443] on span "Does the application support the 4-eyes principle for critical tasks? If yes, p…" at bounding box center [220, 452] width 240 height 26
copy span "4-eyes principle"
click at [299, 507] on textarea at bounding box center [578, 529] width 993 height 70
paste textarea "Adobe has a Logical Access Policy and Data Classification and Handling Standard…"
type textarea "Adobe has a Logical Access Policy and Data Classification and Handling Standard…"
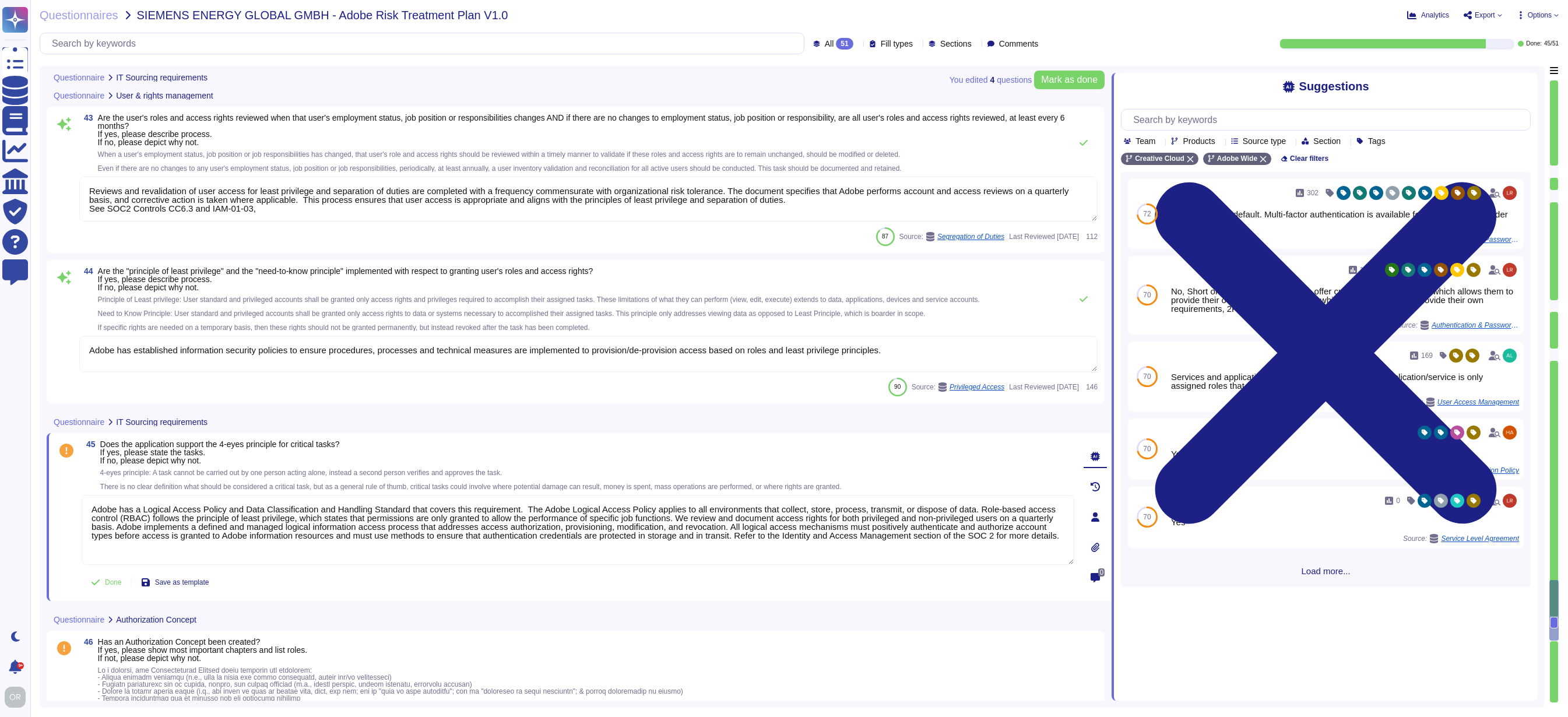
click at [309, 554] on textarea "Adobe has a Logical Access Policy and Data Classification and Handling Standard…" at bounding box center [578, 529] width 993 height 70
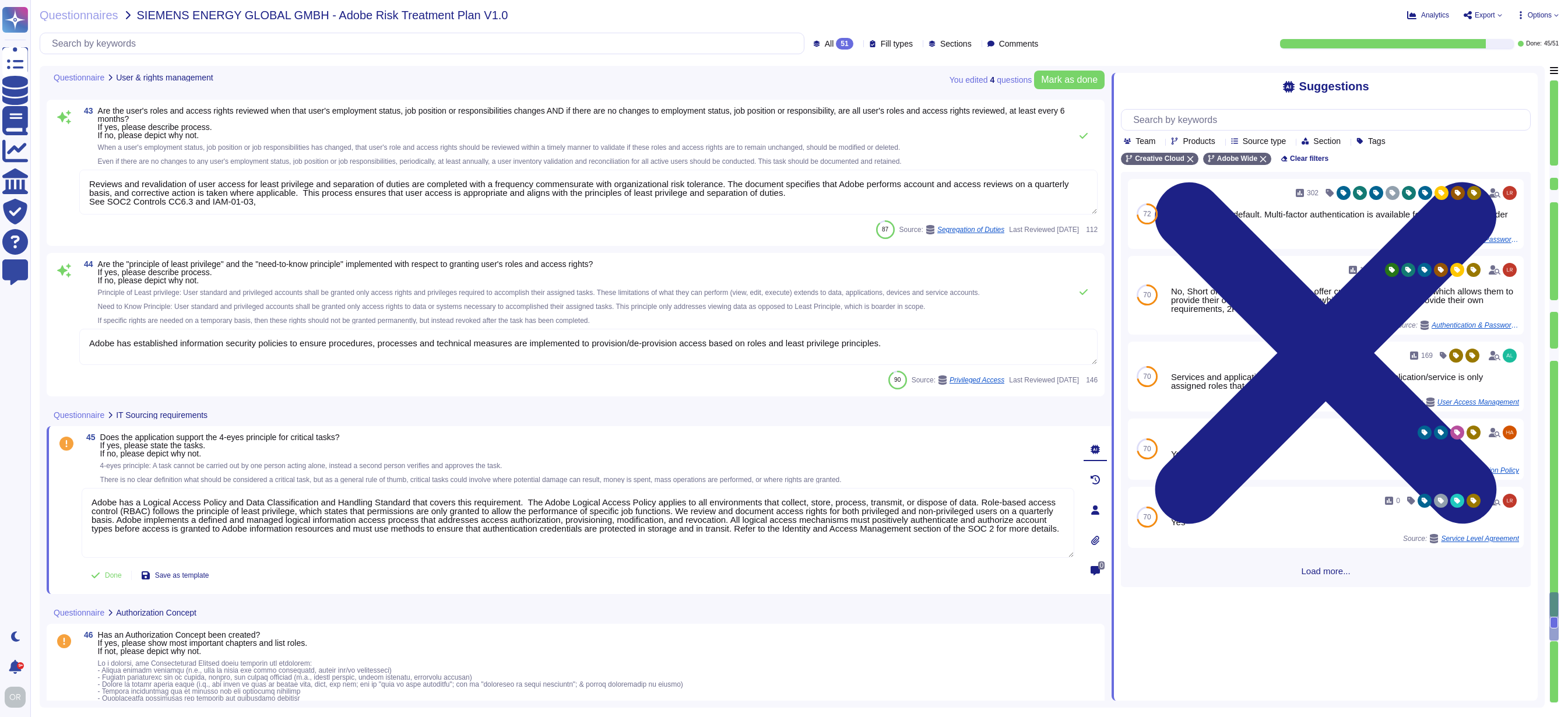
type textarea "The Adobe Authentication Standard mandate unique user ID."
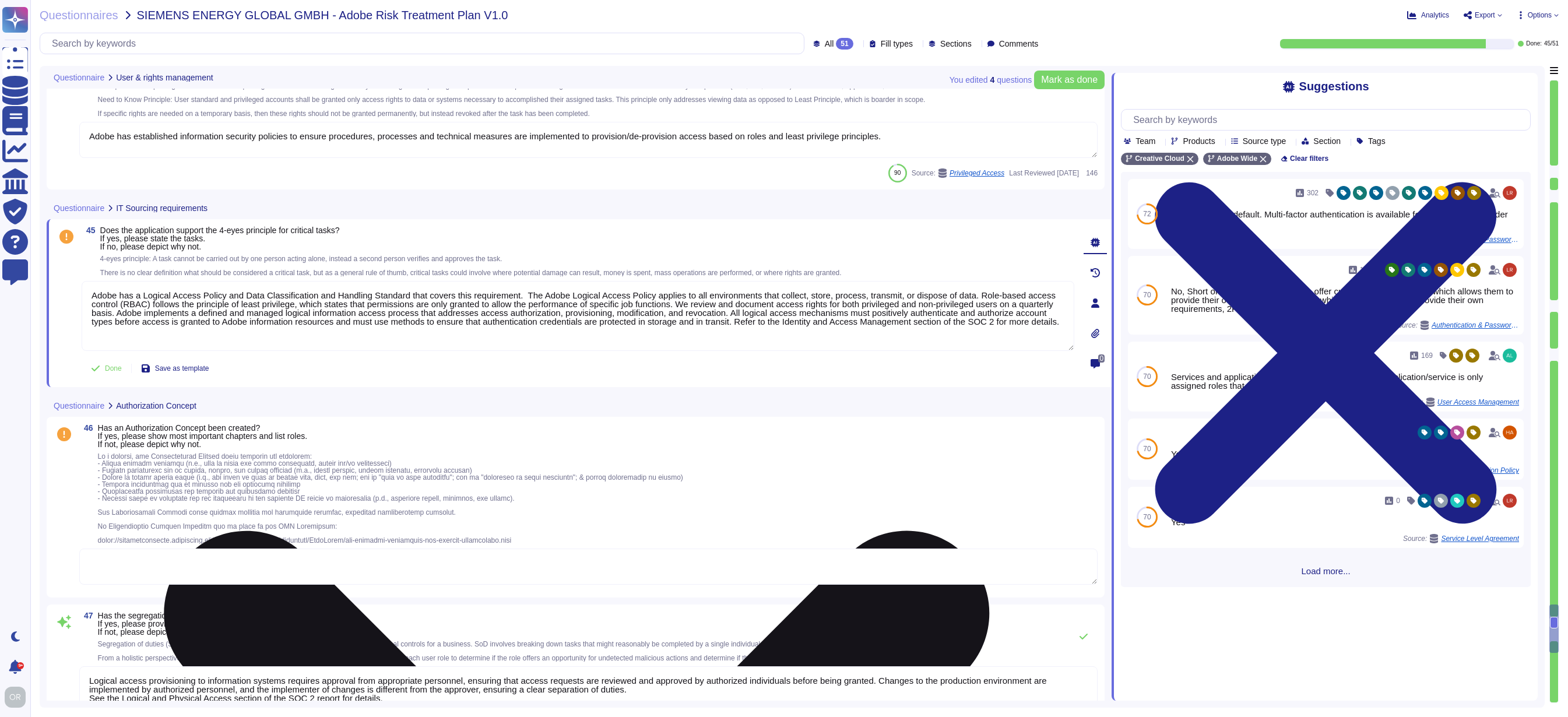
type textarea "Service and generic accounts must adhere to all requirements in sections 3.1.2 …"
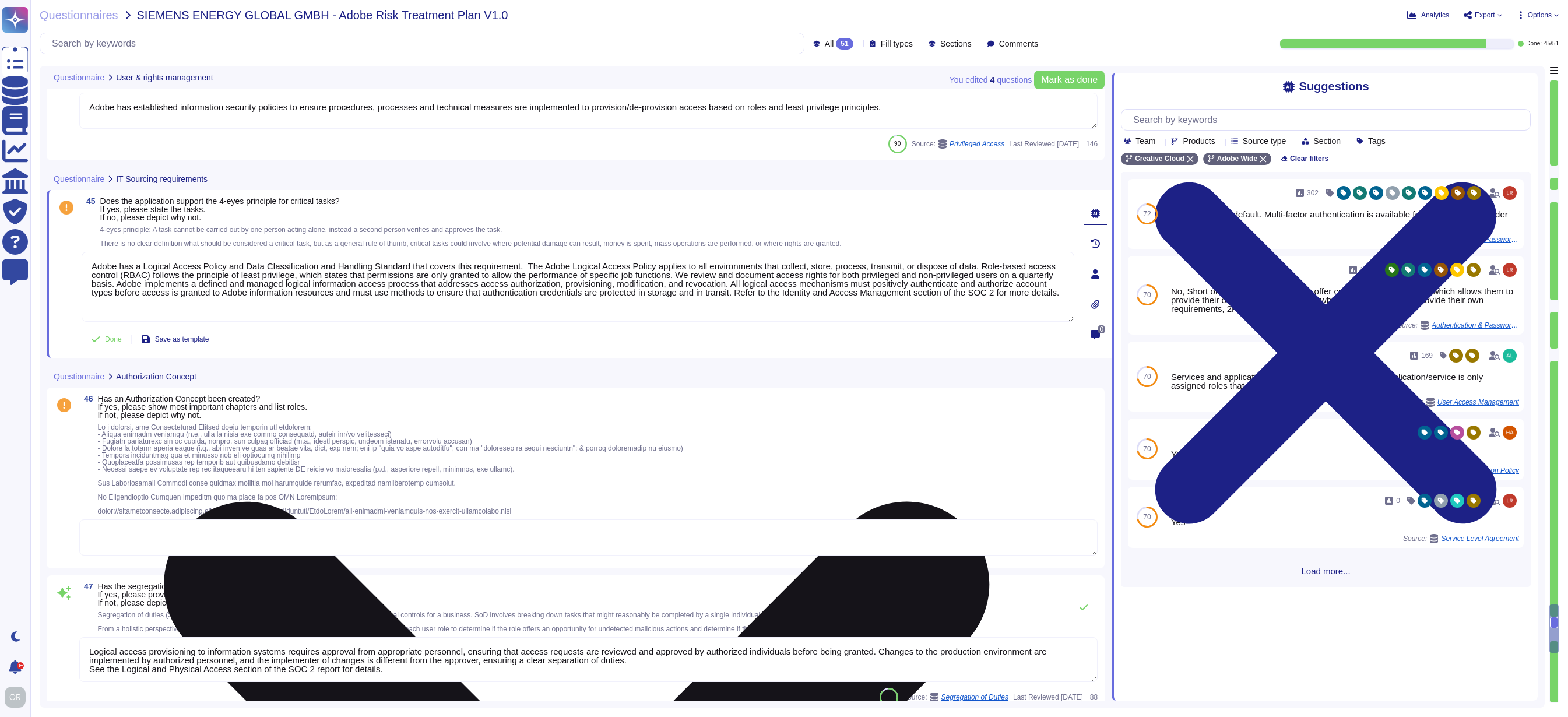
scroll to position [8868, 0]
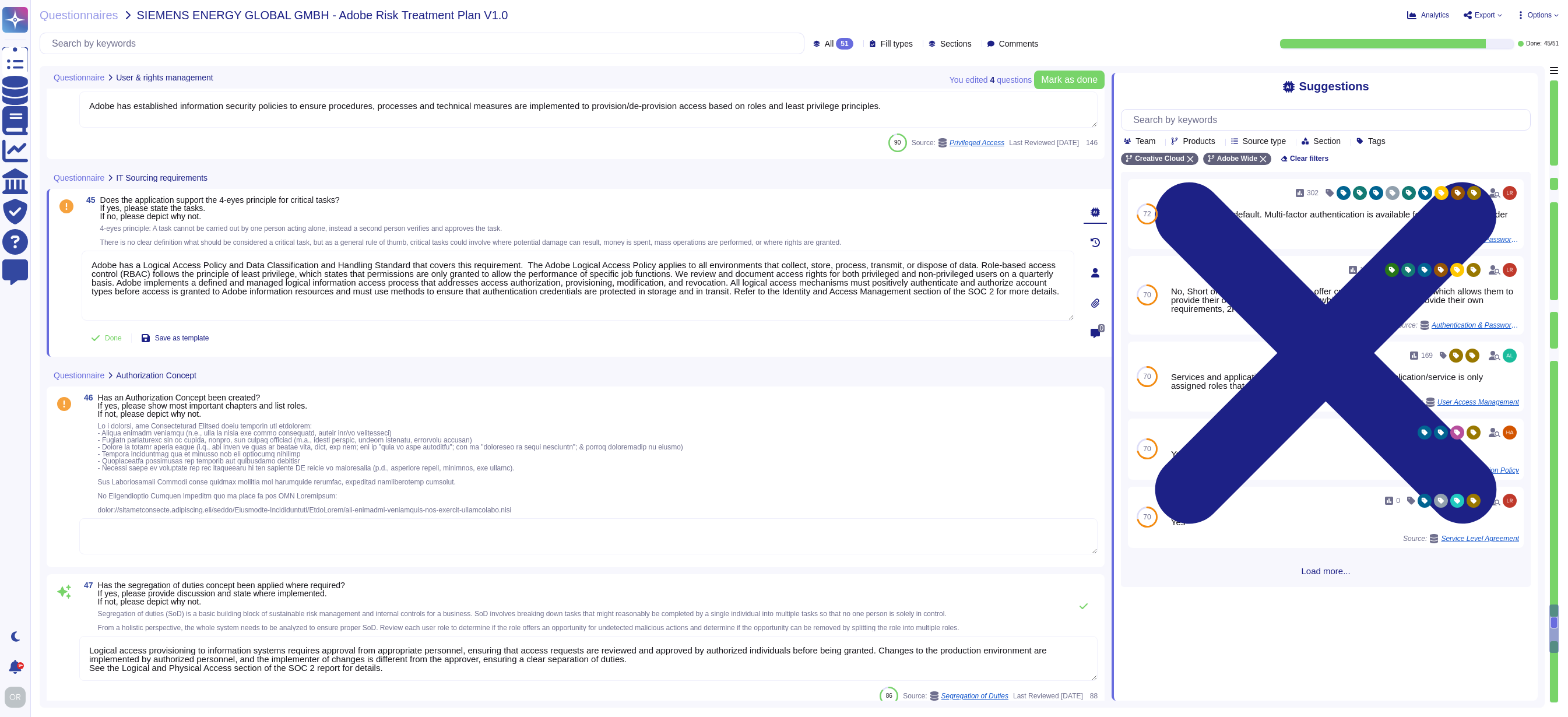
type textarea "Adobe has a Logical Access Policy and Data Classification and Handling Standard…"
click at [311, 545] on textarea at bounding box center [588, 536] width 1018 height 36
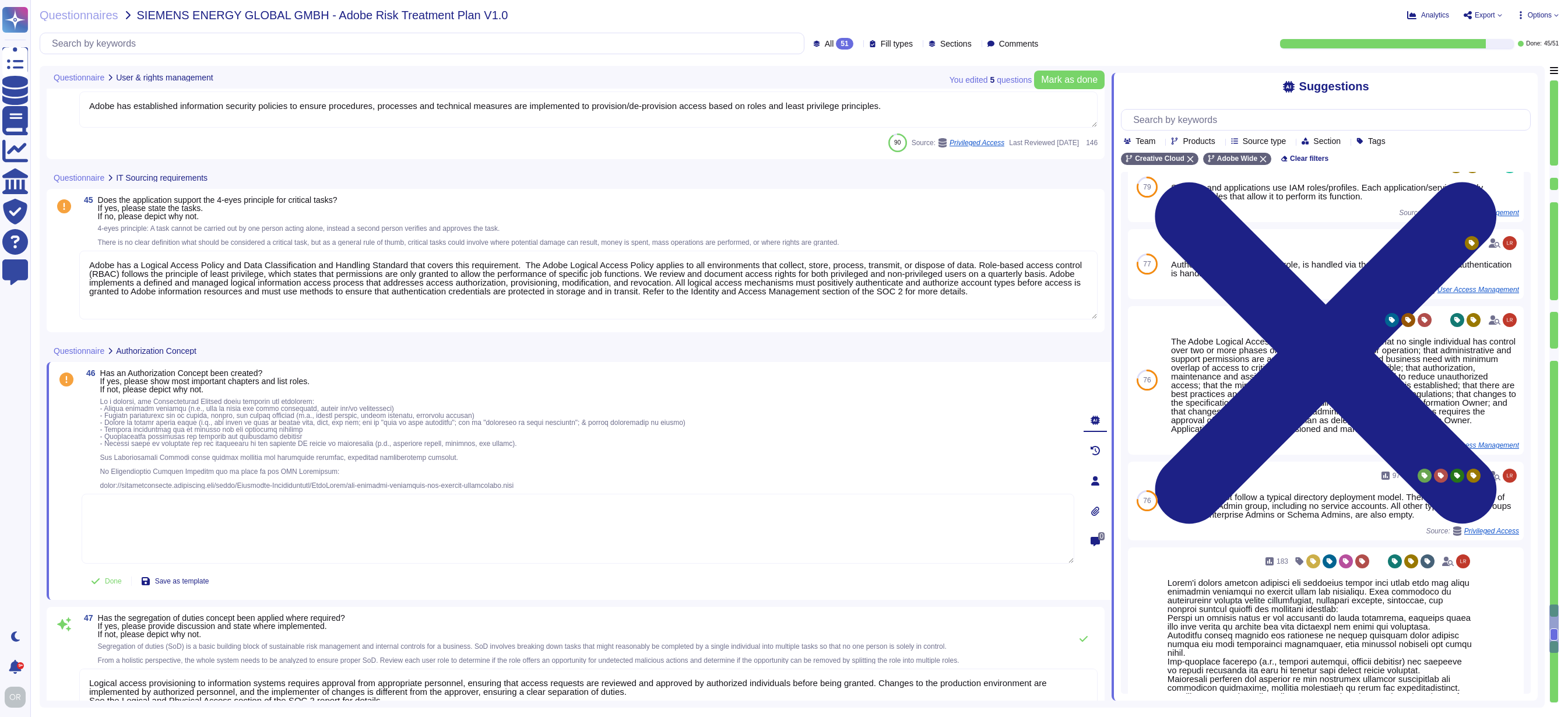
scroll to position [0, 0]
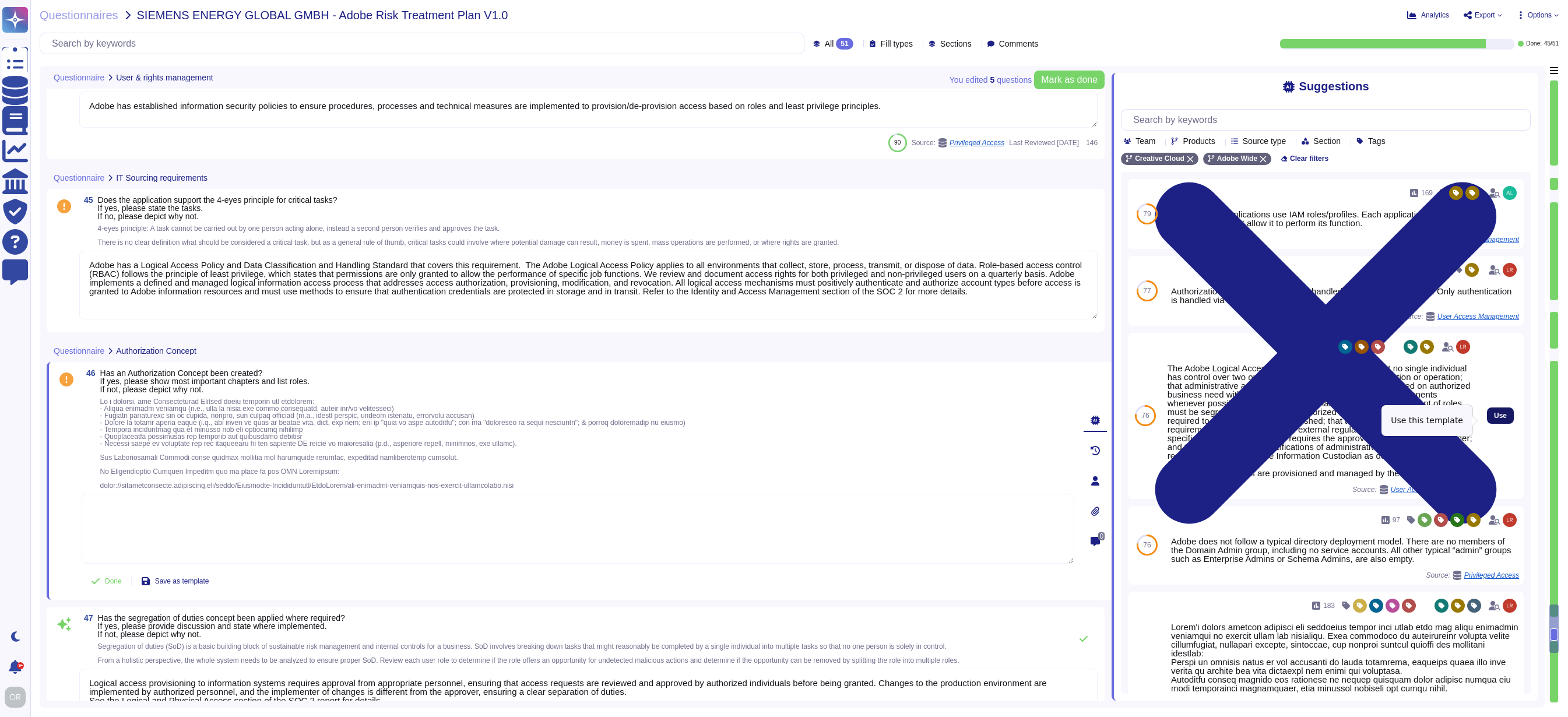
click at [1494, 419] on span "Use" at bounding box center [1500, 416] width 13 height 7
type textarea "The Adobe Logical Access Account standard ensures that no single individual has…"
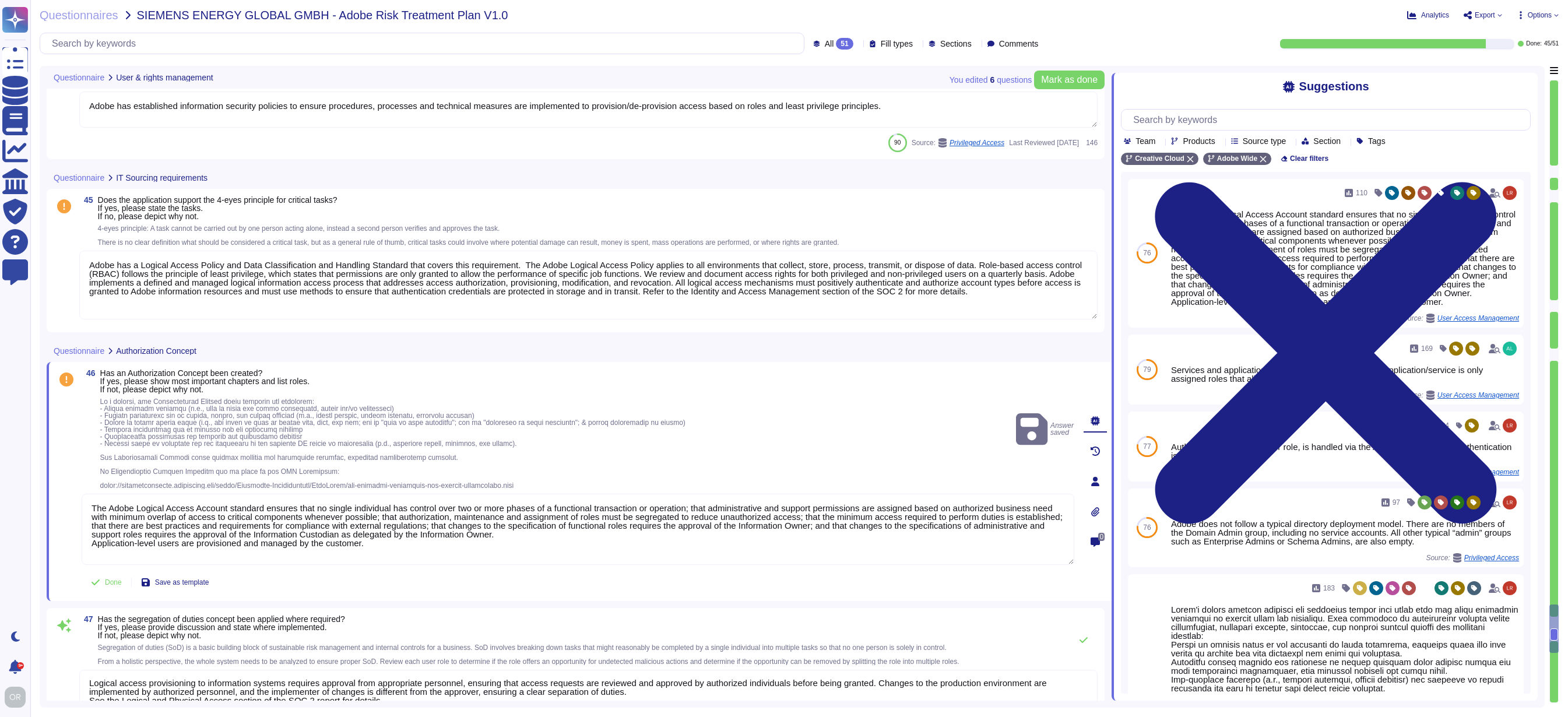
scroll to position [1, 0]
click at [695, 529] on textarea "The Adobe Logical Access Account standard ensures that no single individual has…" at bounding box center [578, 529] width 993 height 71
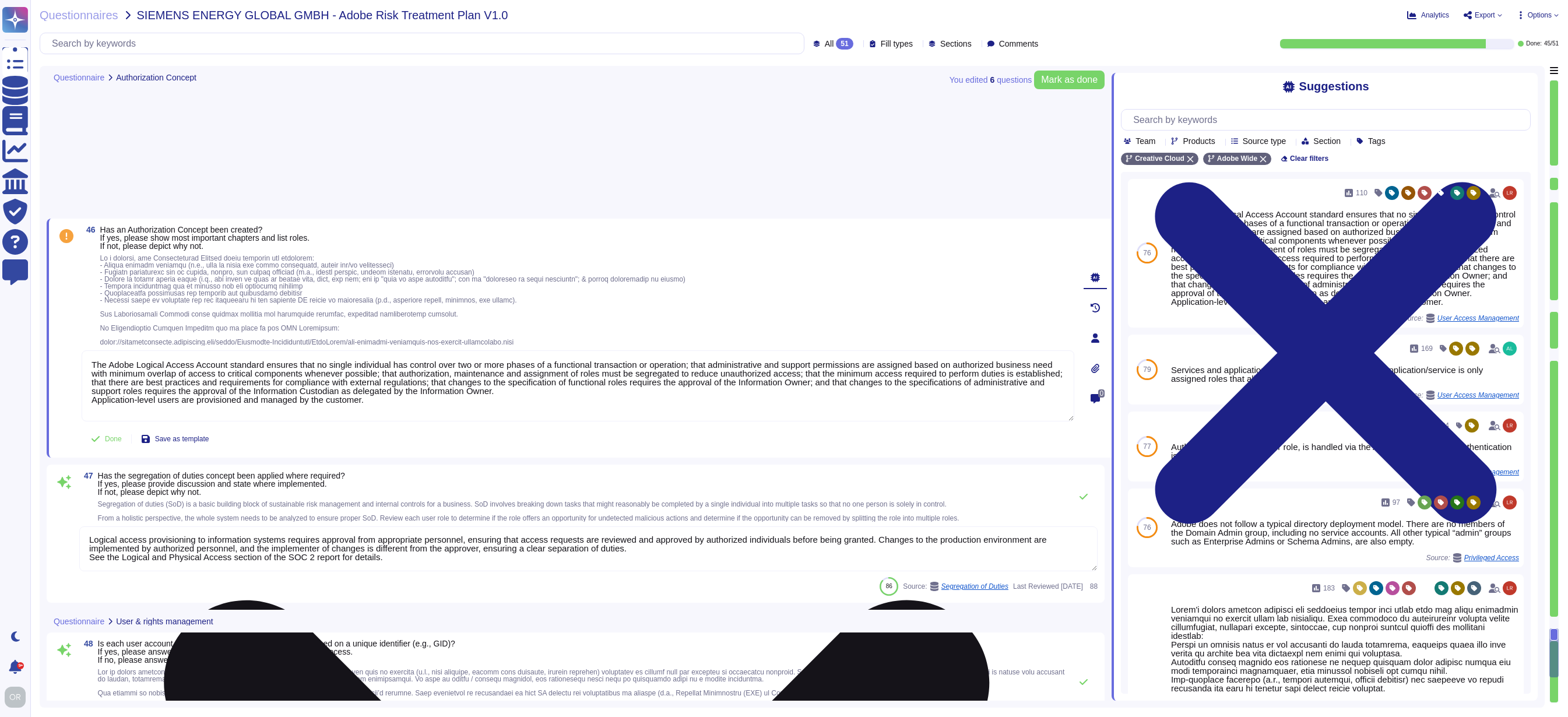
type textarea "Privileged access (administrator level) to information security management syst…"
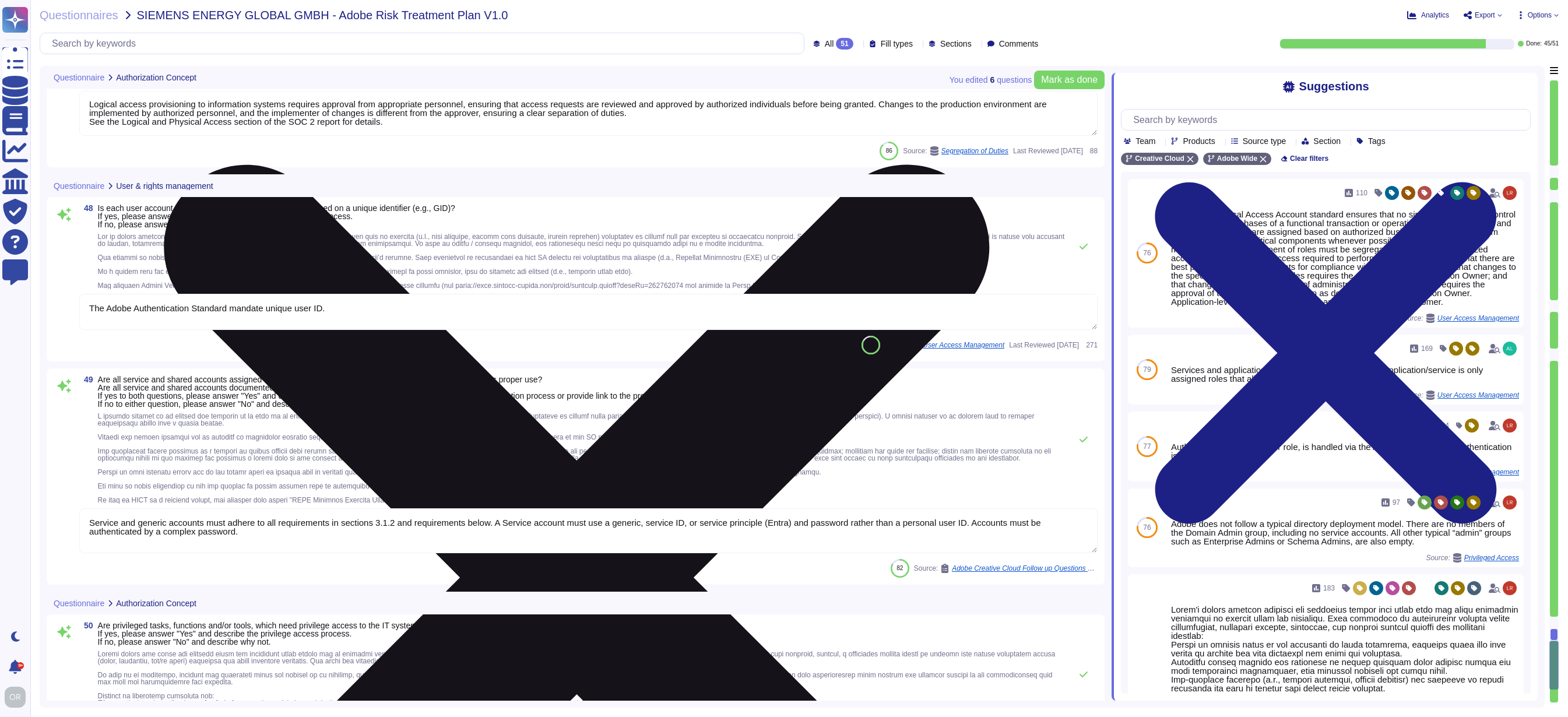
type textarea "All information system assets must have a documented owner and be tracked and d…"
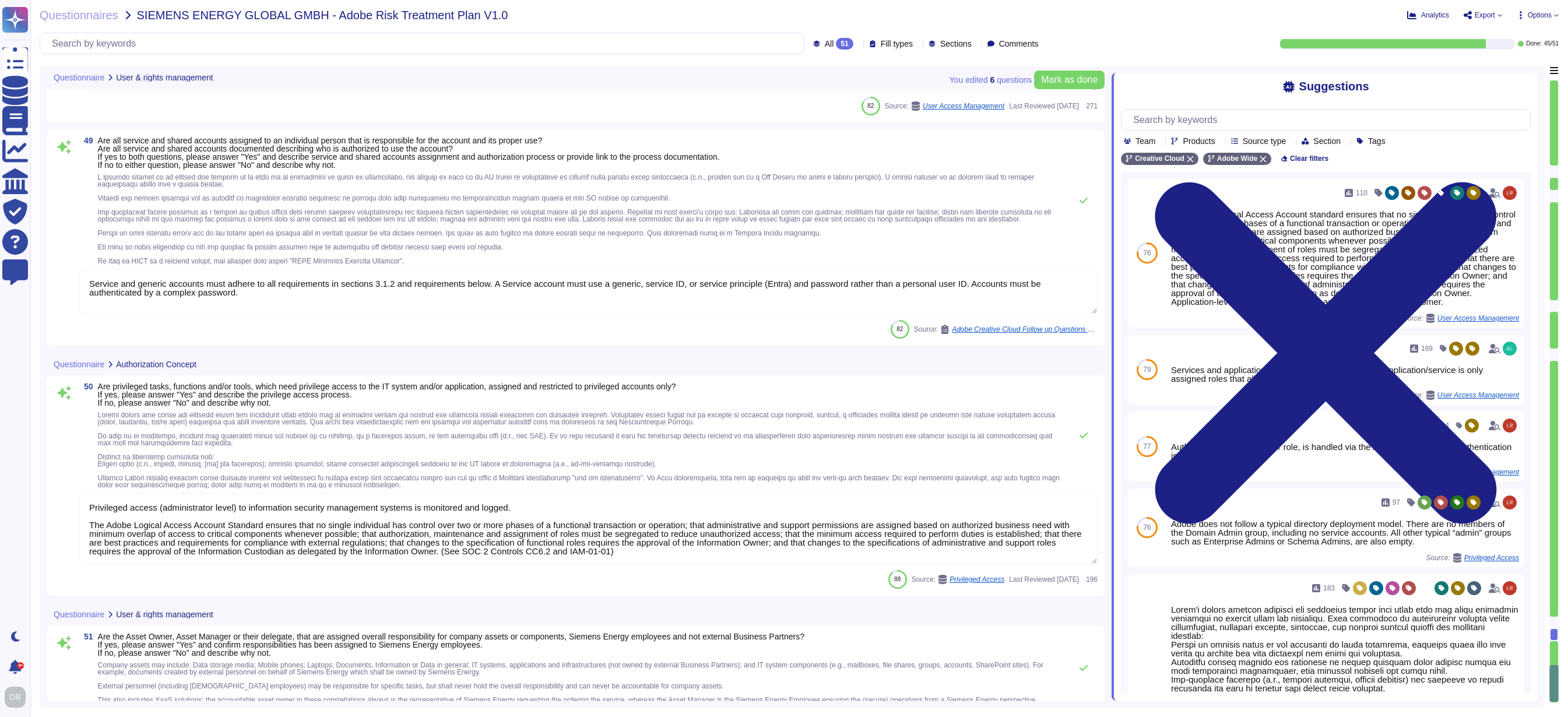
scroll to position [9740, 0]
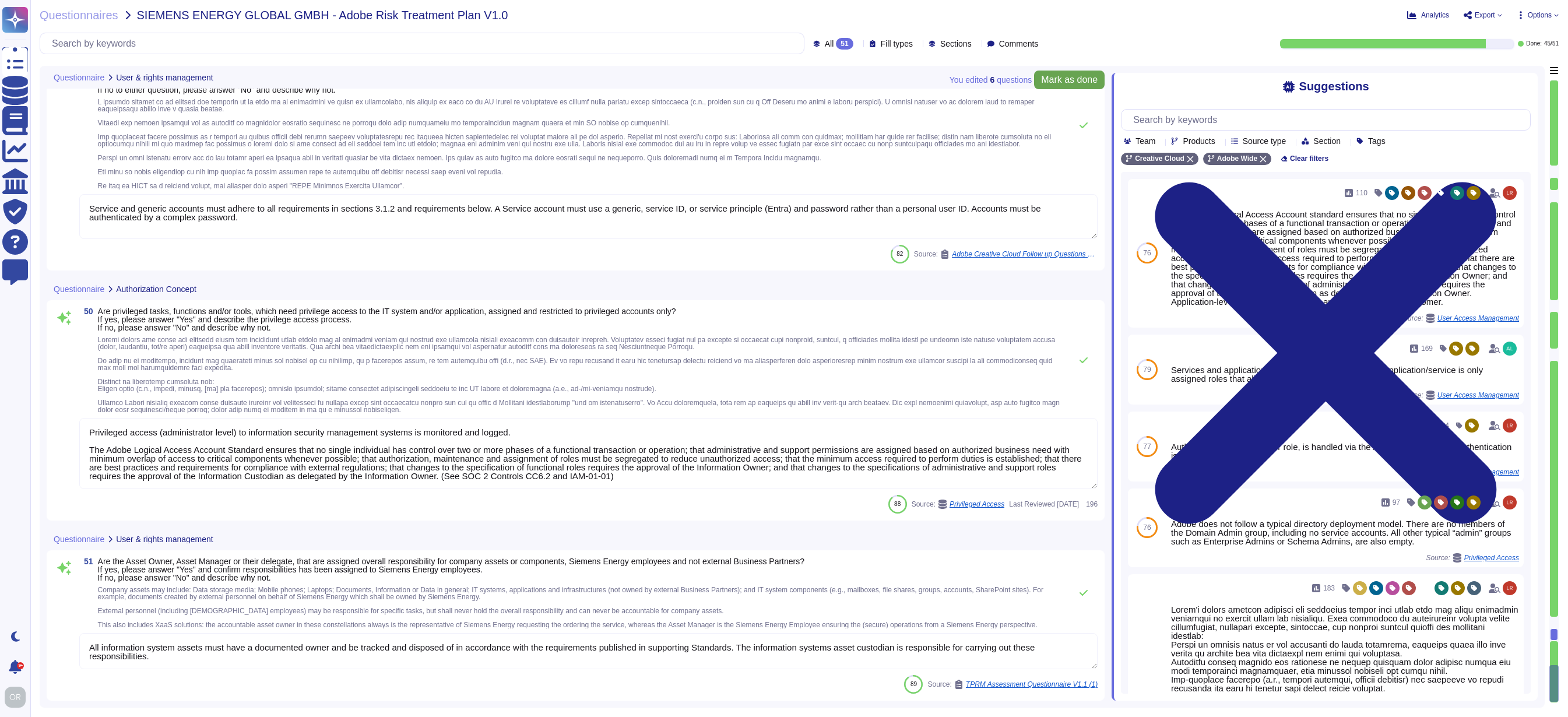
click at [1064, 83] on span "Mark as done" at bounding box center [1070, 80] width 57 height 9
click at [1475, 15] on span "Export" at bounding box center [1485, 15] width 20 height 7
click at [1505, 70] on p "Download" at bounding box center [1525, 85] width 41 height 28
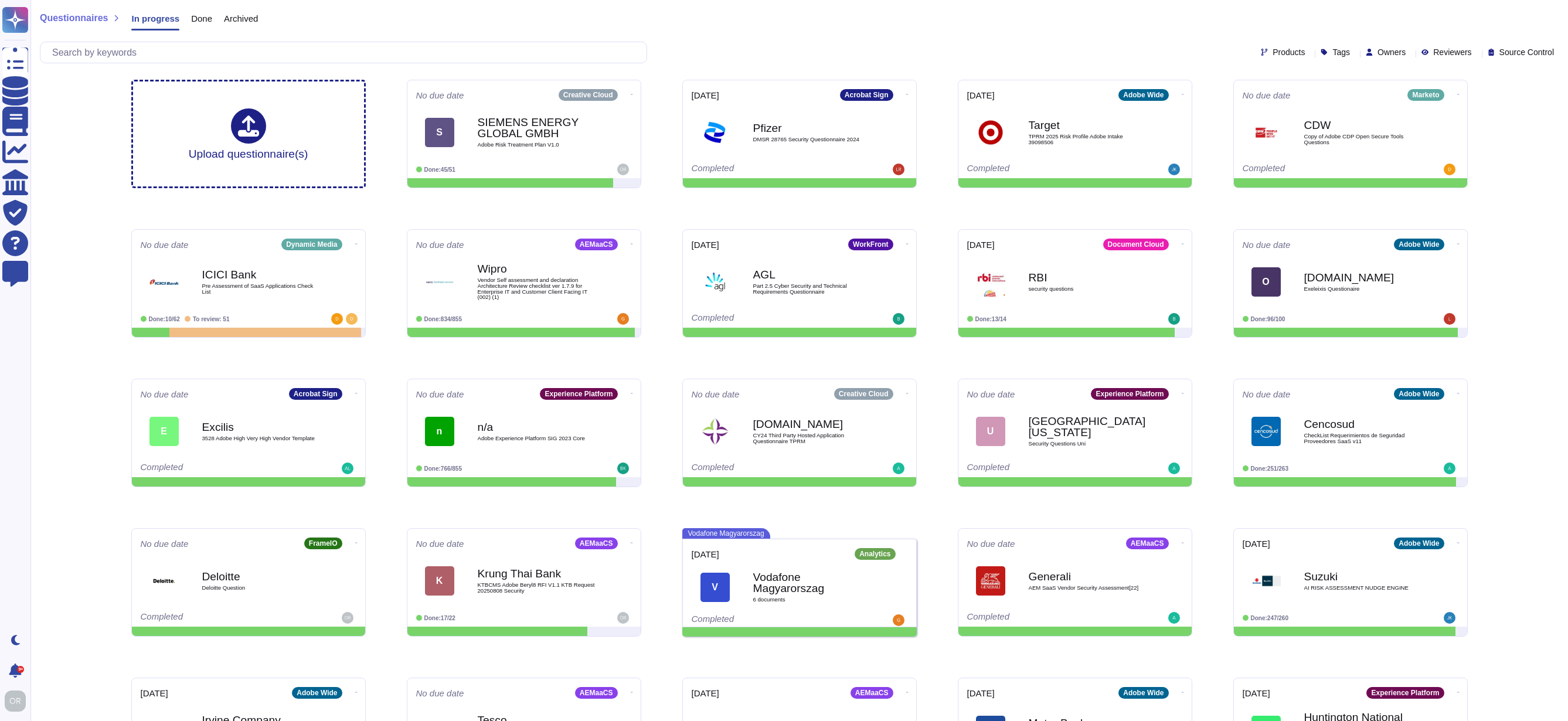
click at [193, 23] on span "Done" at bounding box center [202, 18] width 21 height 9
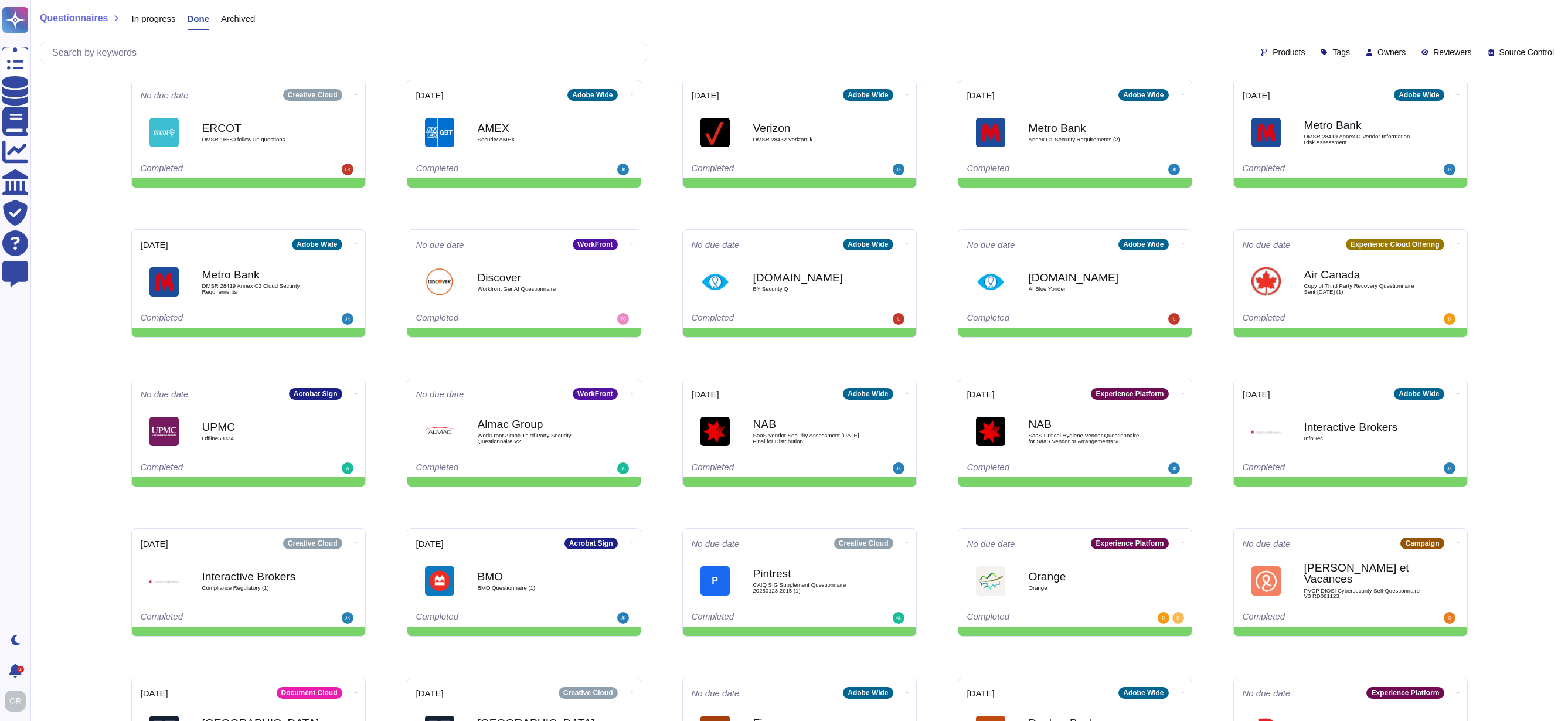
click at [159, 16] on span "In progress" at bounding box center [153, 18] width 44 height 9
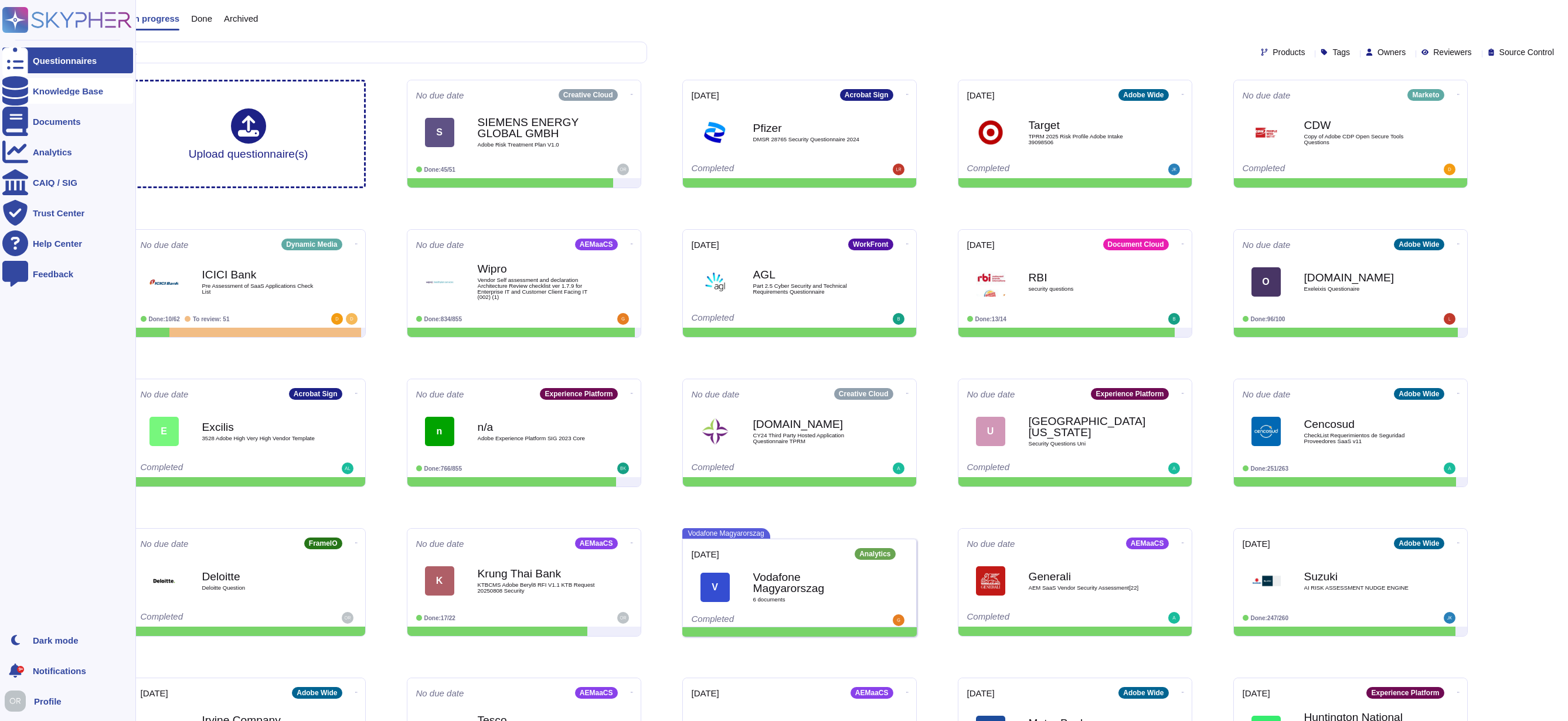
click at [14, 87] on icon at bounding box center [15, 91] width 26 height 29
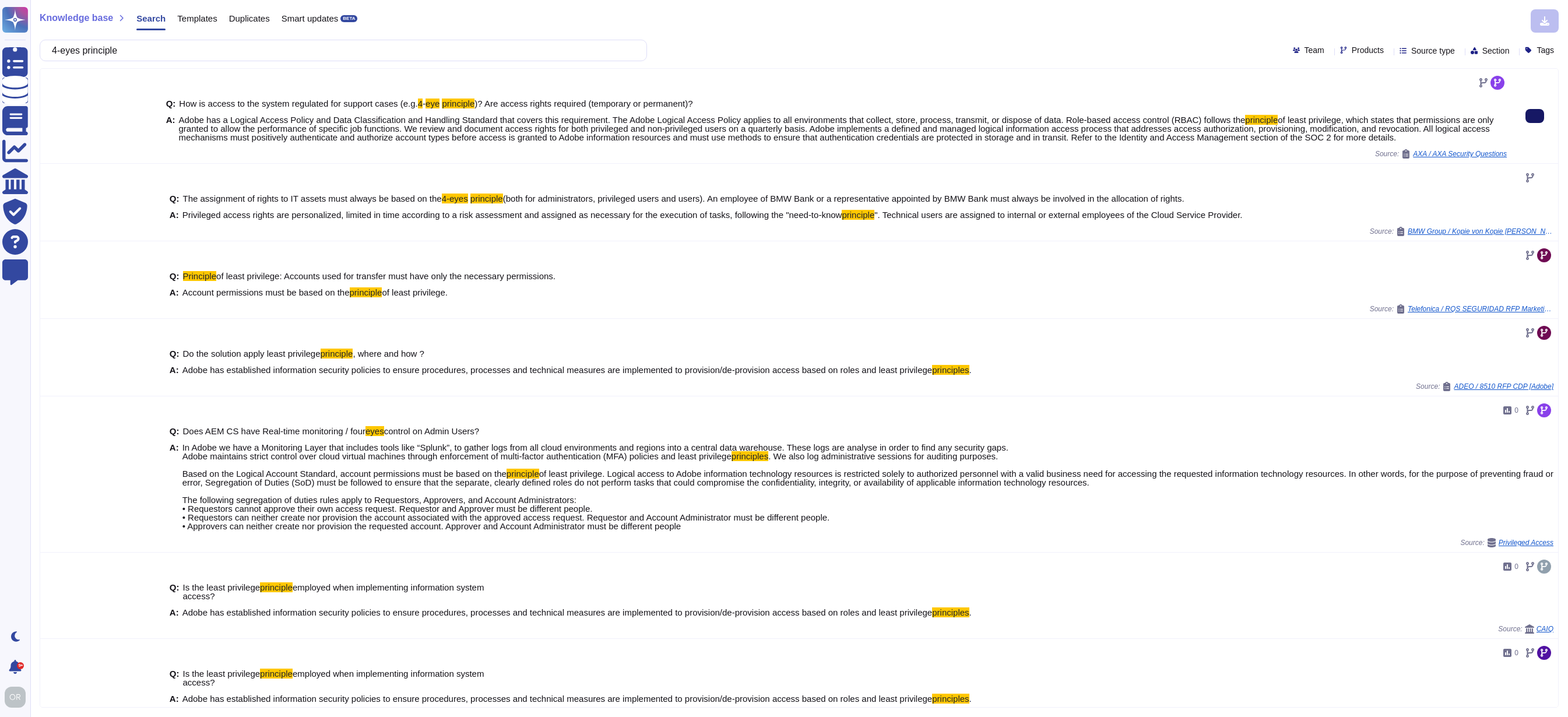
click at [1525, 118] on button at bounding box center [1535, 116] width 19 height 14
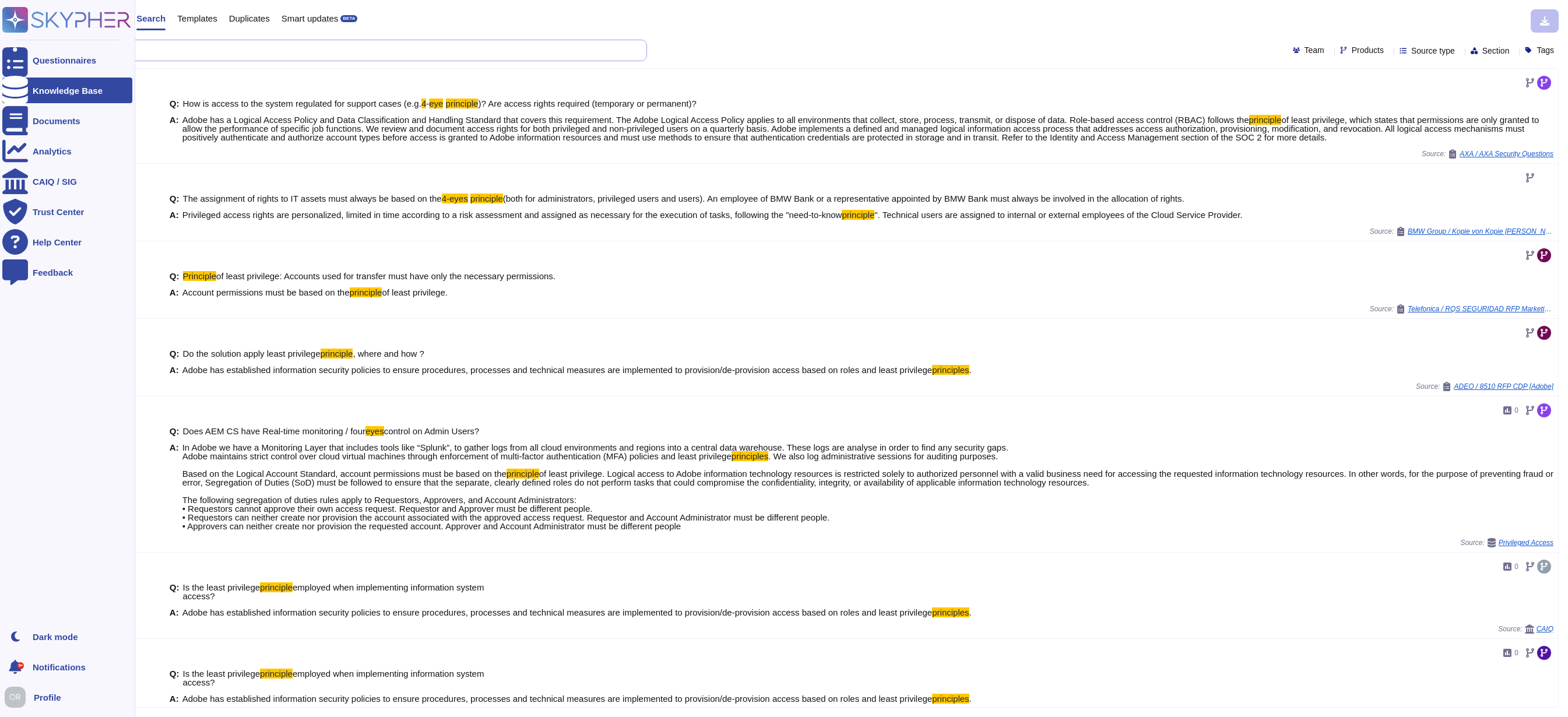
drag, startPoint x: 146, startPoint y: 51, endPoint x: 16, endPoint y: 45, distance: 130.1
click at [16, 45] on div "Questionnaires Knowledge Base Documents Analytics CAIQ / SIG Trust Center Help …" at bounding box center [784, 358] width 1568 height 717
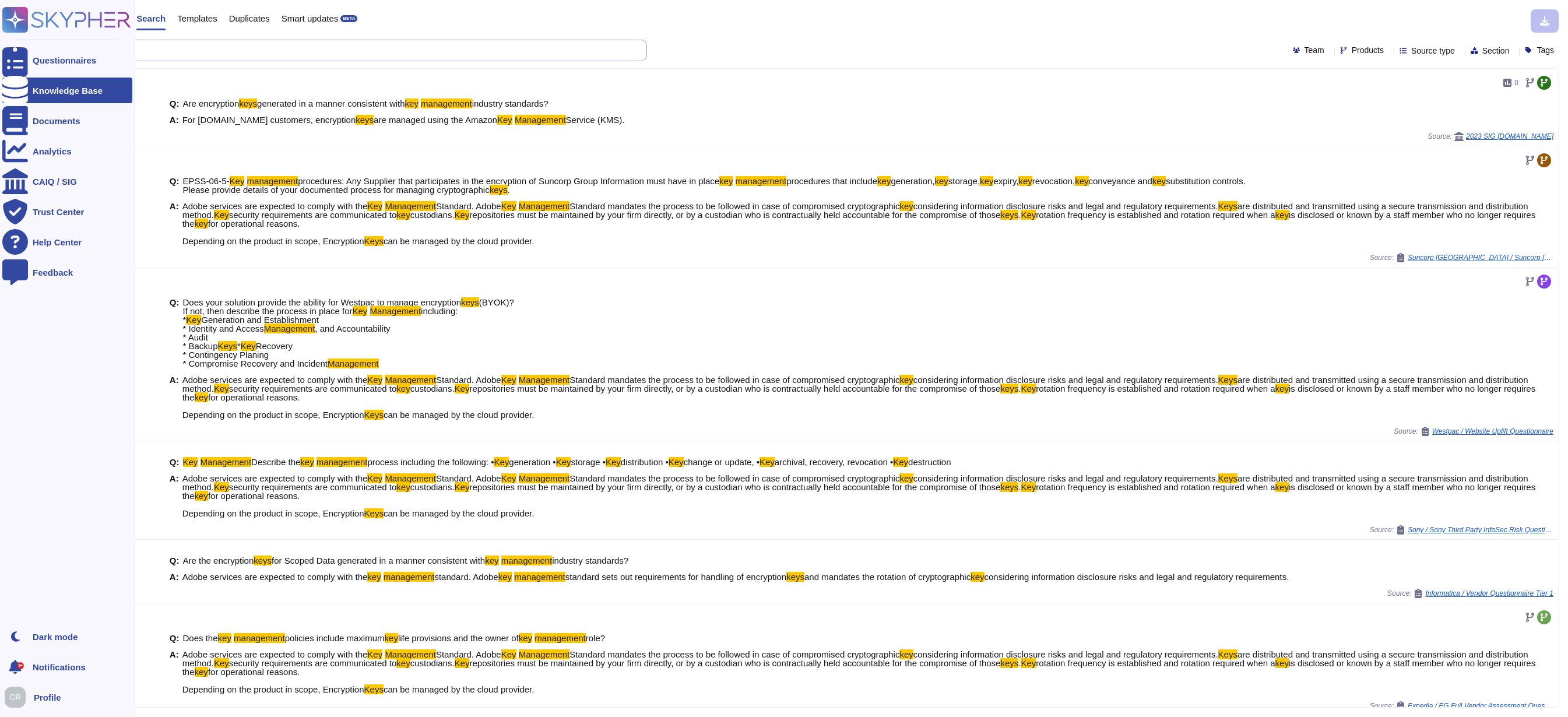
drag, startPoint x: 108, startPoint y: 48, endPoint x: 20, endPoint y: 44, distance: 88.1
click at [20, 44] on div "Questionnaires Knowledge Base Documents Analytics CAIQ / SIG Trust Center Help …" at bounding box center [784, 358] width 1568 height 717
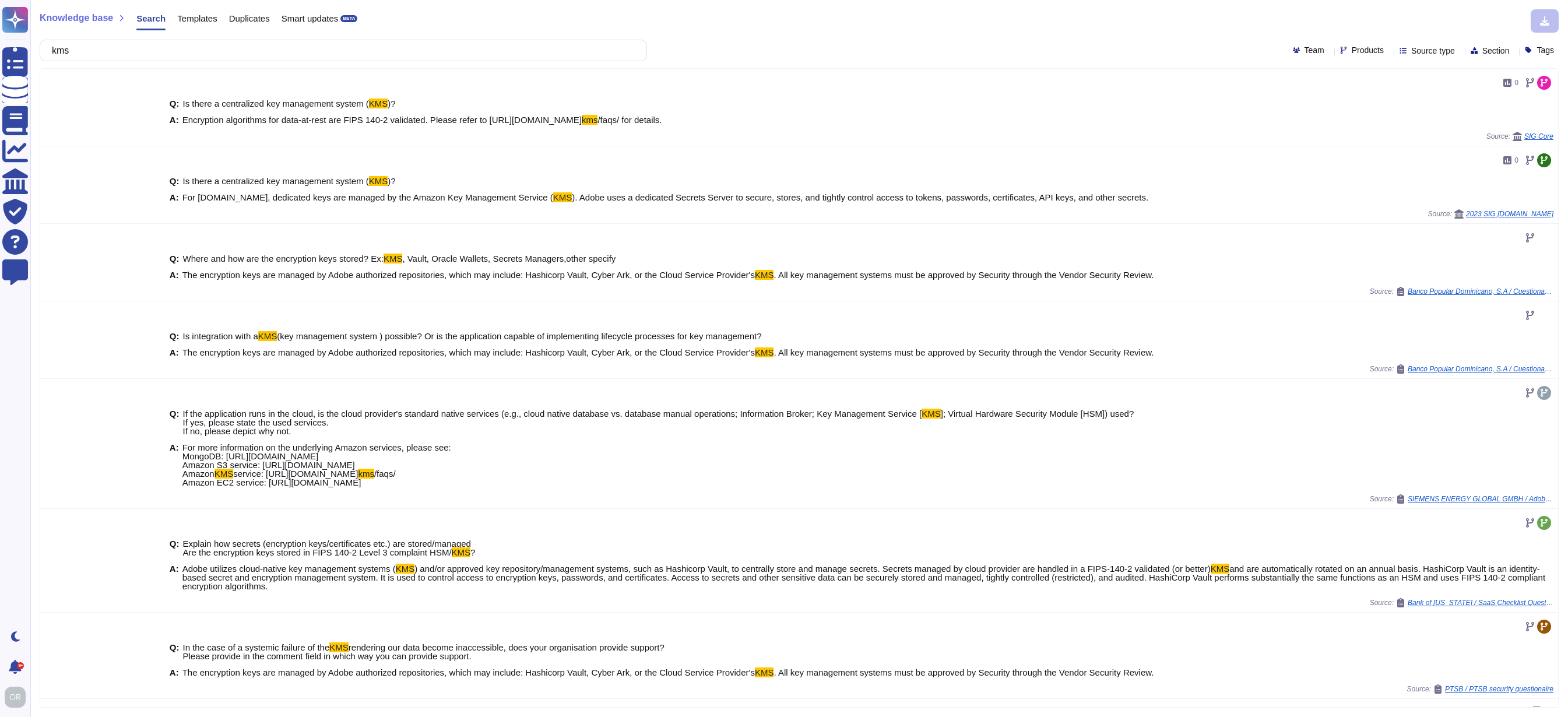
type input "kms"
click at [1352, 52] on span "Products" at bounding box center [1368, 50] width 32 height 8
click at [1414, 104] on div "Creative Cloud" at bounding box center [1397, 106] width 103 height 10
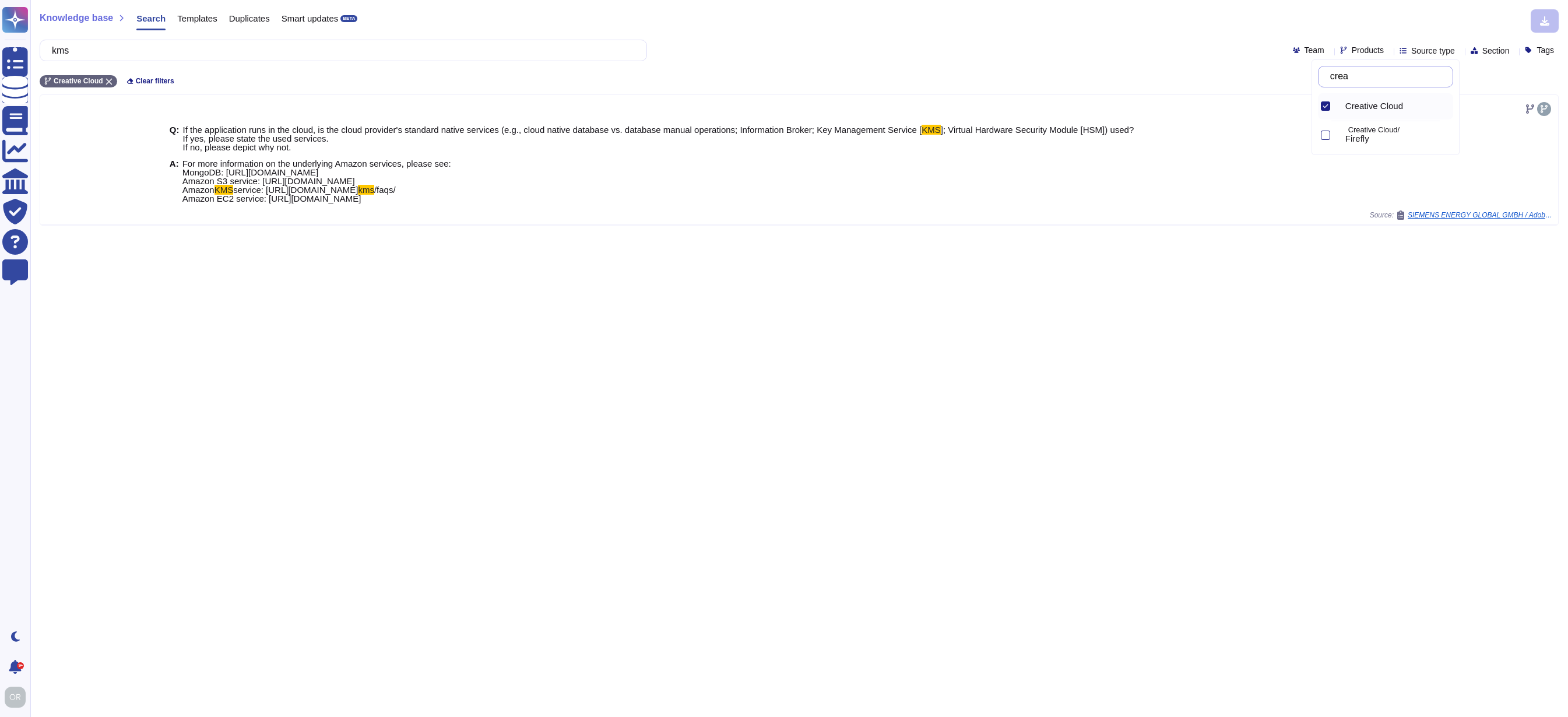
click at [1347, 72] on input "crea" at bounding box center [1388, 77] width 128 height 20
click at [1347, 71] on input "crea" at bounding box center [1388, 77] width 128 height 20
click at [1349, 75] on input "crea" at bounding box center [1388, 77] width 128 height 20
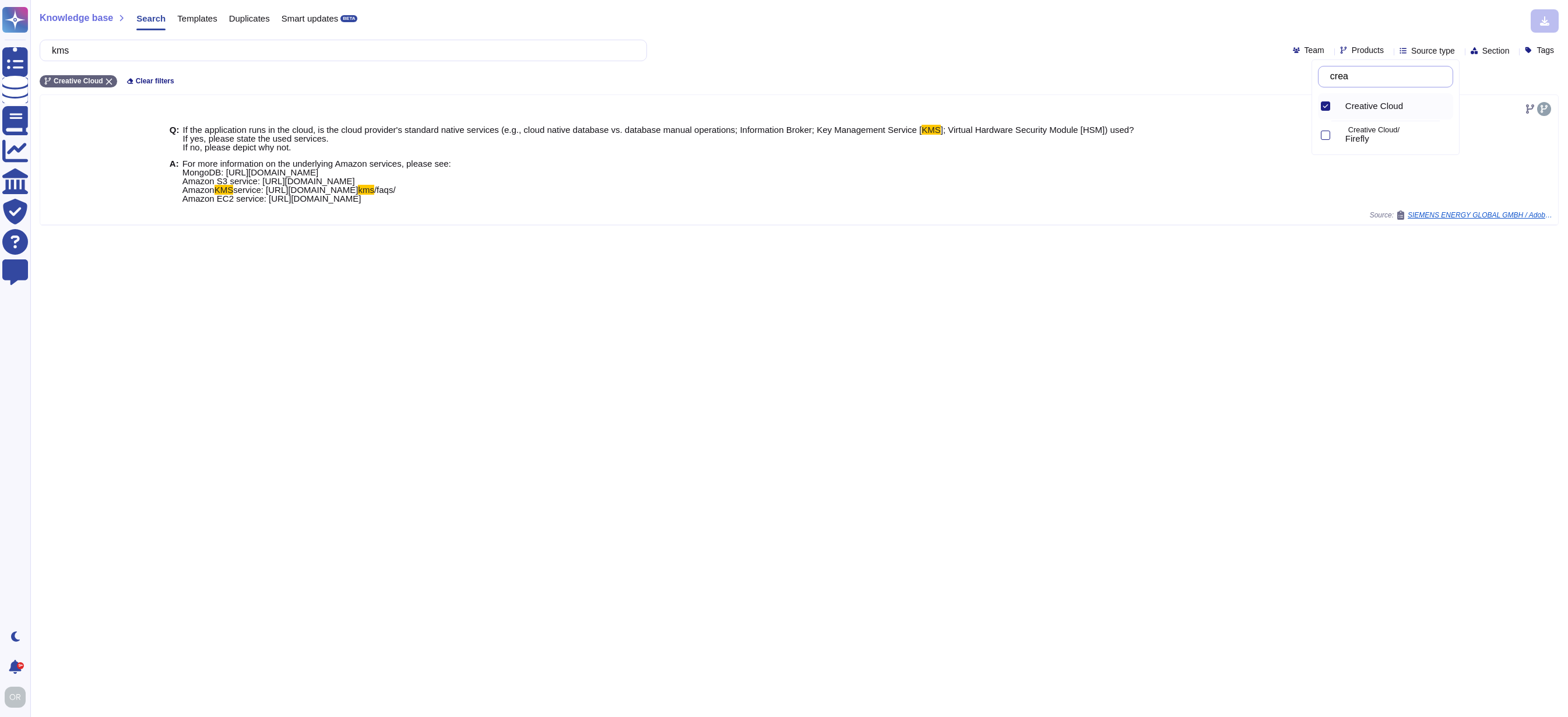
click at [1382, 74] on input "crea" at bounding box center [1388, 77] width 128 height 20
drag, startPoint x: 1337, startPoint y: 70, endPoint x: 1294, endPoint y: 70, distance: 43.0
click at [1294, 70] on body "Questionnaires Knowledge Base Documents Analytics CAIQ / SIG Trust Center Help …" at bounding box center [784, 358] width 1568 height 717
type input "c"
type input "acr"
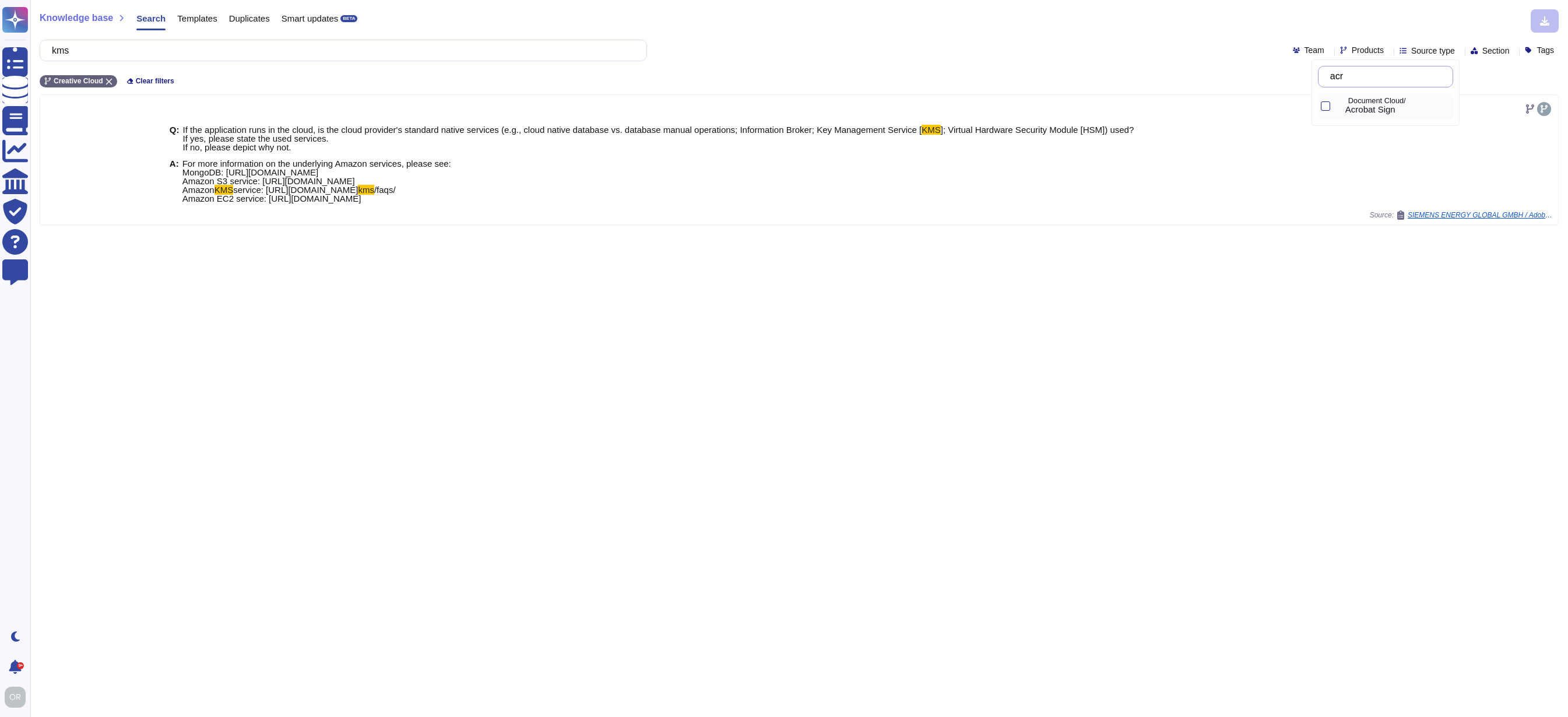
click at [1376, 112] on span "Acrobat Sign" at bounding box center [1370, 109] width 50 height 10
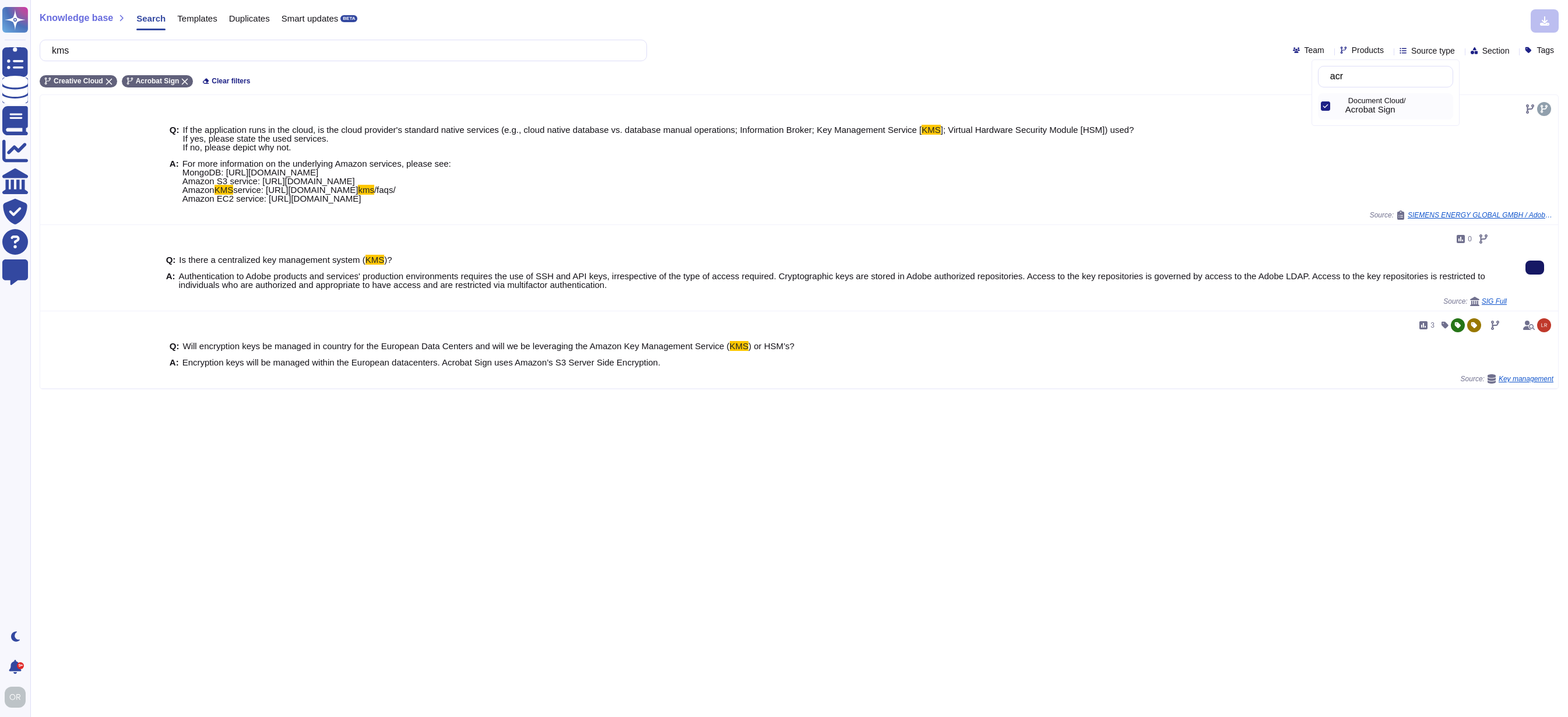
click at [1535, 267] on icon at bounding box center [1535, 267] width 0 height 0
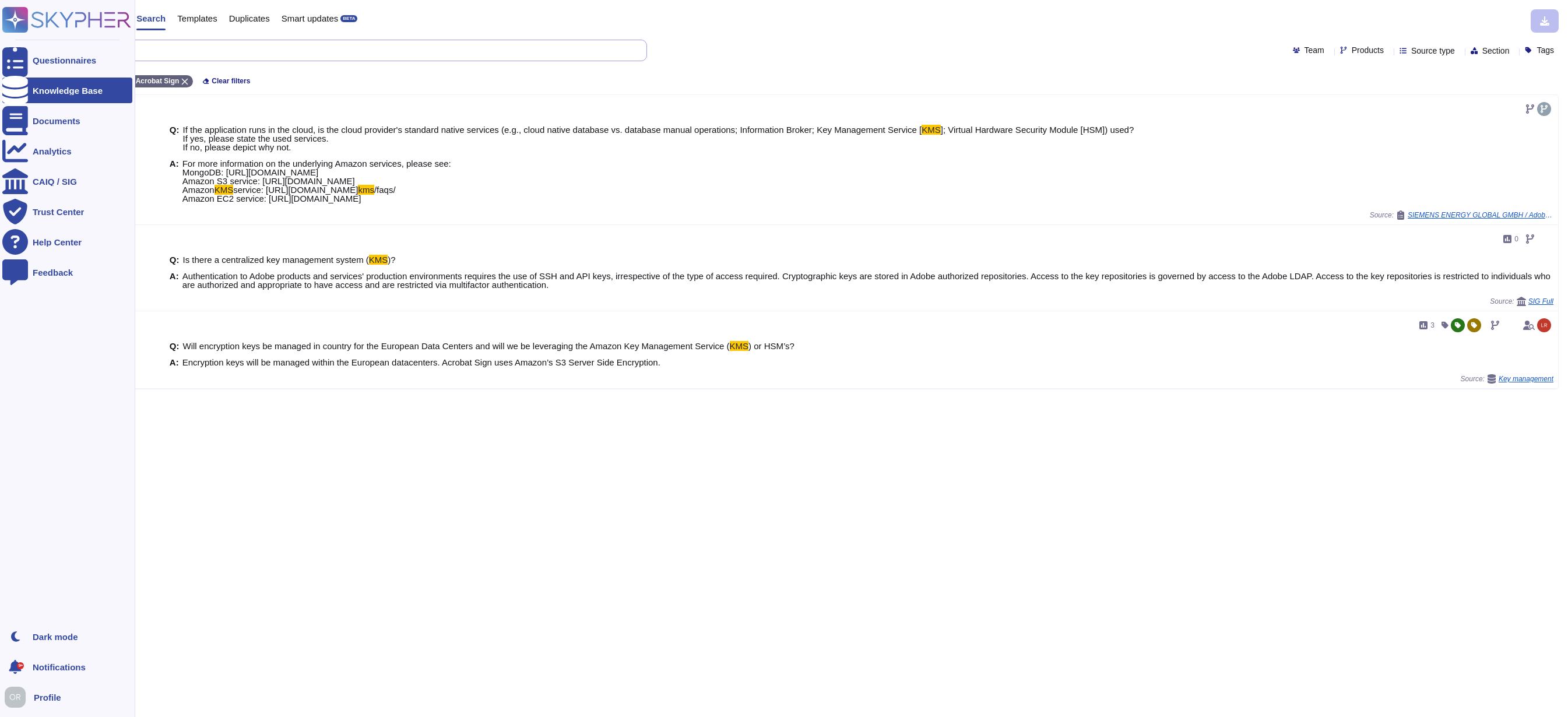
drag, startPoint x: 77, startPoint y: 46, endPoint x: 10, endPoint y: 46, distance: 67.0
click at [10, 46] on div "Questionnaires Knowledge Base Documents Analytics CAIQ / SIG Trust Center Help …" at bounding box center [784, 358] width 1568 height 717
paste input "Data Encryption"
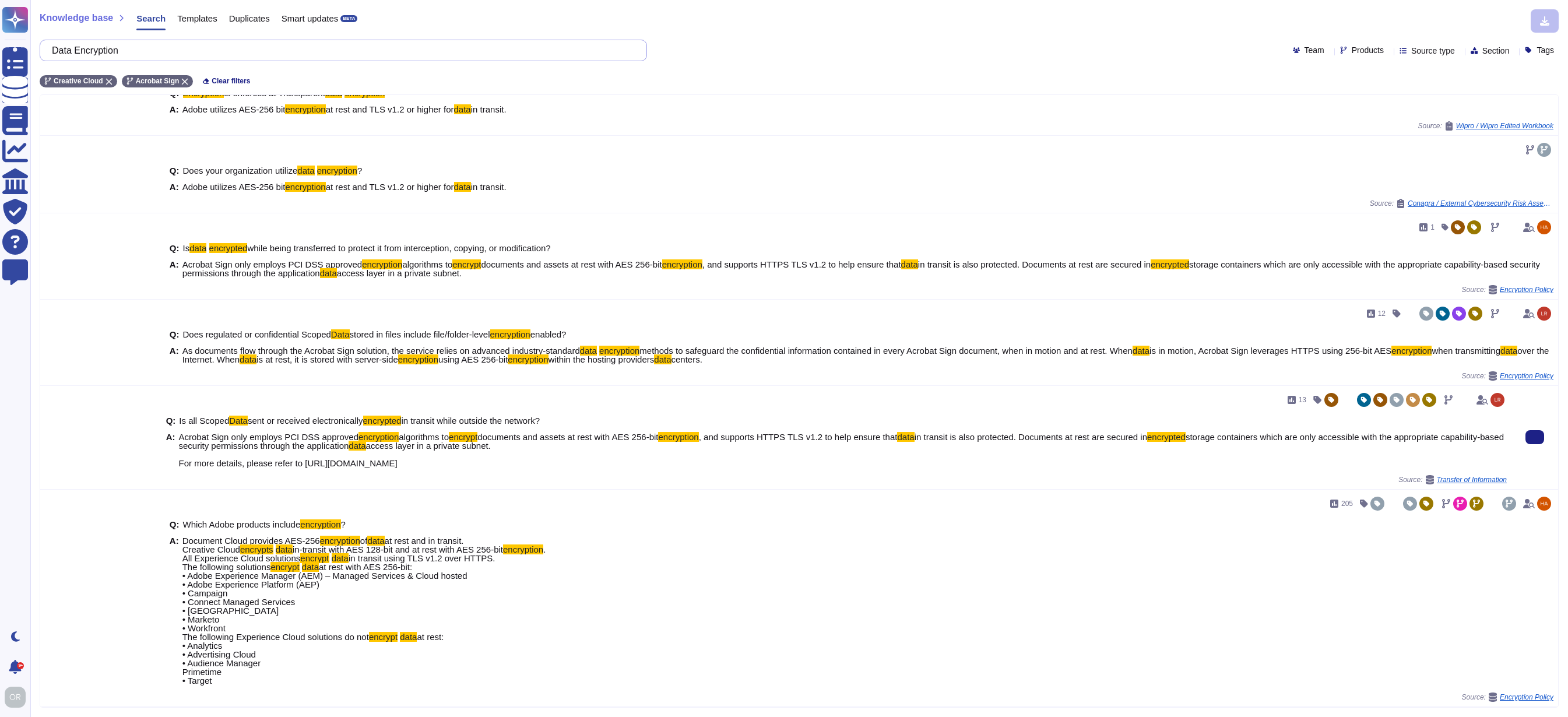
scroll to position [38, 0]
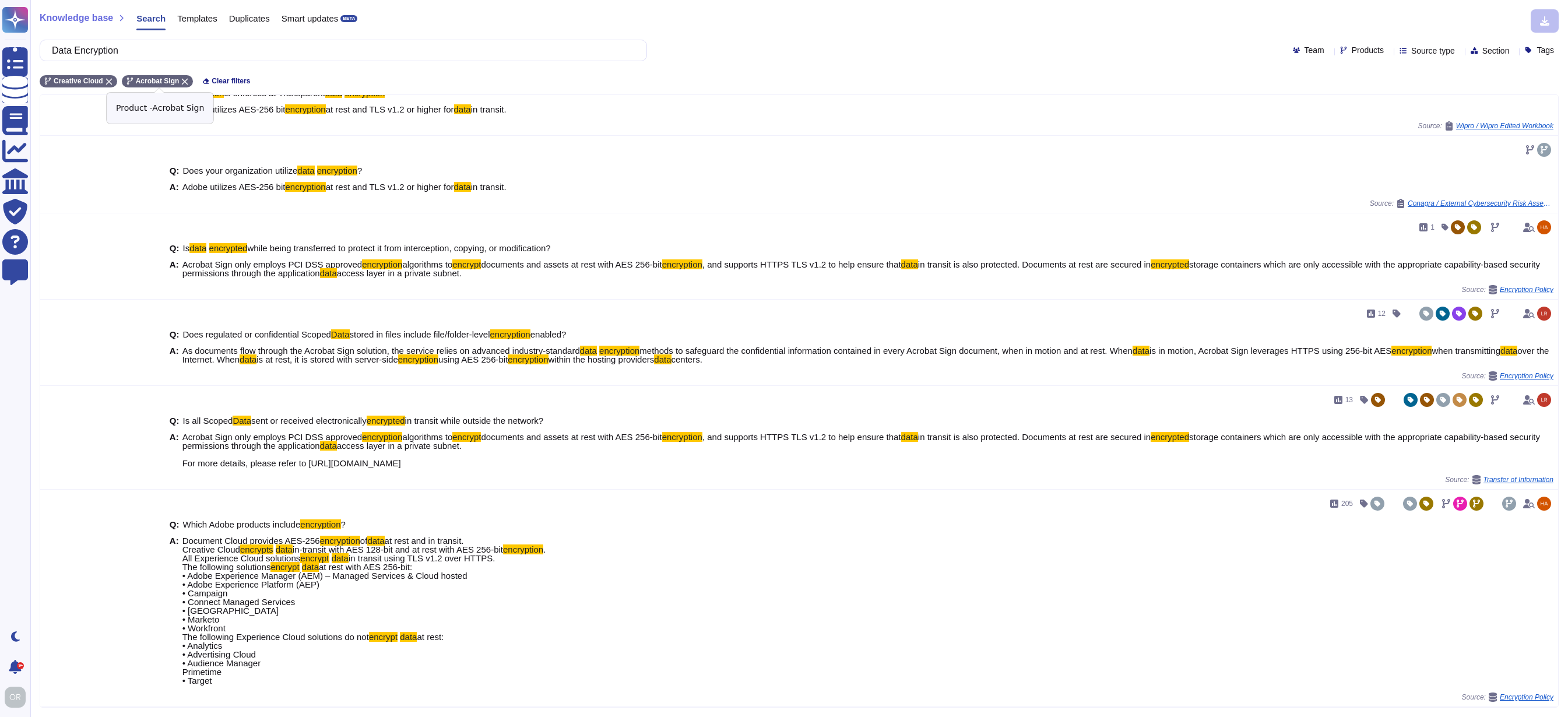
click at [187, 82] on icon at bounding box center [185, 81] width 7 height 7
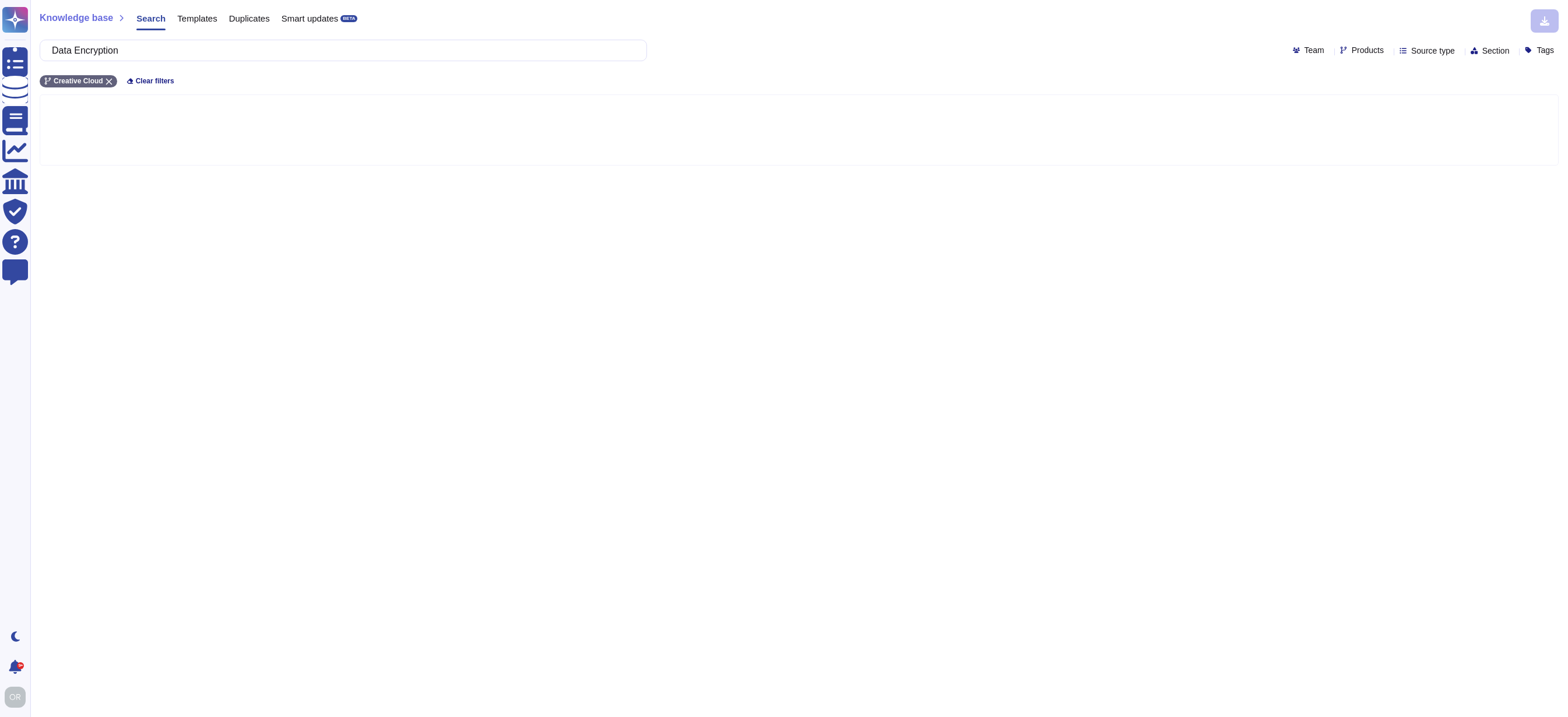
scroll to position [0, 0]
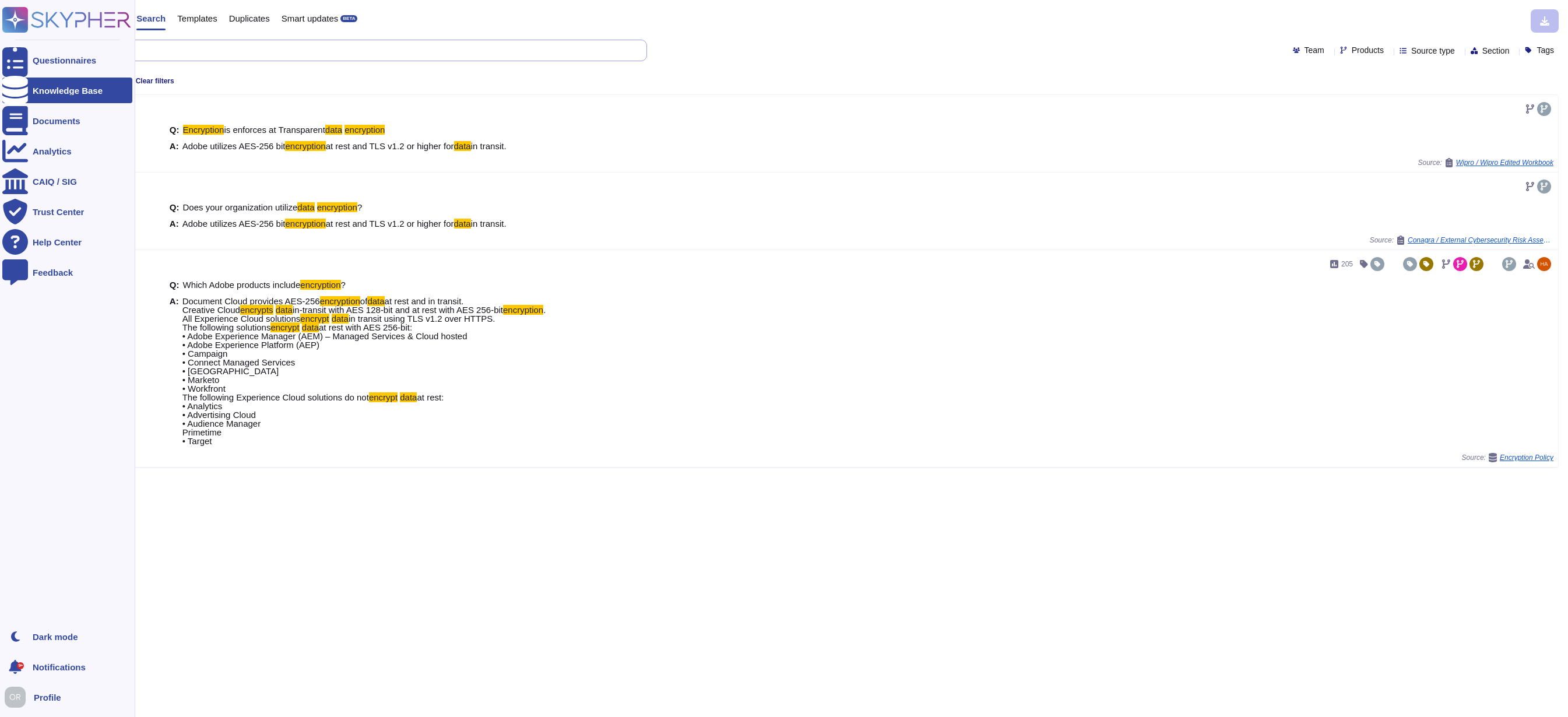
drag, startPoint x: 154, startPoint y: 50, endPoint x: 30, endPoint y: 45, distance: 124.1
click at [30, 45] on div "Questionnaires Knowledge Base Documents Analytics CAIQ / SIG Trust Center Help …" at bounding box center [784, 358] width 1568 height 717
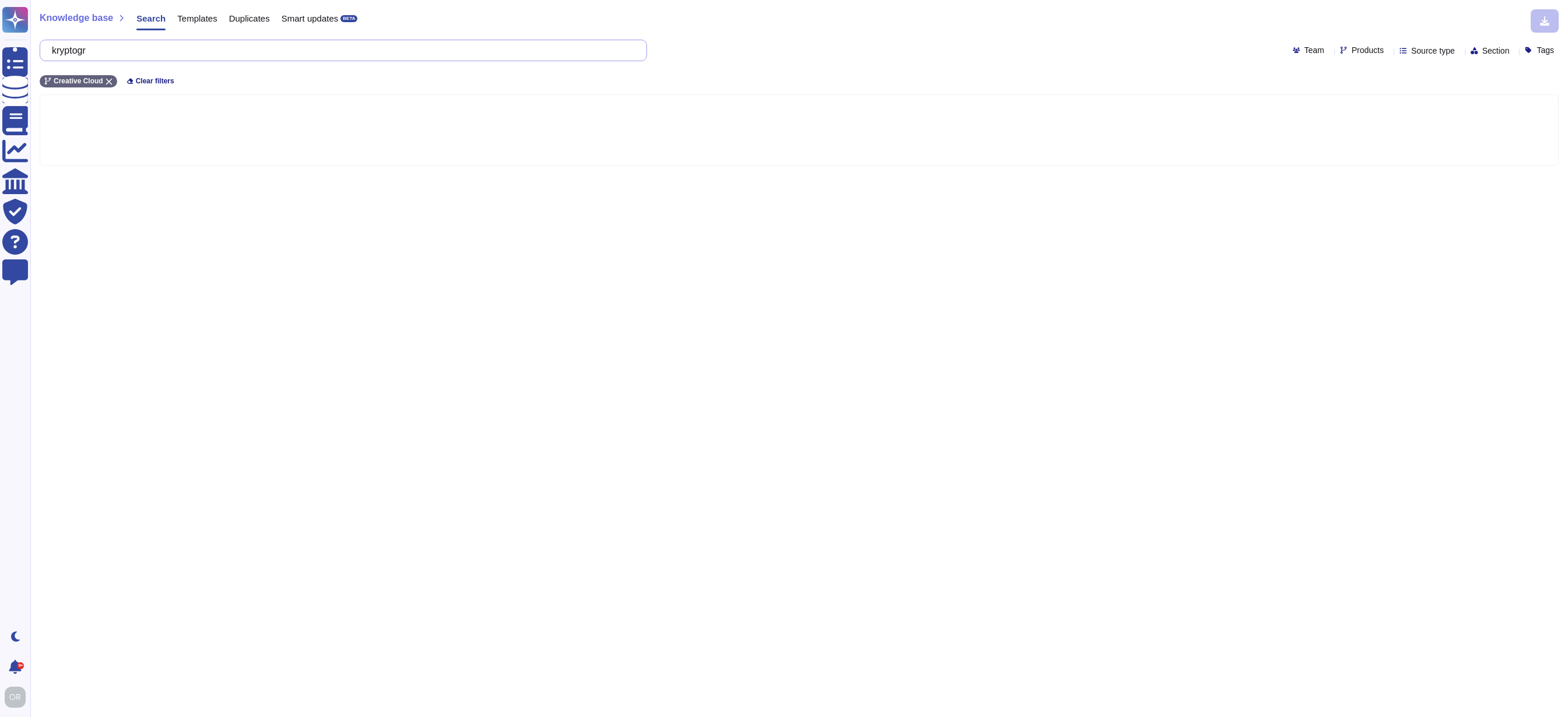
click at [77, 52] on input "kryptogr" at bounding box center [341, 50] width 589 height 20
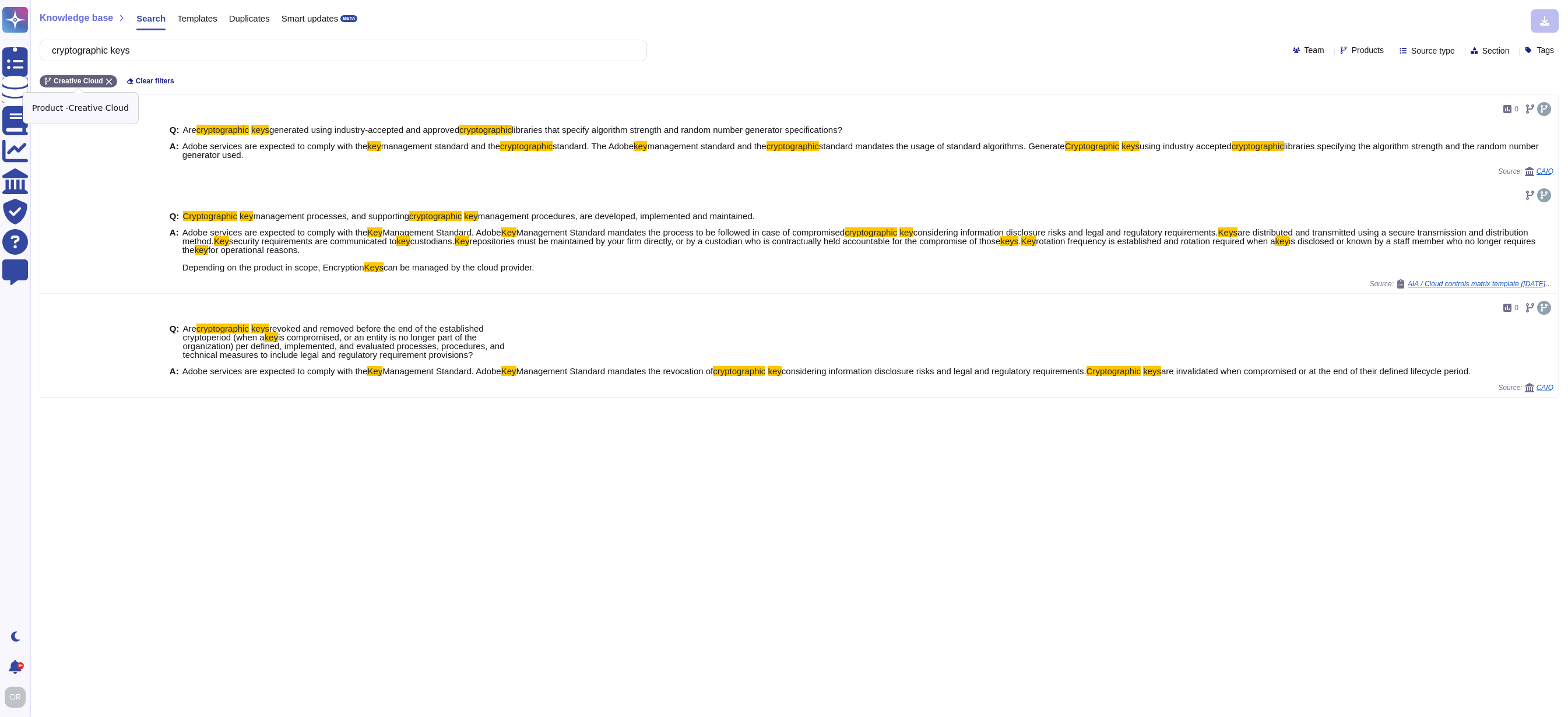
click at [108, 79] on icon at bounding box center [108, 81] width 6 height 6
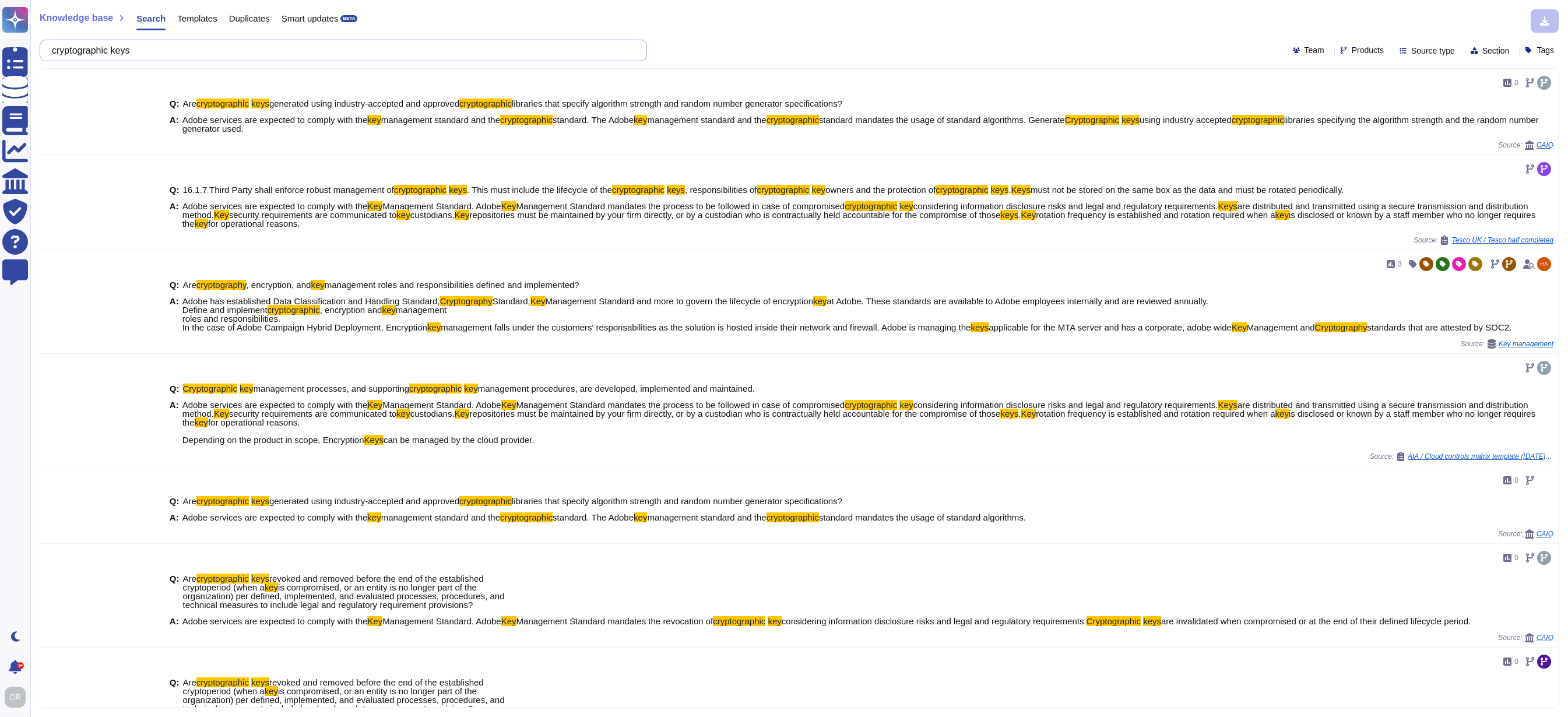
drag, startPoint x: 164, startPoint y: 50, endPoint x: 53, endPoint y: 49, distance: 111.0
click at [53, 49] on div "cryptographic keys" at bounding box center [343, 51] width 607 height 22
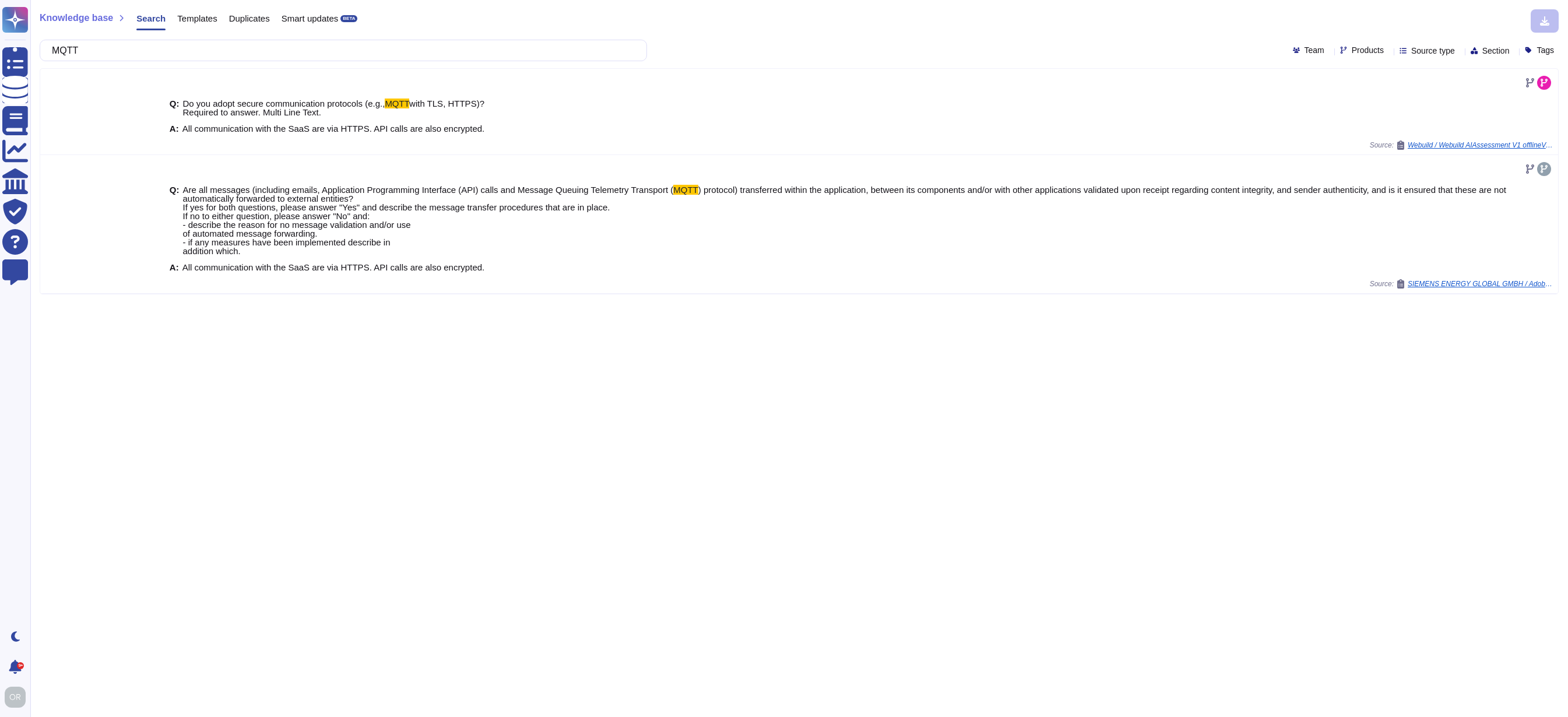
type input "MQTT"
